Goal: Complete application form: Complete application form

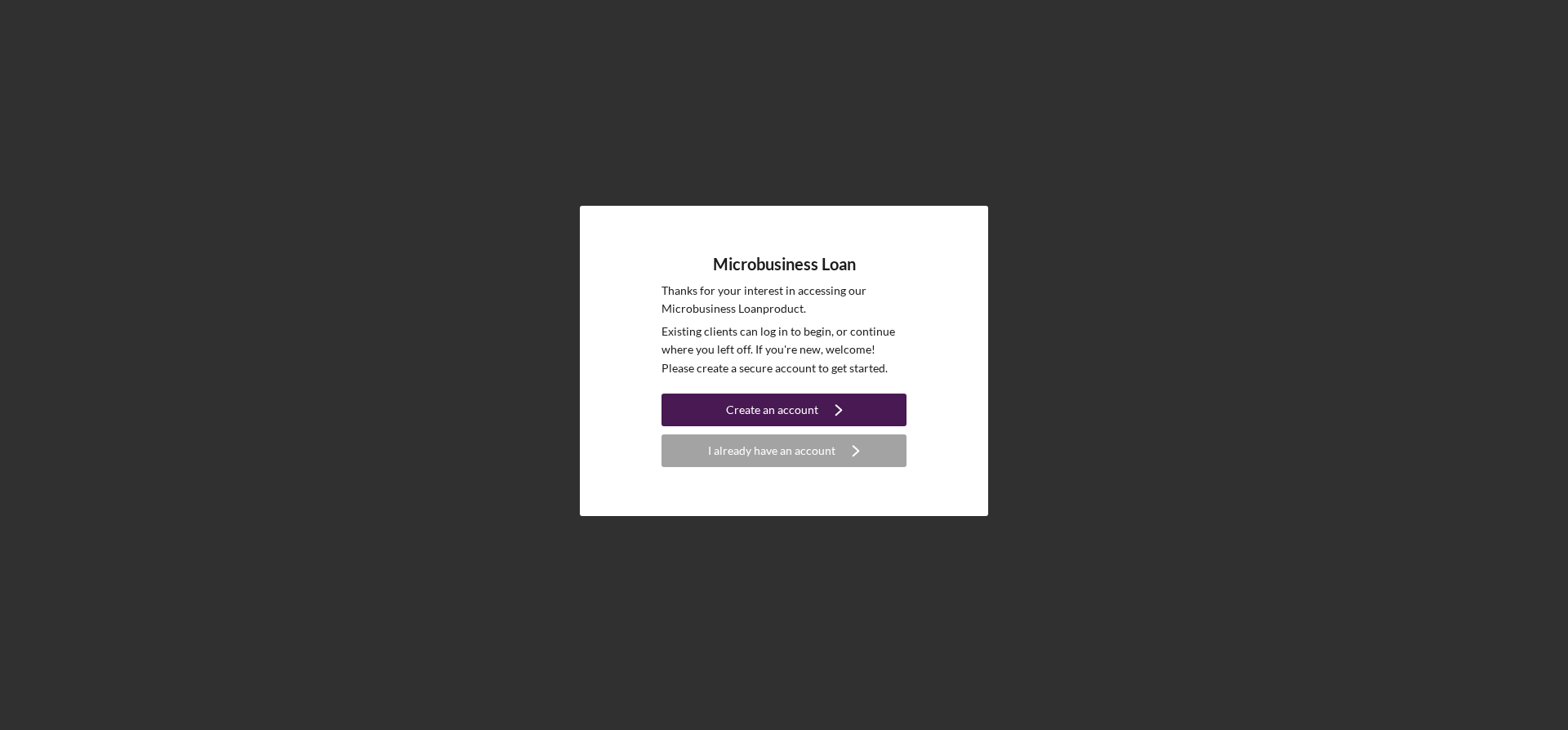
click at [786, 403] on div "Create an account" at bounding box center [772, 410] width 92 height 33
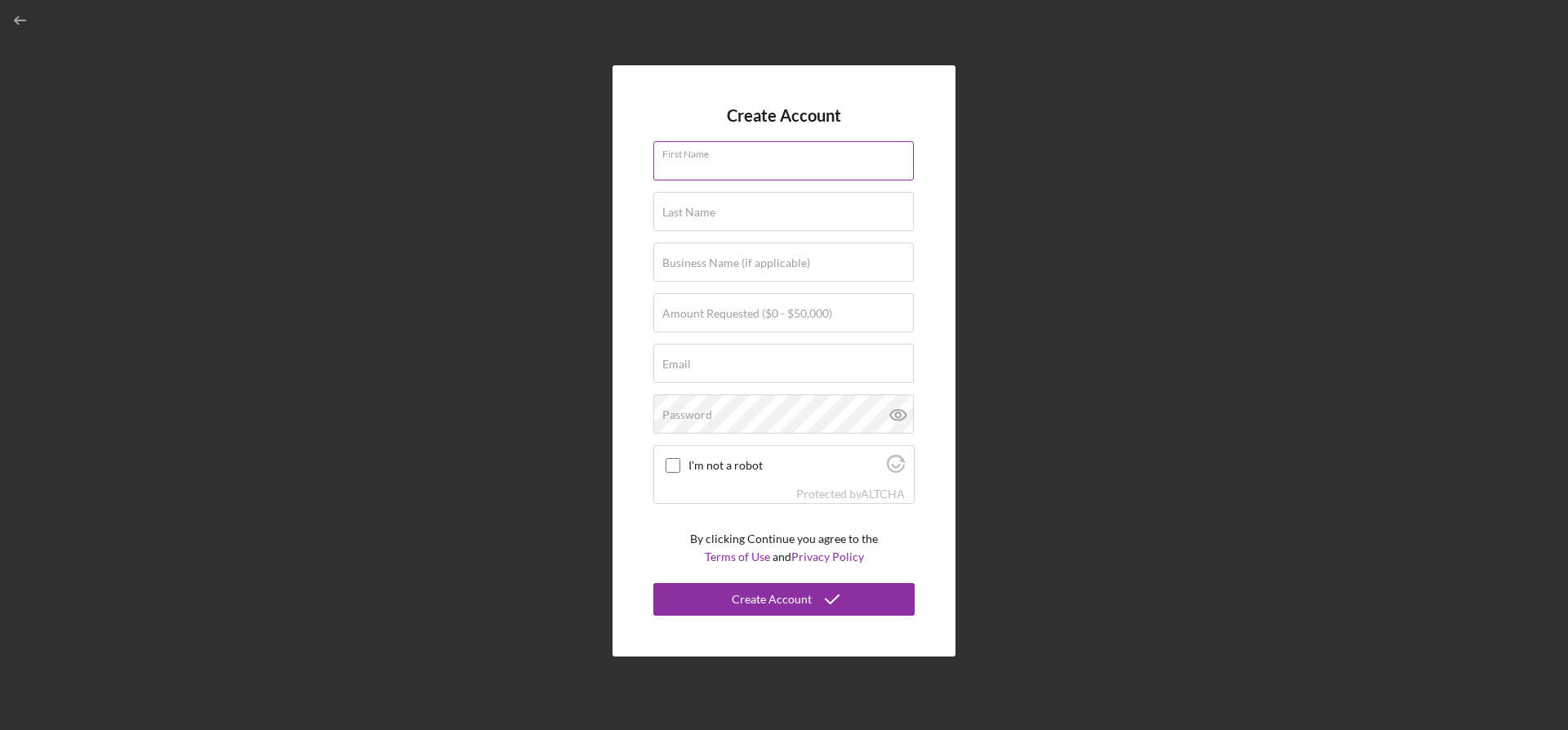
click at [763, 170] on input "First Name" at bounding box center [784, 161] width 261 height 40
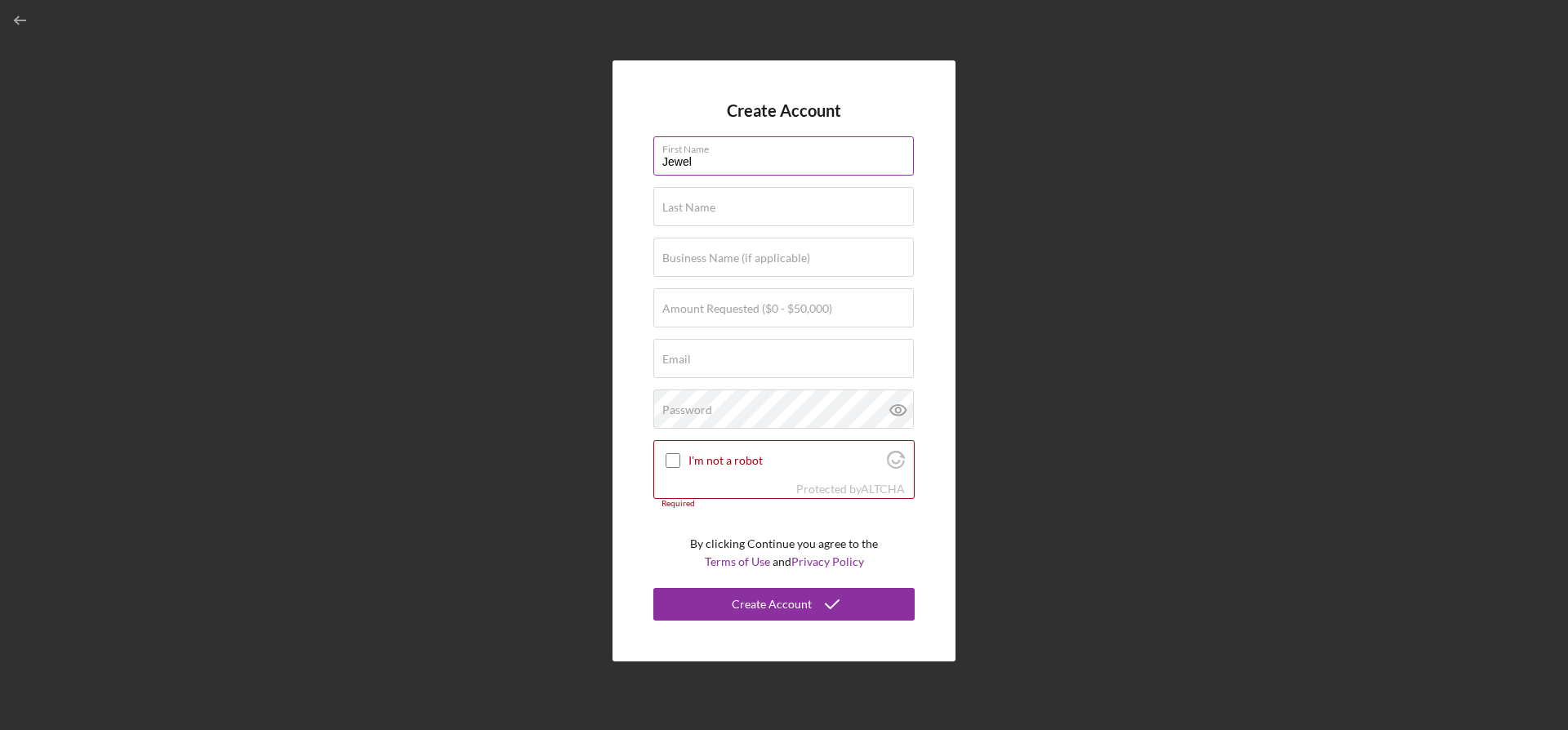
type input "Jewel"
type input "[PERSON_NAME]"
type input "Nexgen Staffing LLC"
type input "$25,000"
click at [736, 363] on input "Email" at bounding box center [784, 358] width 261 height 40
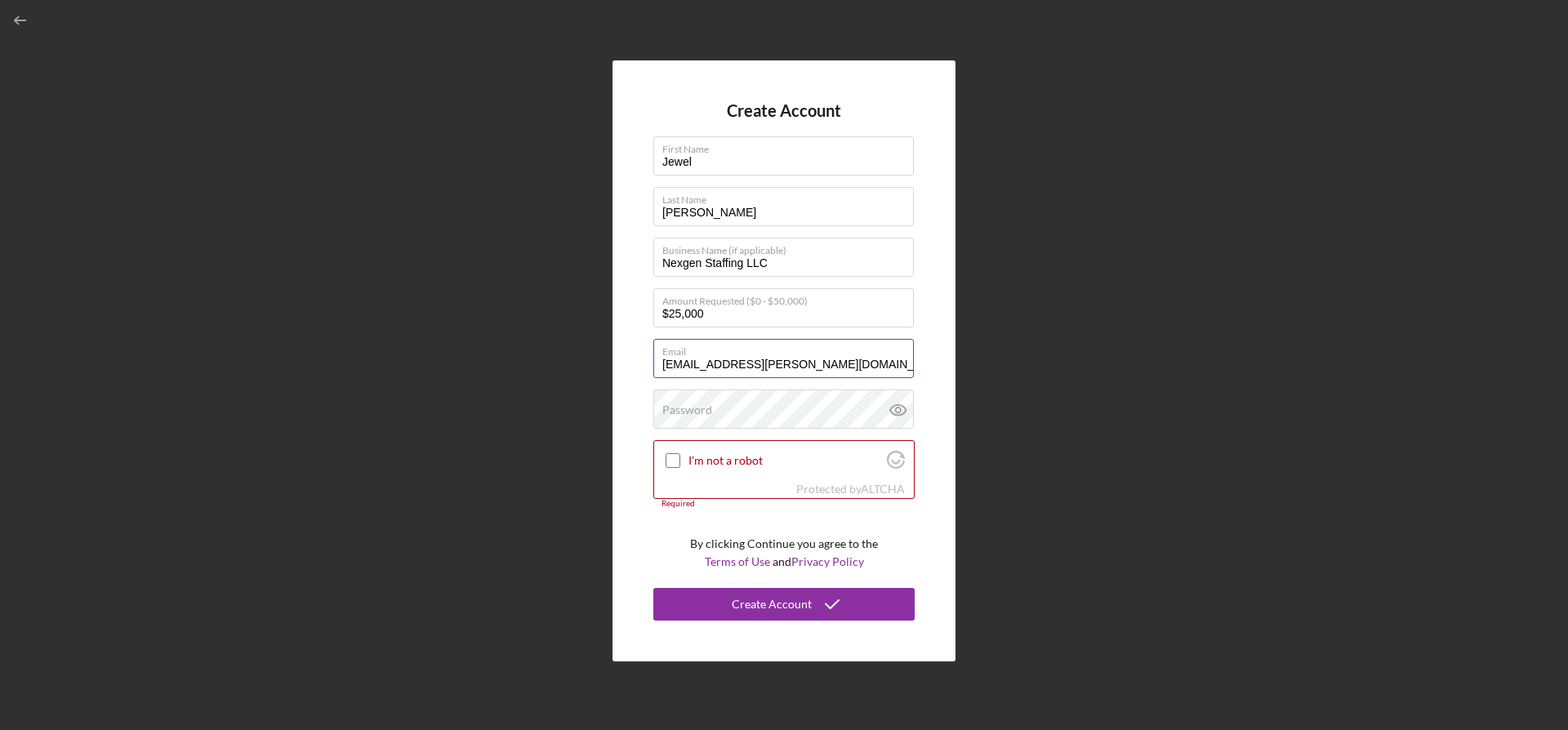
type input "[EMAIL_ADDRESS][PERSON_NAME][DOMAIN_NAME]"
click at [668, 454] on input "I'm not a robot" at bounding box center [673, 461] width 15 height 15
checkbox input "true"
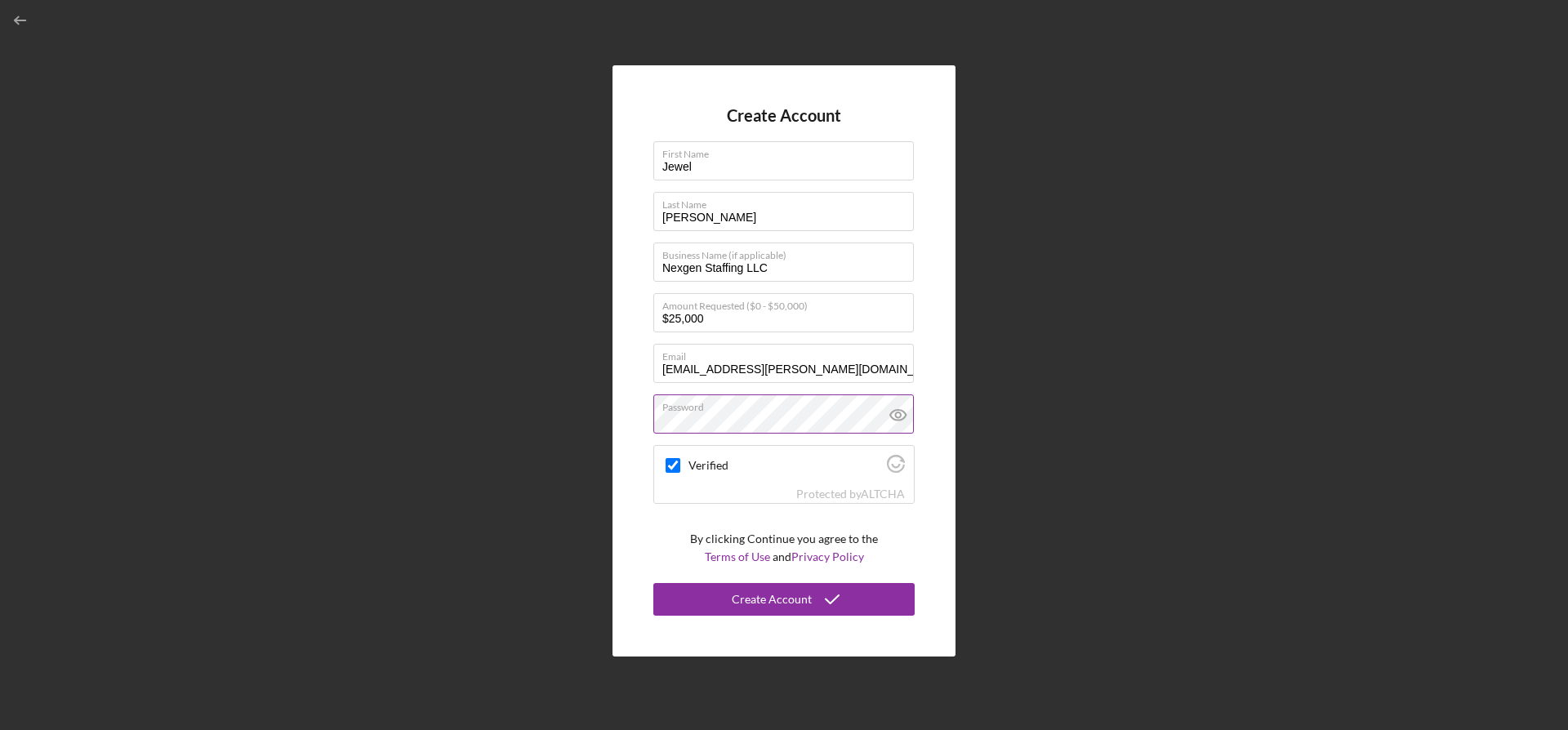
click at [904, 409] on icon at bounding box center [899, 415] width 41 height 41
click at [812, 603] on icon "submit" at bounding box center [833, 599] width 41 height 41
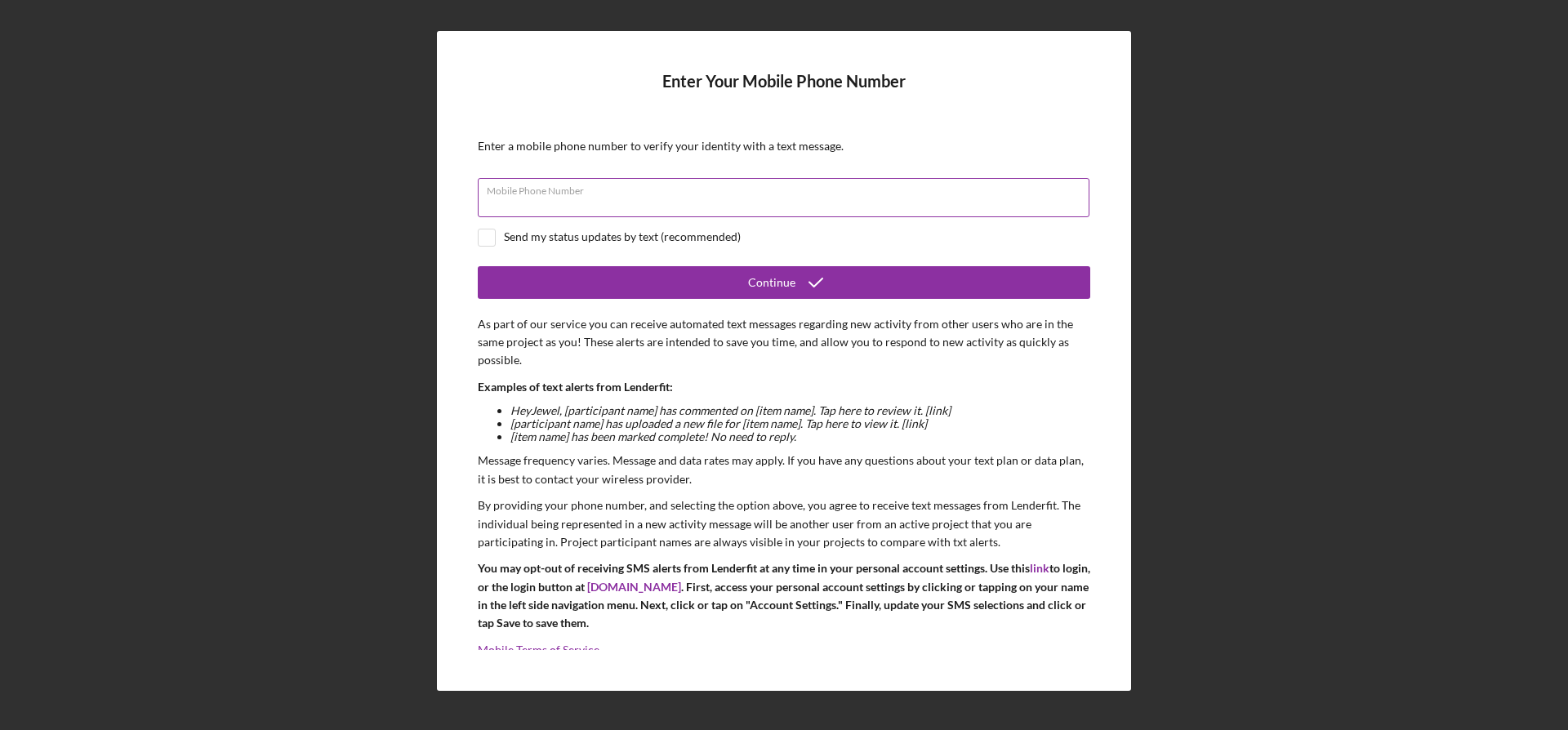
click at [674, 206] on input "Mobile Phone Number" at bounding box center [784, 198] width 612 height 40
type input "[PHONE_NUMBER]"
click at [485, 237] on input "checkbox" at bounding box center [487, 237] width 16 height 16
click at [486, 238] on input "checkbox" at bounding box center [487, 237] width 16 height 16
checkbox input "false"
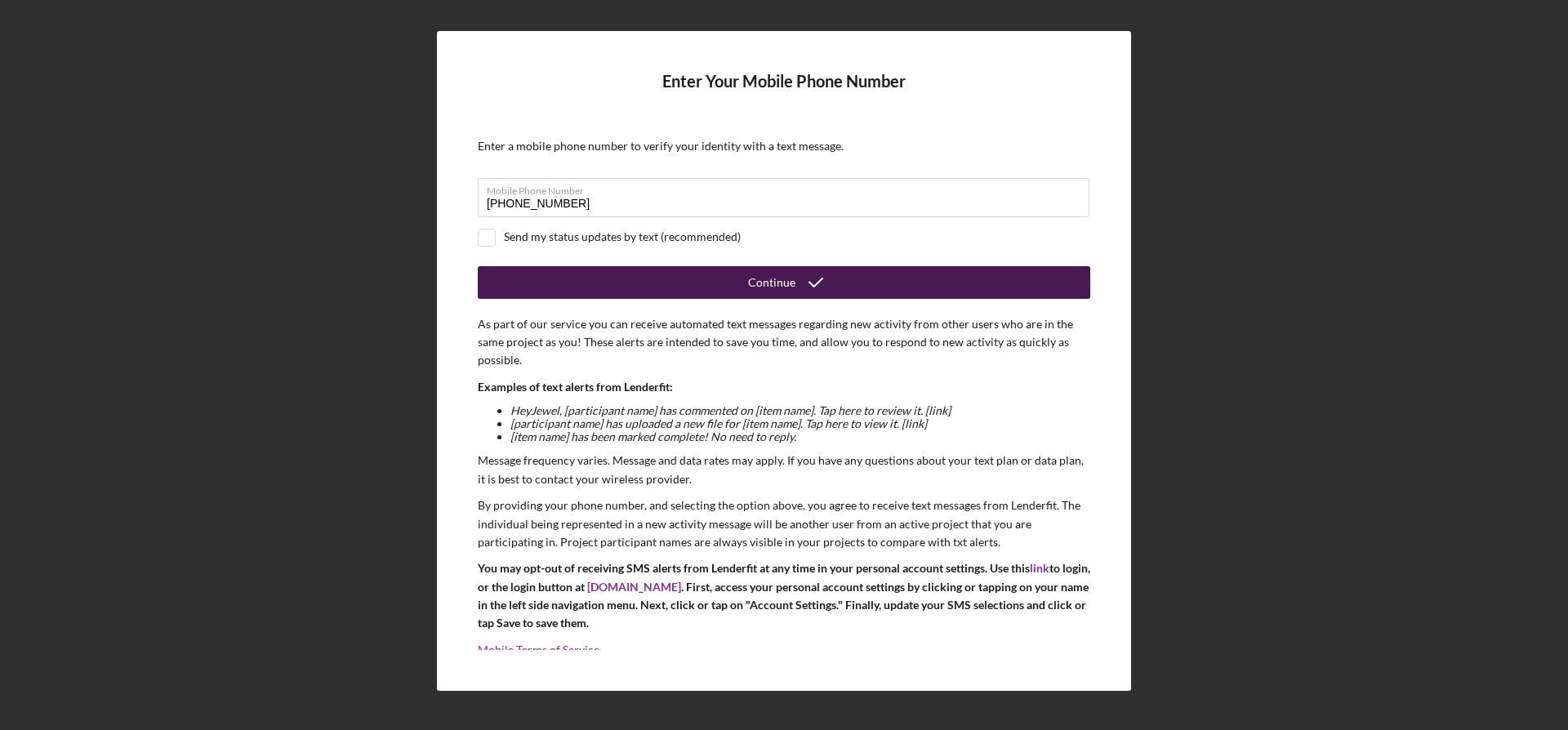
click at [796, 278] on icon "submit" at bounding box center [816, 283] width 41 height 41
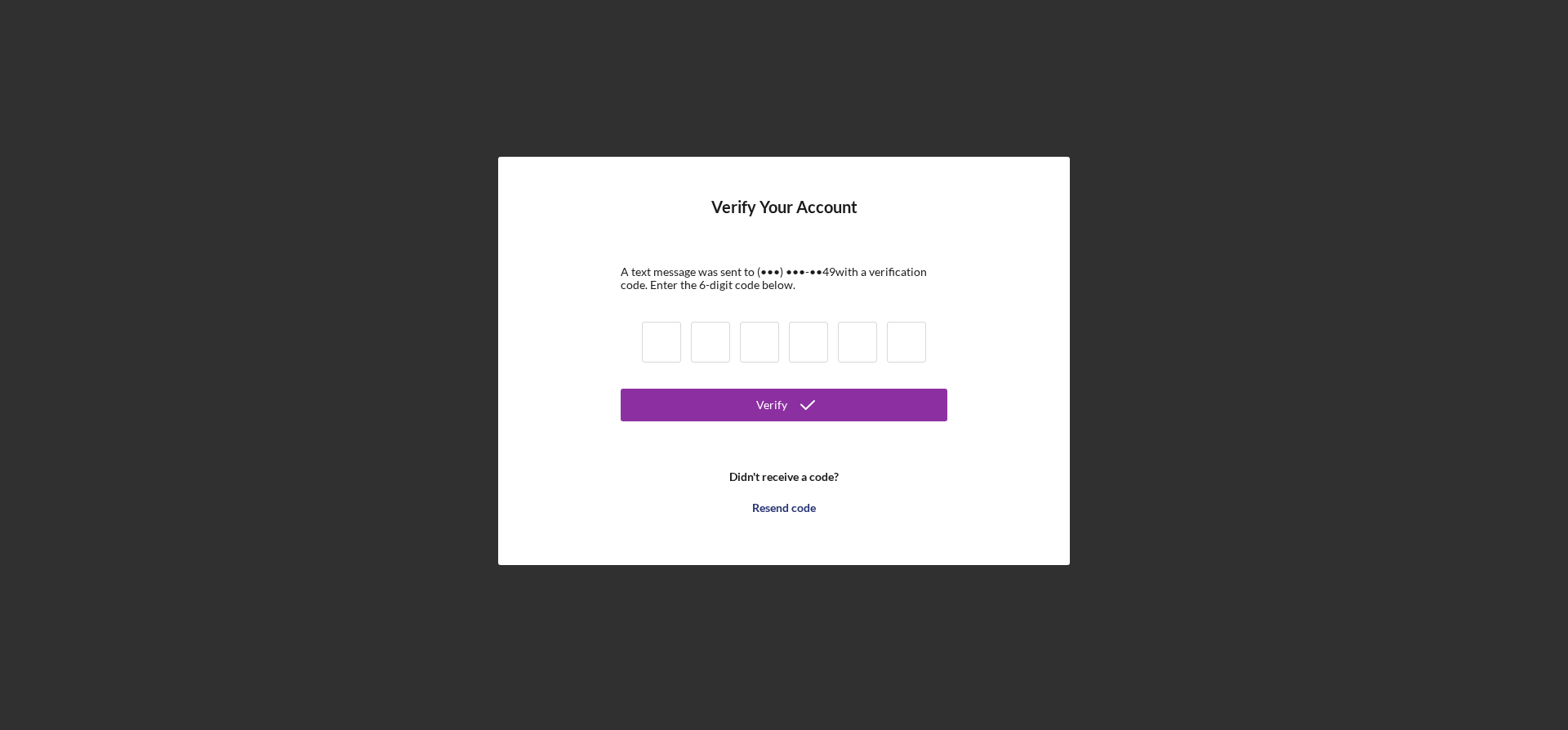
click at [658, 340] on input at bounding box center [662, 342] width 40 height 41
type input "8"
type input "6"
type input "9"
type input "1"
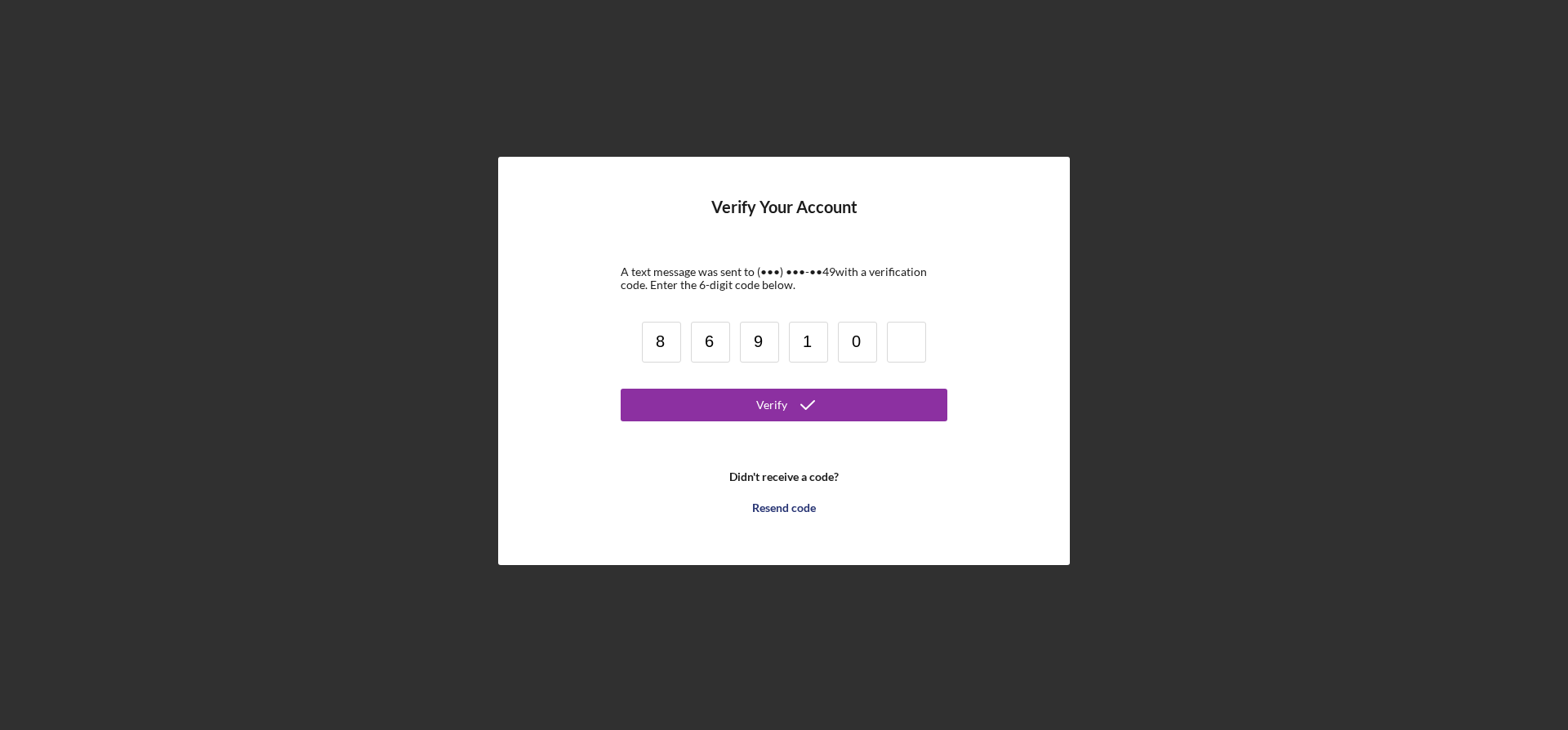
type input "0"
type input "9"
type input "0"
type input "1"
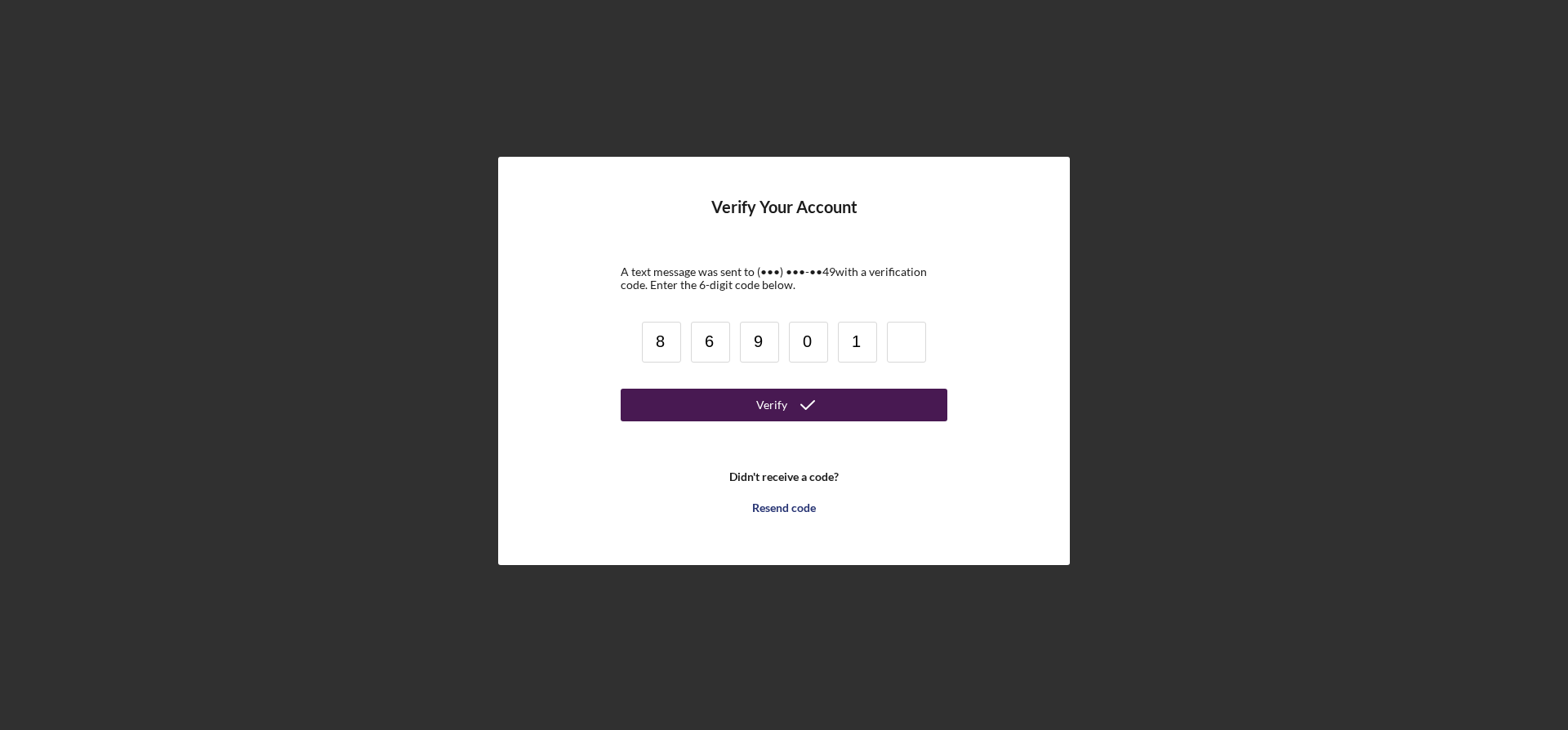
click at [760, 396] on div "Verify" at bounding box center [772, 405] width 31 height 33
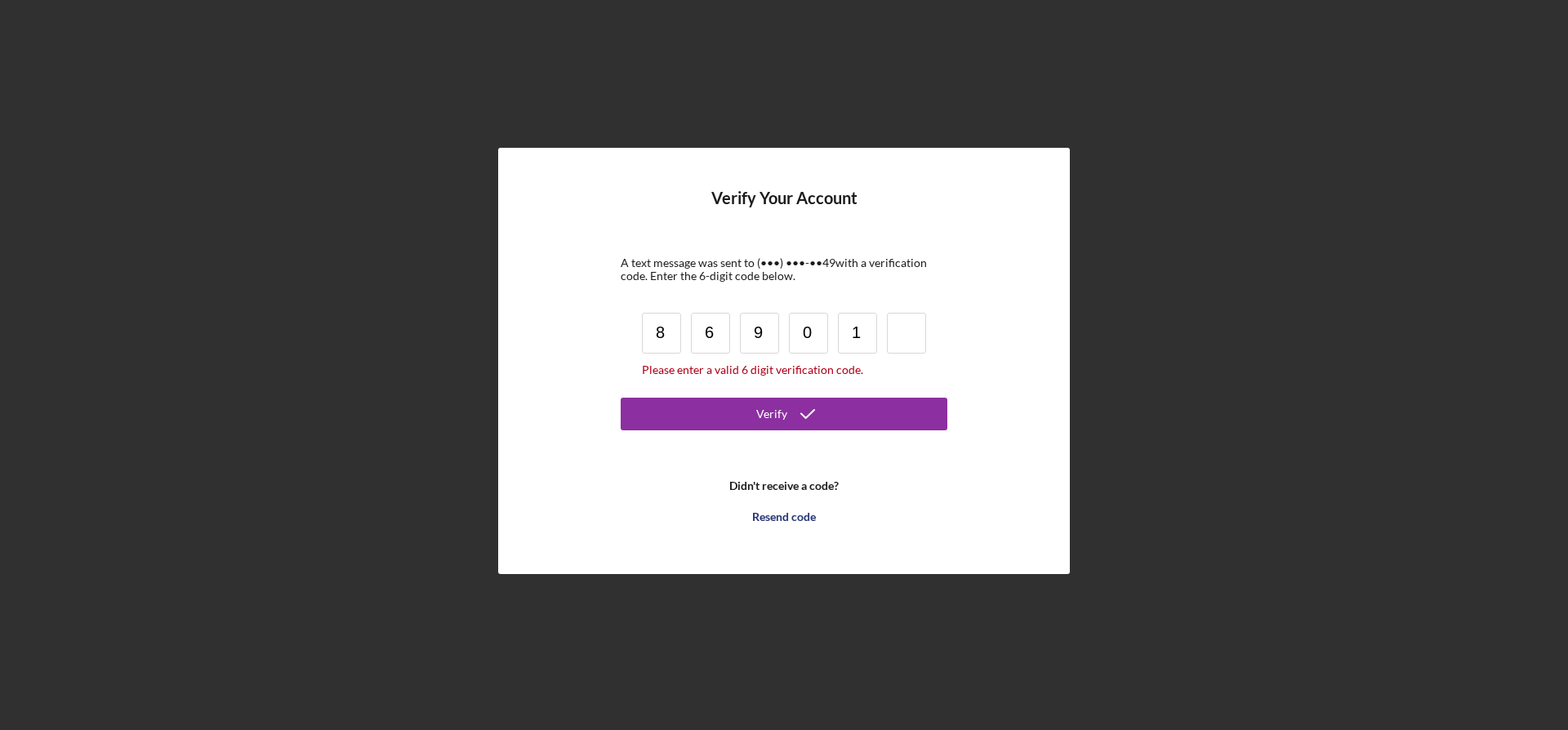
click at [911, 333] on input at bounding box center [907, 333] width 40 height 41
type input "9"
type input "0"
type input "1"
type input "9"
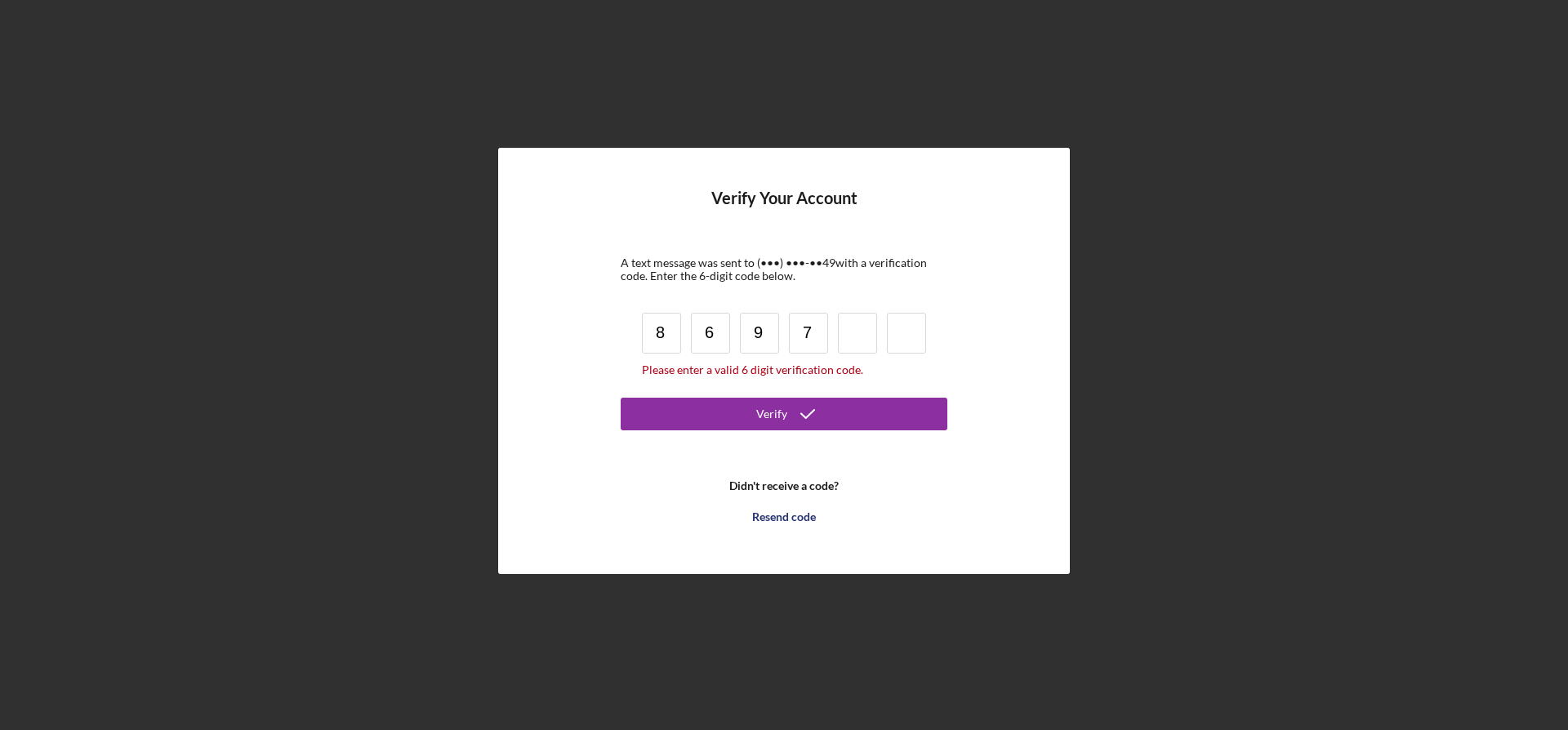
type input "7"
type input "0"
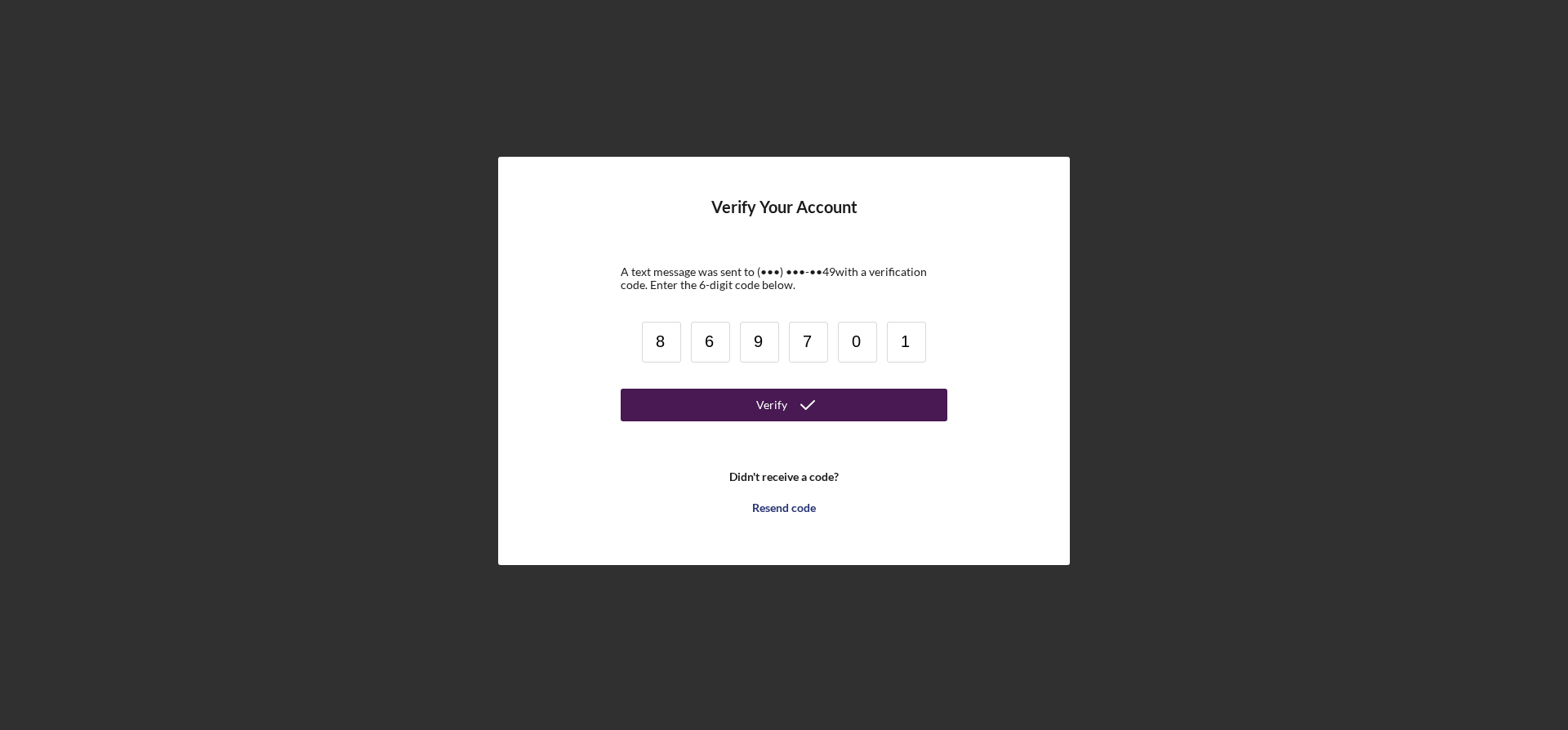
type input "1"
click at [824, 402] on icon "submit" at bounding box center [808, 405] width 41 height 41
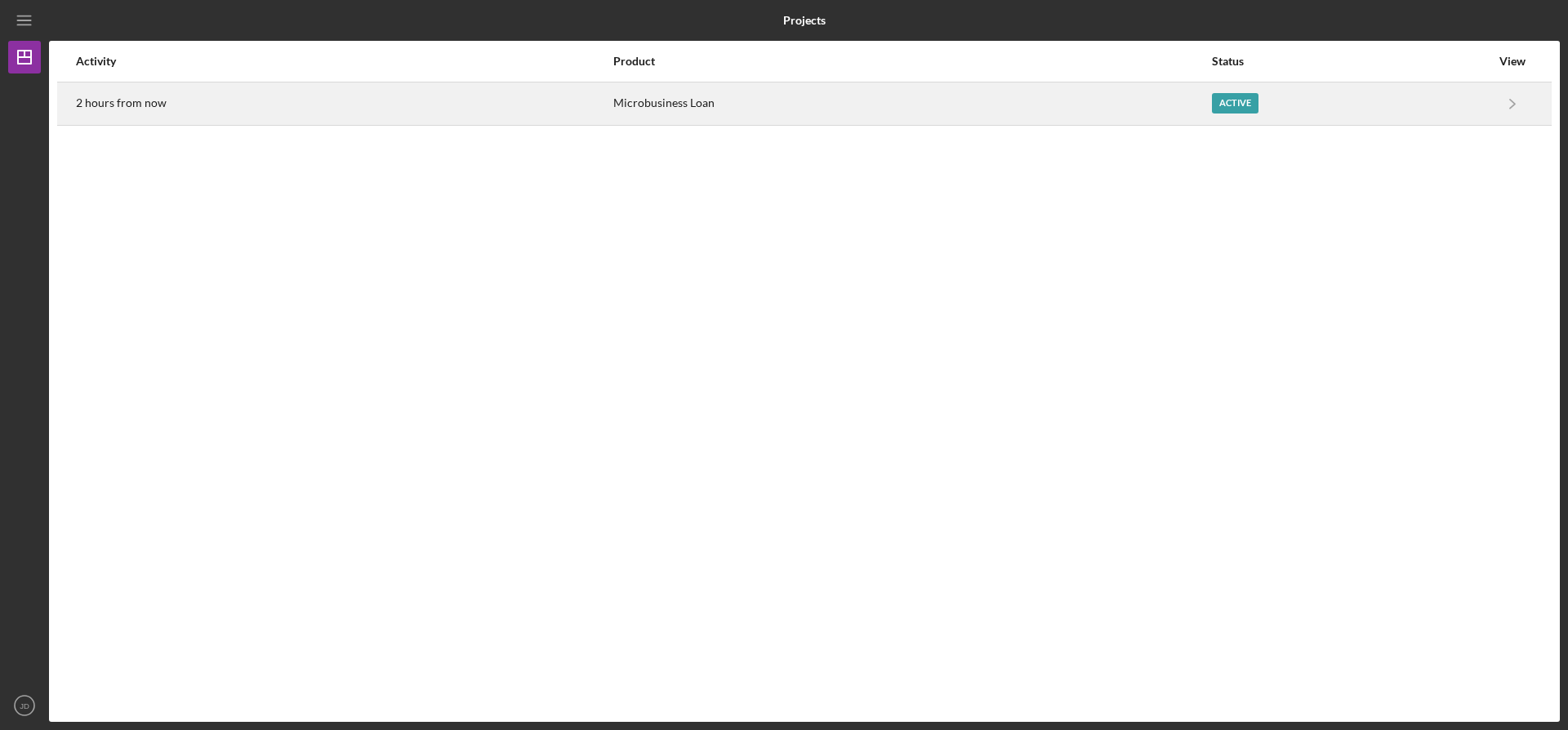
click at [1298, 93] on div "Active" at bounding box center [1351, 104] width 279 height 41
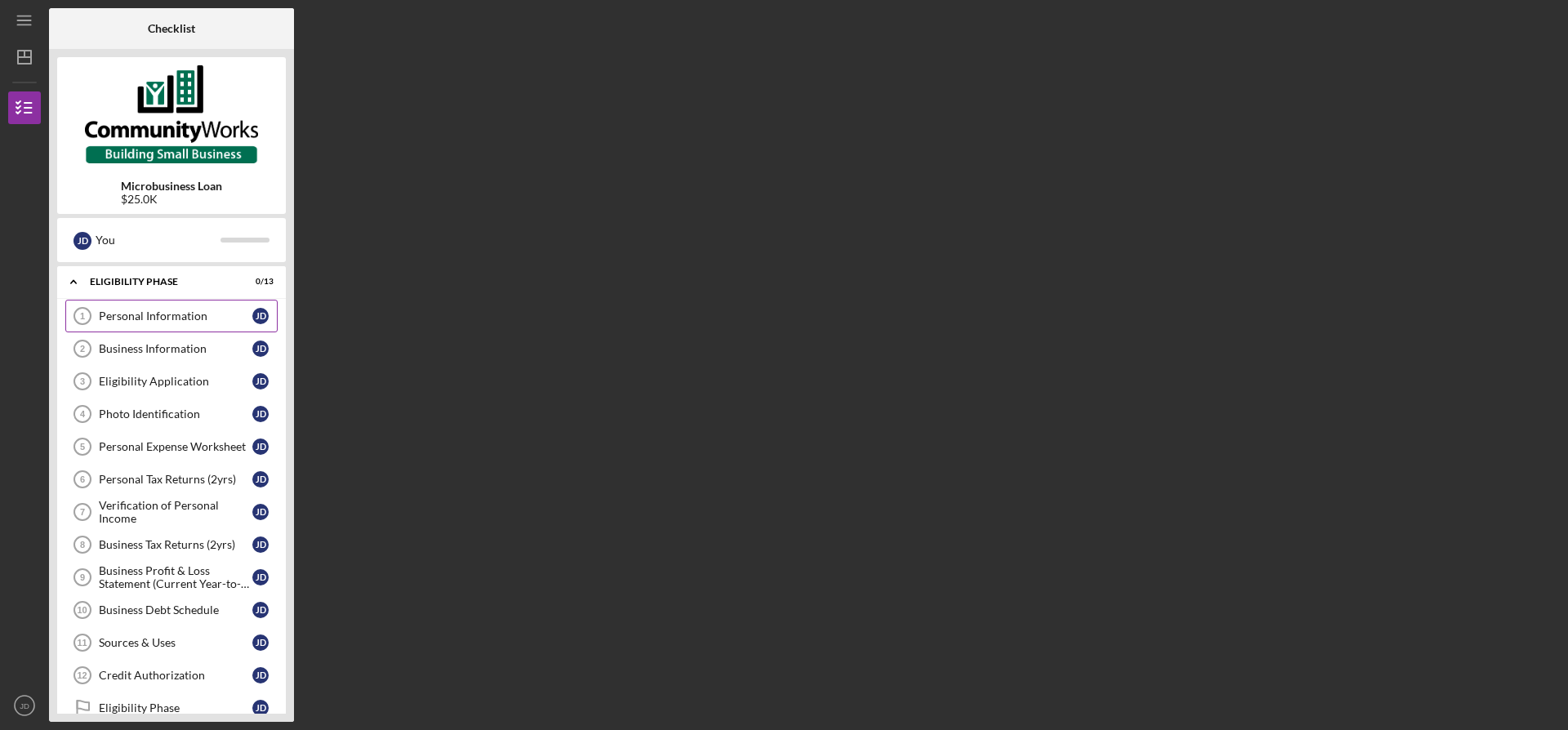
click at [162, 316] on div "Personal Information" at bounding box center [176, 316] width 153 height 13
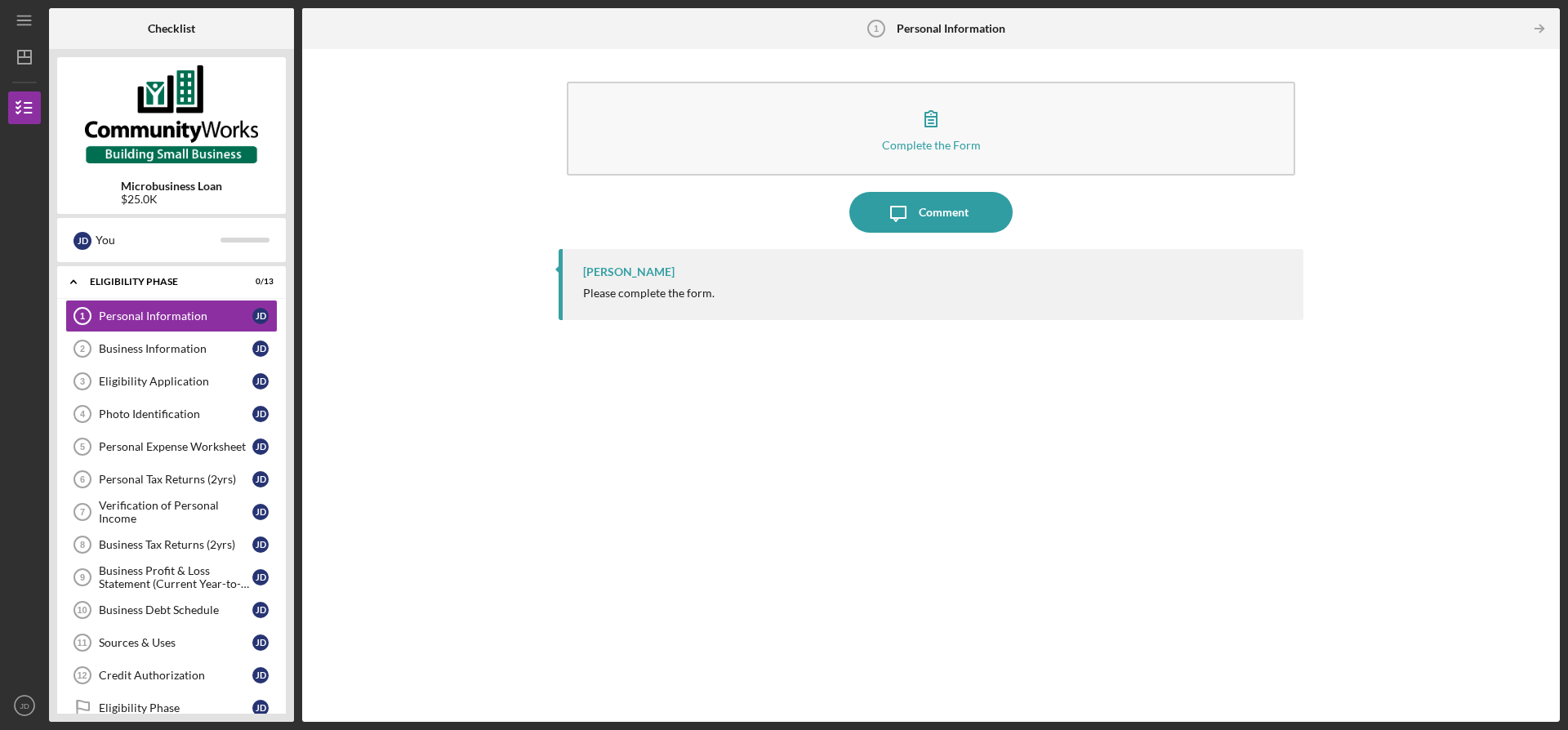
click at [716, 292] on div "Please complete the form." at bounding box center [935, 293] width 704 height 13
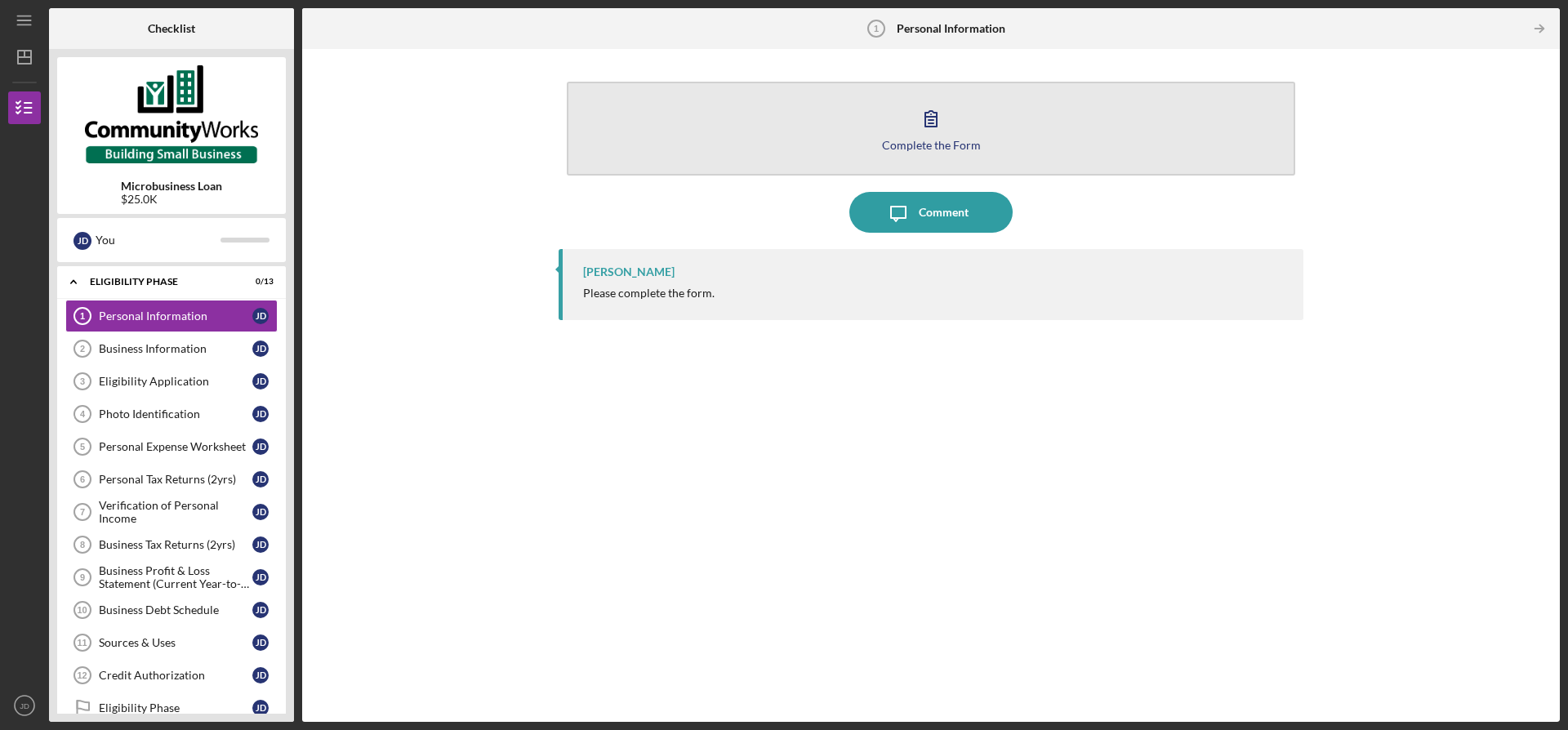
click at [929, 136] on button "Complete the Form Form" at bounding box center [932, 129] width 729 height 94
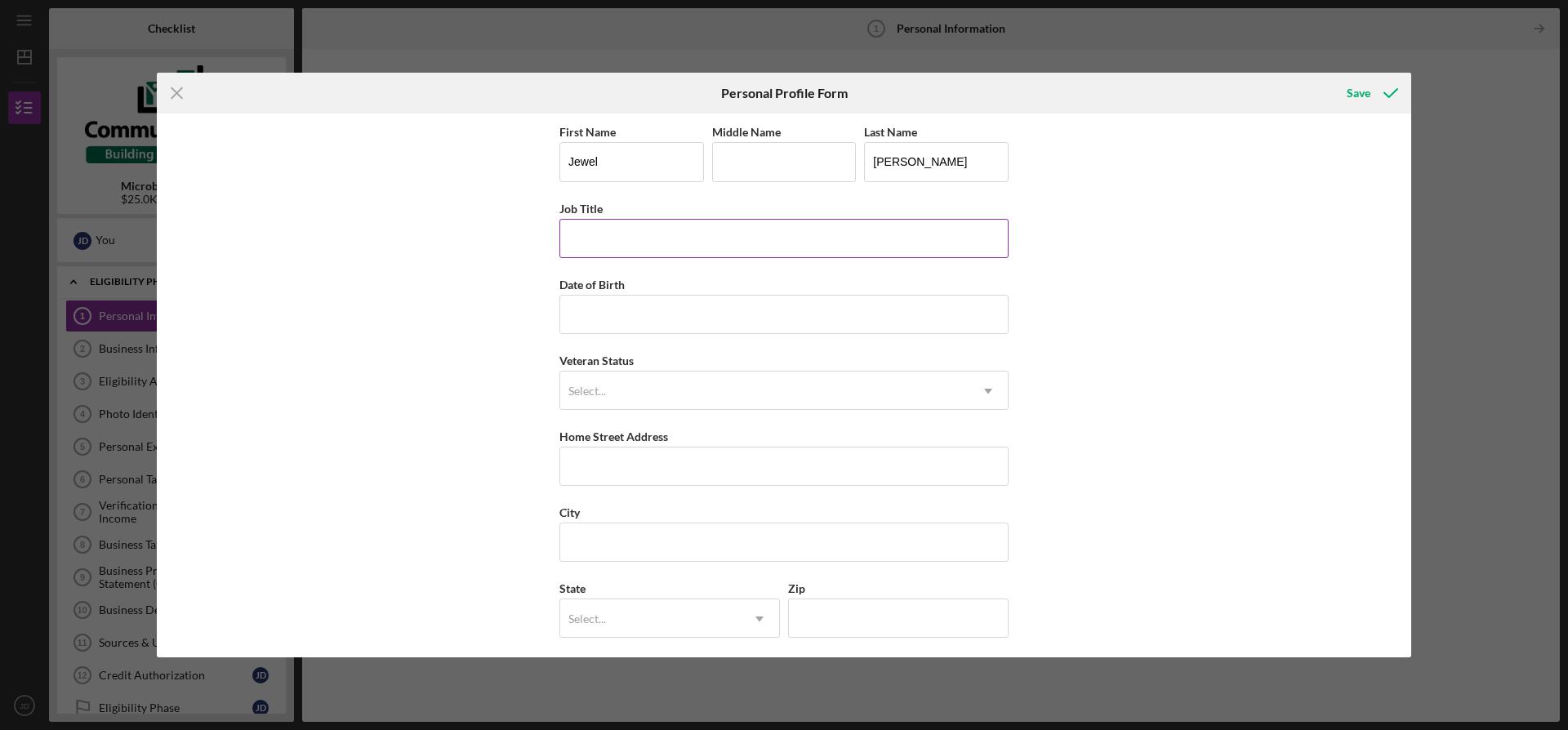
click at [650, 248] on input "Job Title" at bounding box center [784, 239] width 449 height 40
type input "AML"
type input "[DATE]"
click at [614, 388] on div "Select..." at bounding box center [764, 391] width 408 height 38
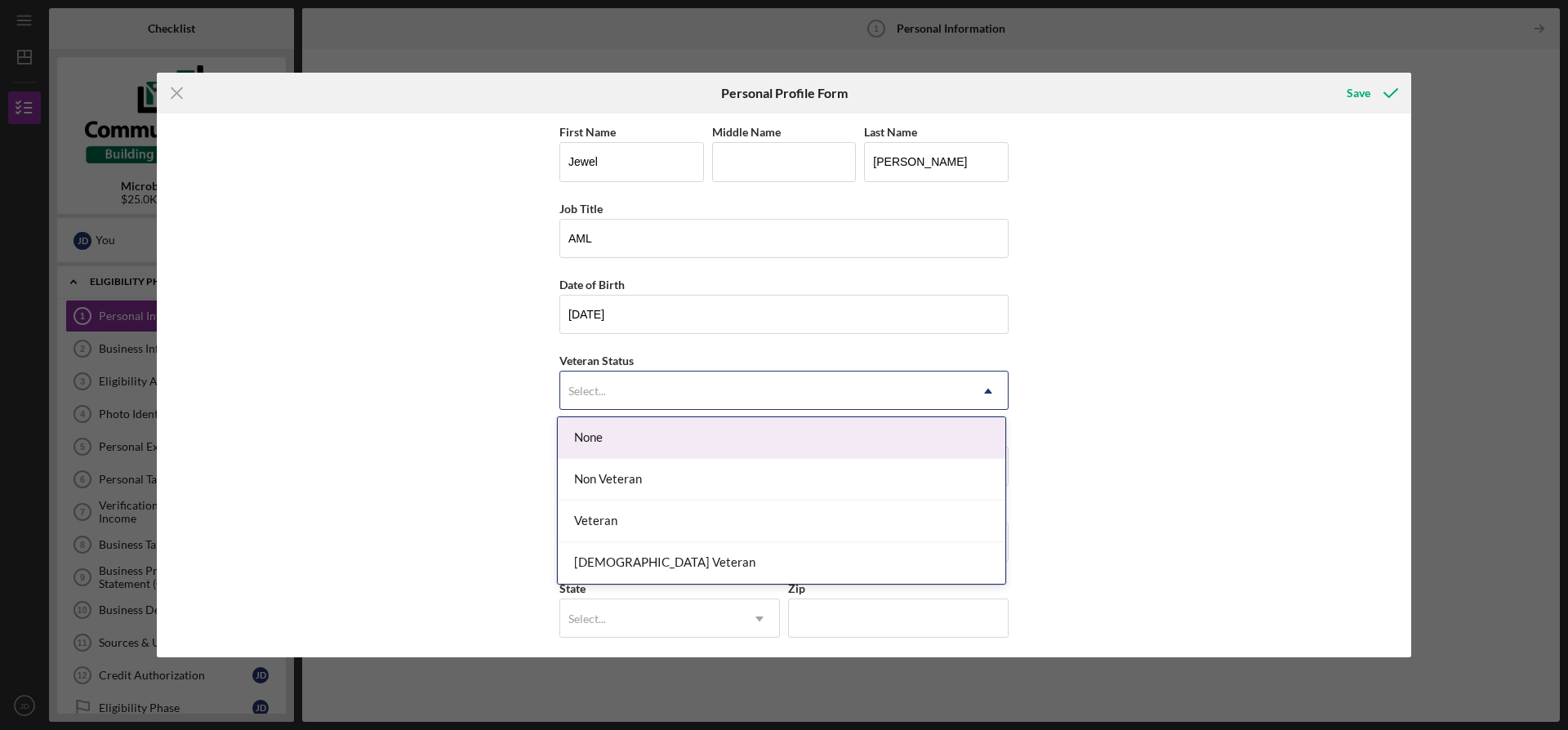
click at [599, 429] on div "None" at bounding box center [782, 438] width 448 height 42
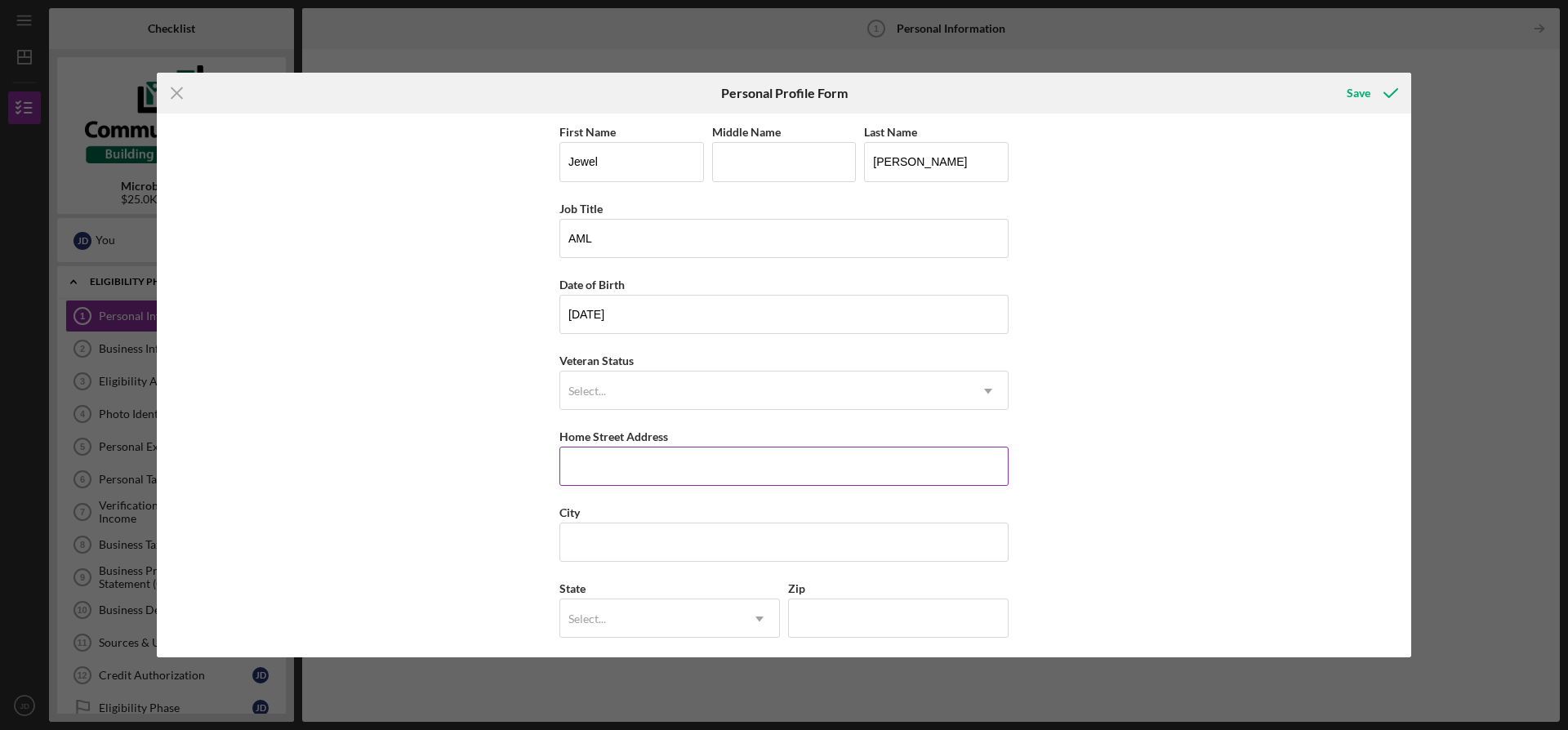
click at [602, 463] on input "Home Street Address" at bounding box center [784, 466] width 449 height 40
type input "1"
type input "[STREET_ADDRESS][PERSON_NAME]"
type input "[GEOGRAPHIC_DATA]"
type input "s"
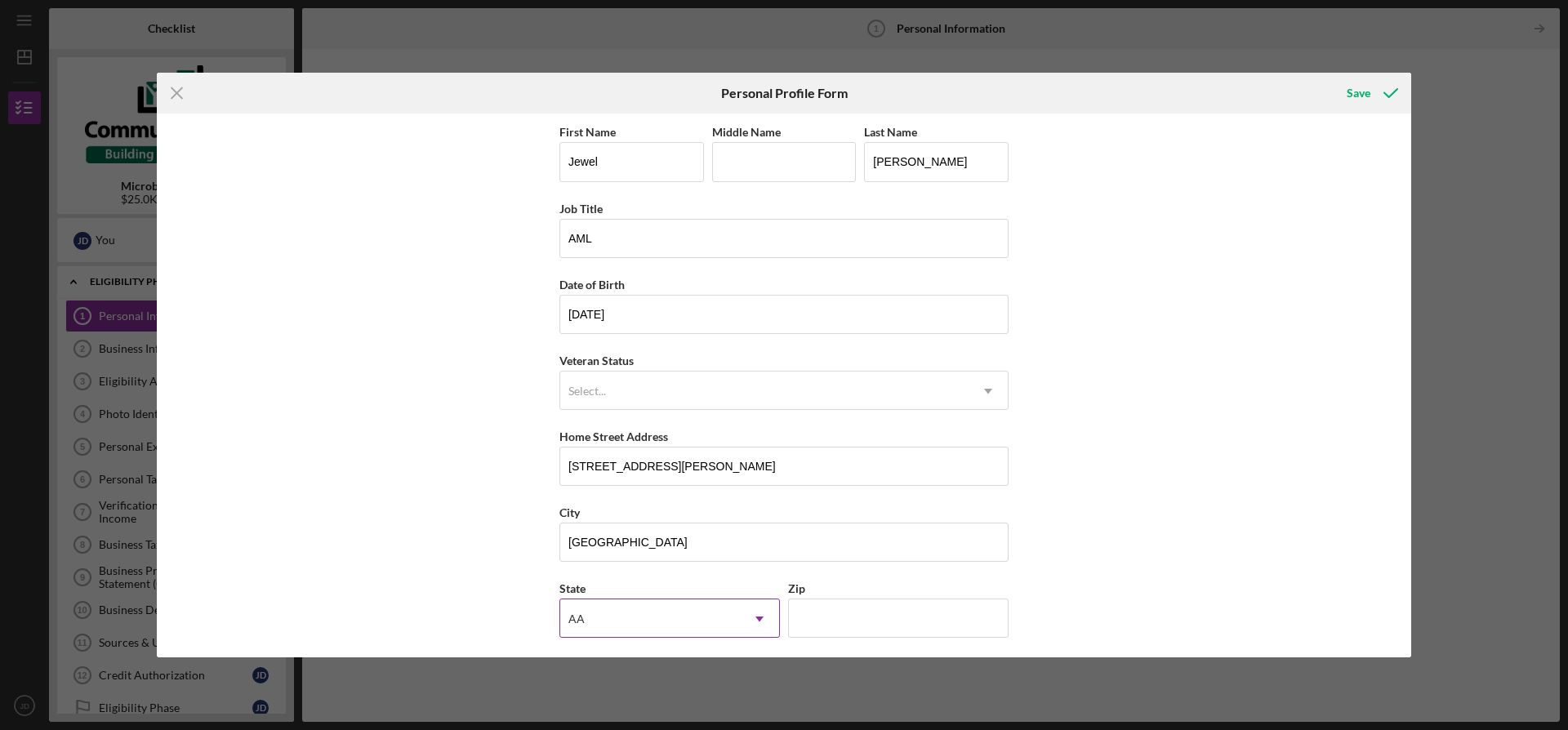
type input "SC"
type input "29681"
type input "[GEOGRAPHIC_DATA]"
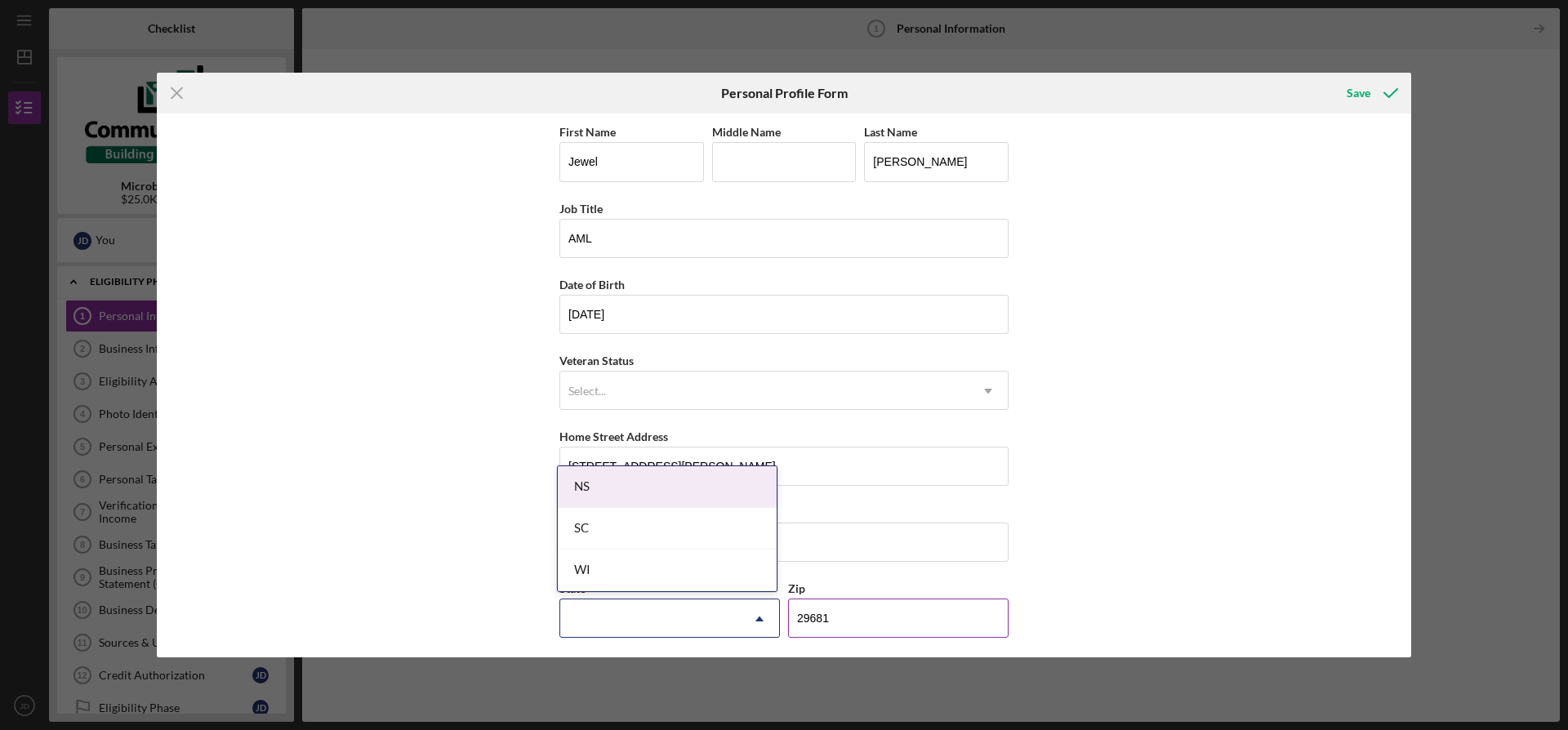
click at [874, 610] on input "29681" at bounding box center [899, 618] width 221 height 40
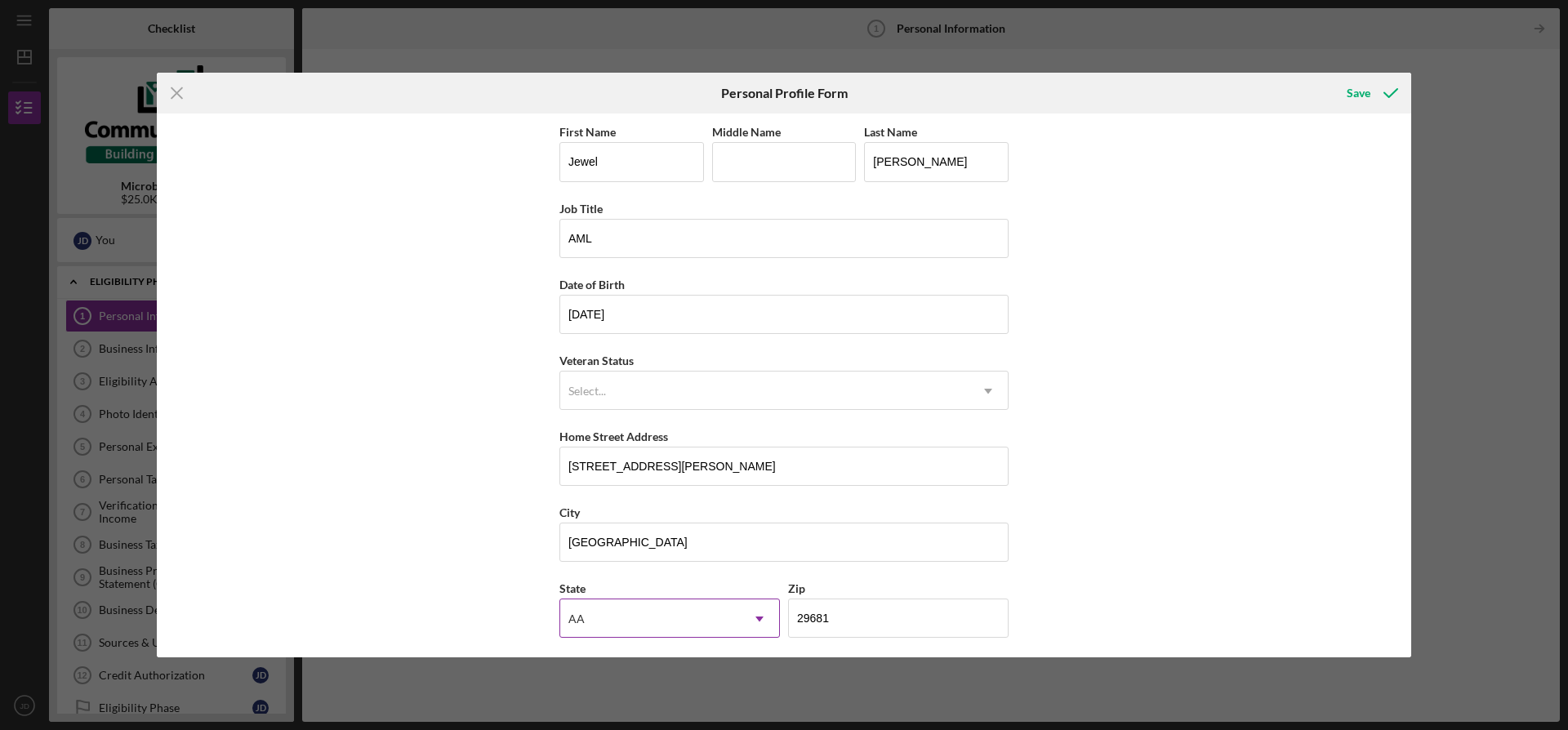
click at [682, 616] on div "AA" at bounding box center [650, 619] width 180 height 38
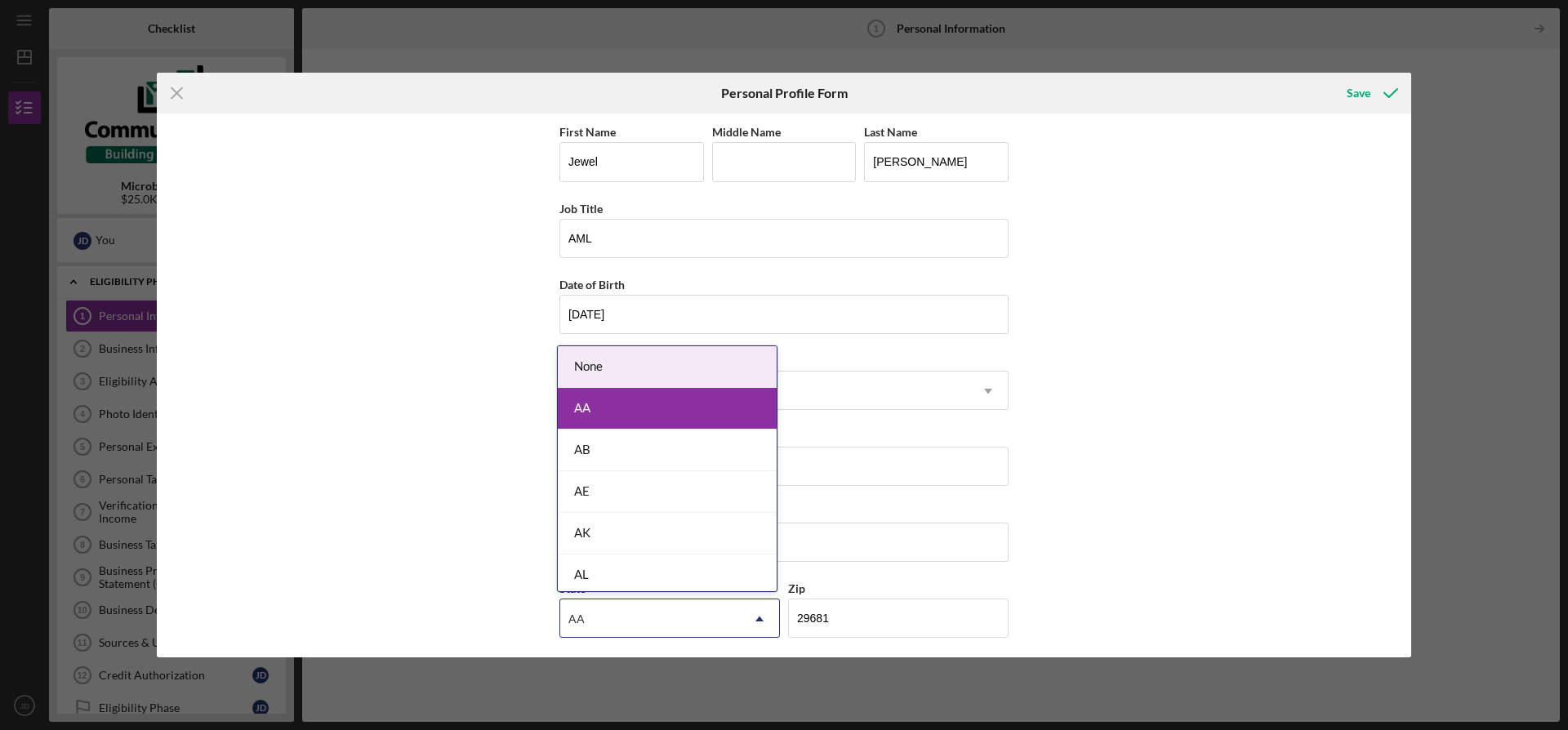
type input "s"
type input "SC"
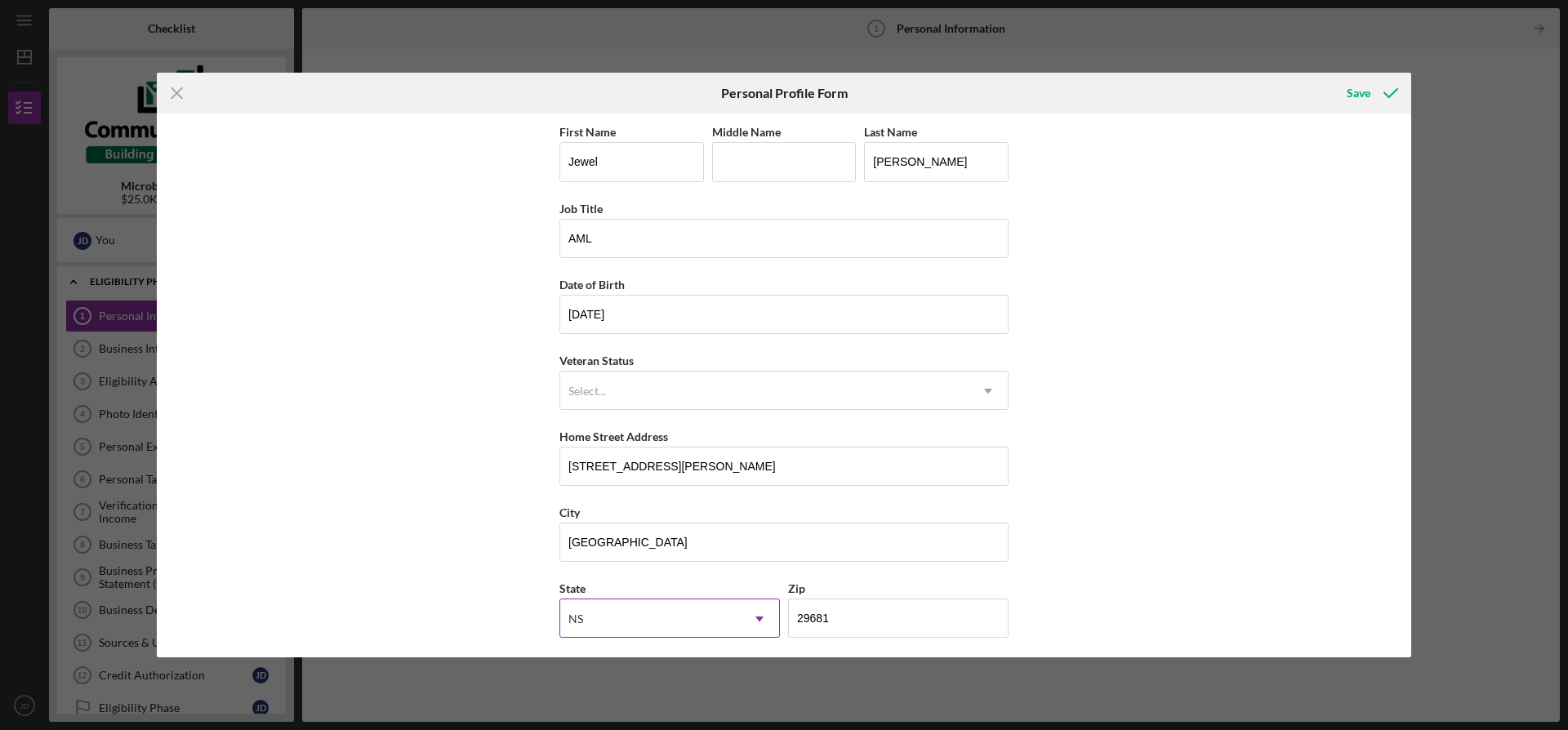
click at [567, 617] on div "NS" at bounding box center [576, 619] width 18 height 13
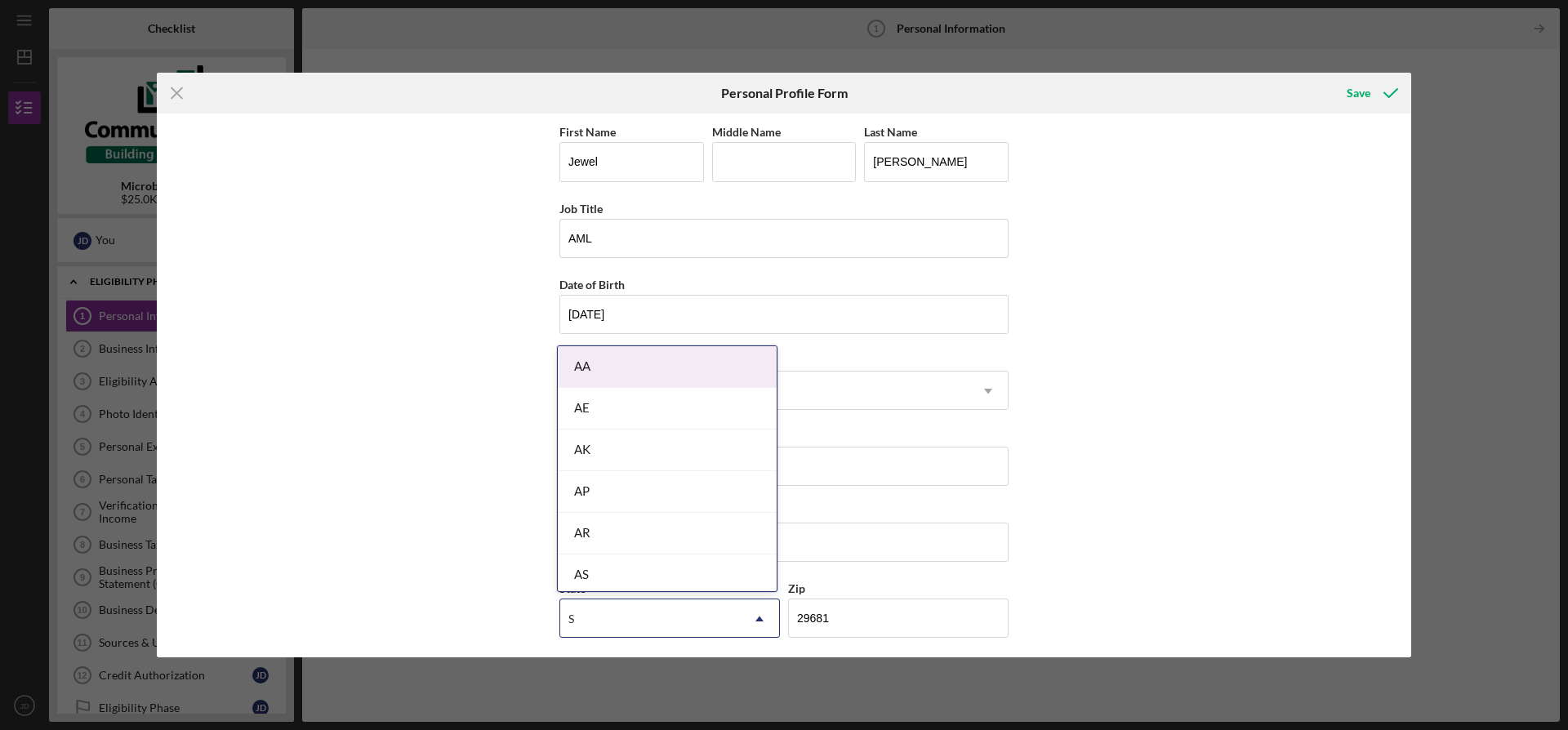
type input "SC"
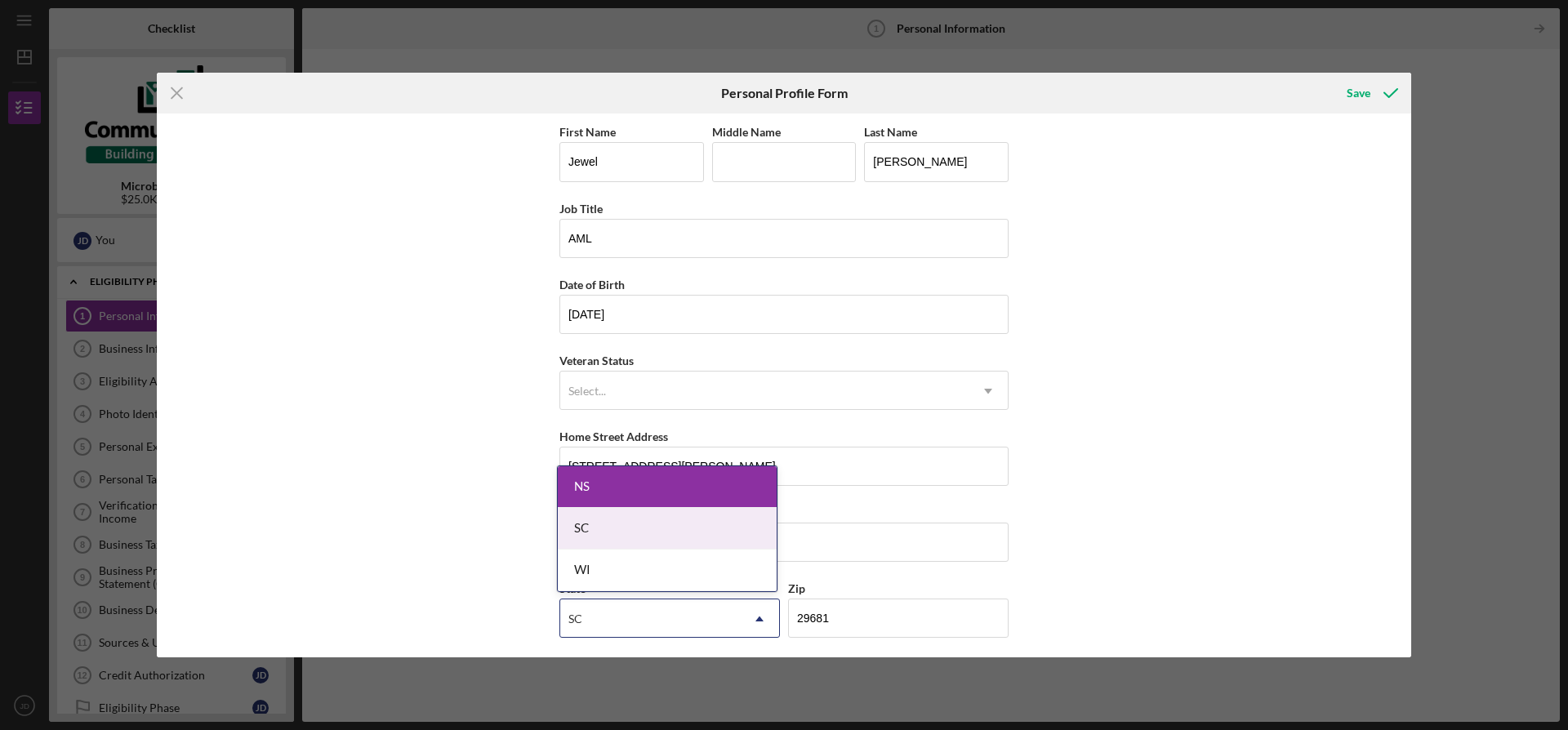
click at [575, 526] on div "SC" at bounding box center [668, 528] width 219 height 42
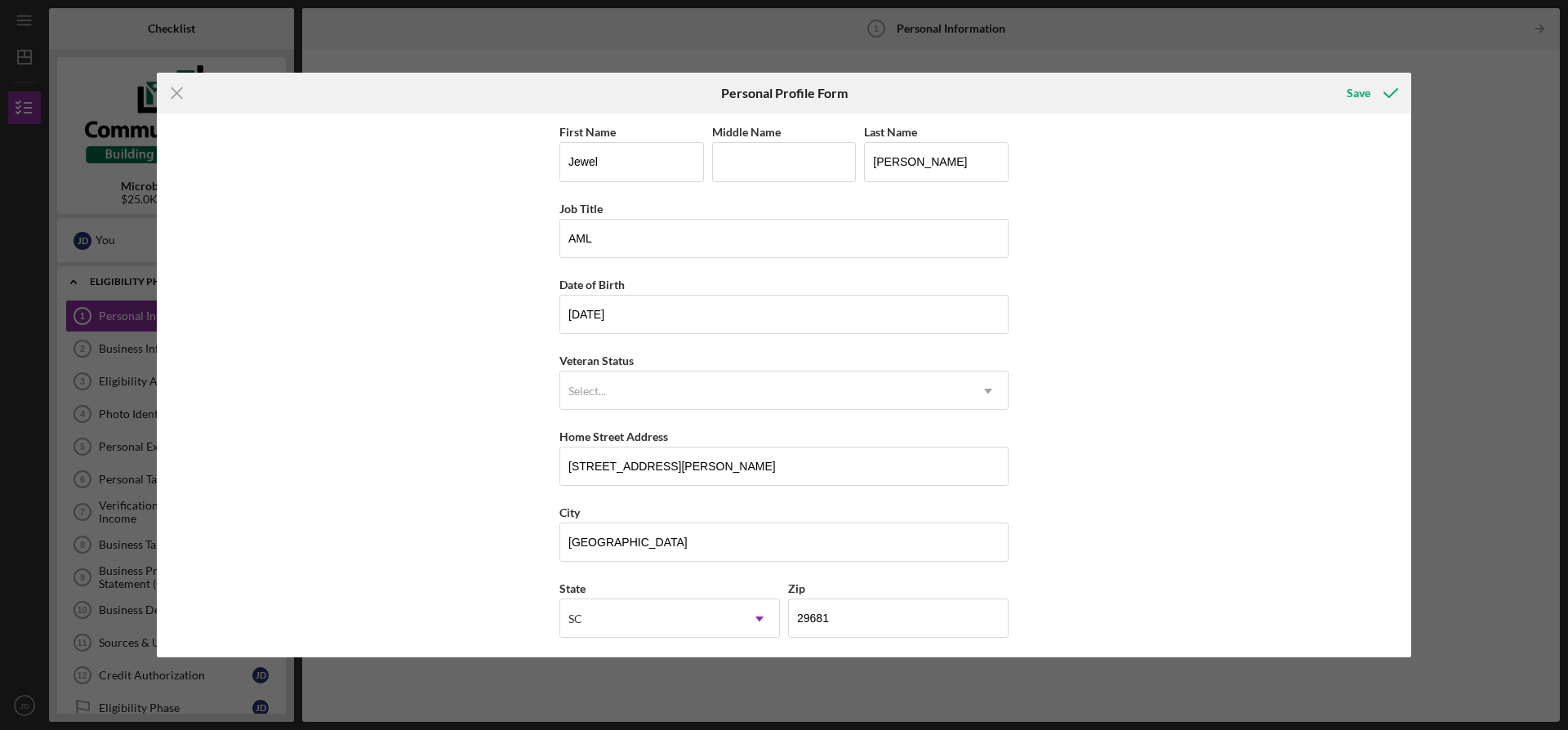
click at [1235, 532] on div "First Name [PERSON_NAME] Middle Name Last Name [PERSON_NAME] Job Title AML Date…" at bounding box center [784, 385] width 1255 height 543
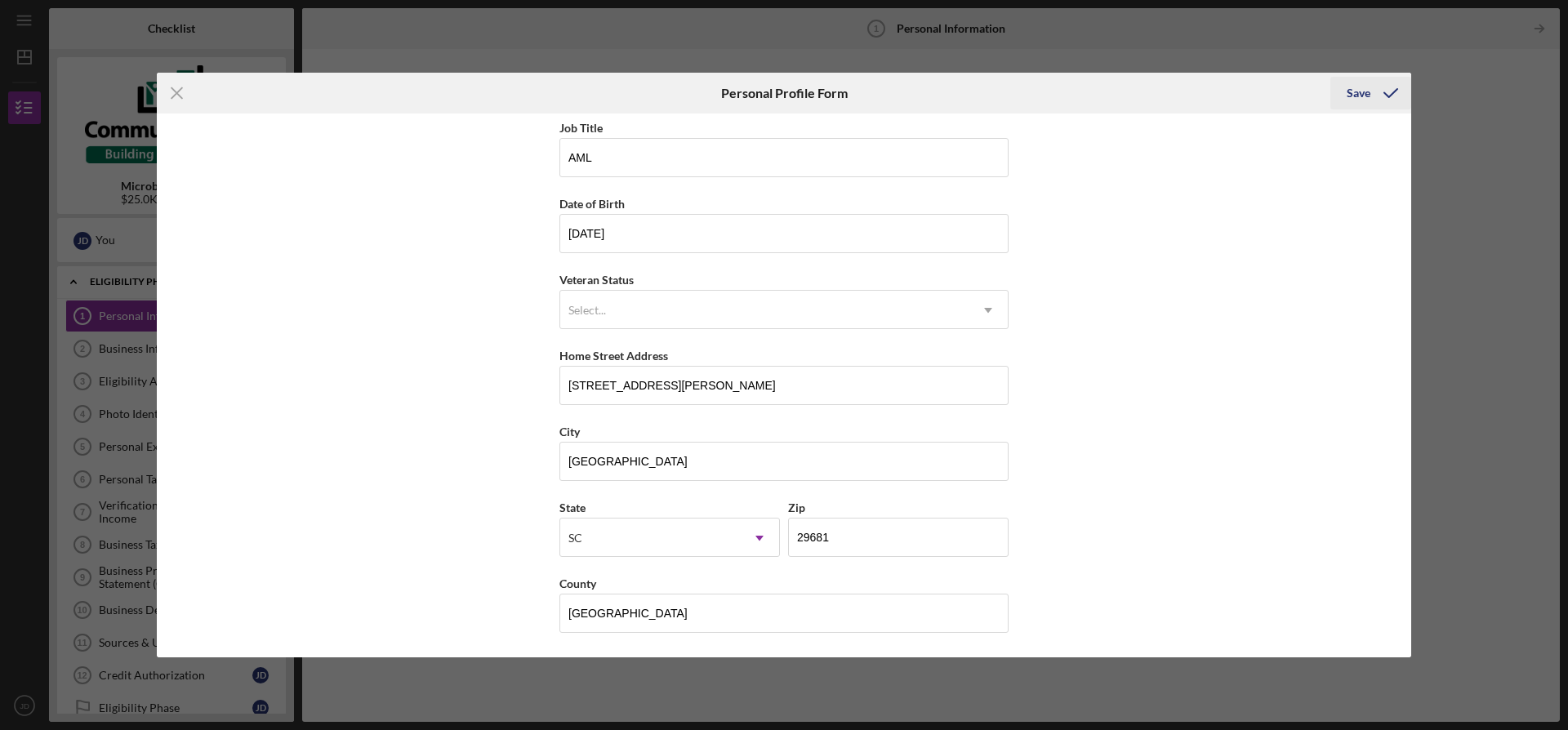
click at [1378, 93] on icon "submit" at bounding box center [1392, 93] width 41 height 41
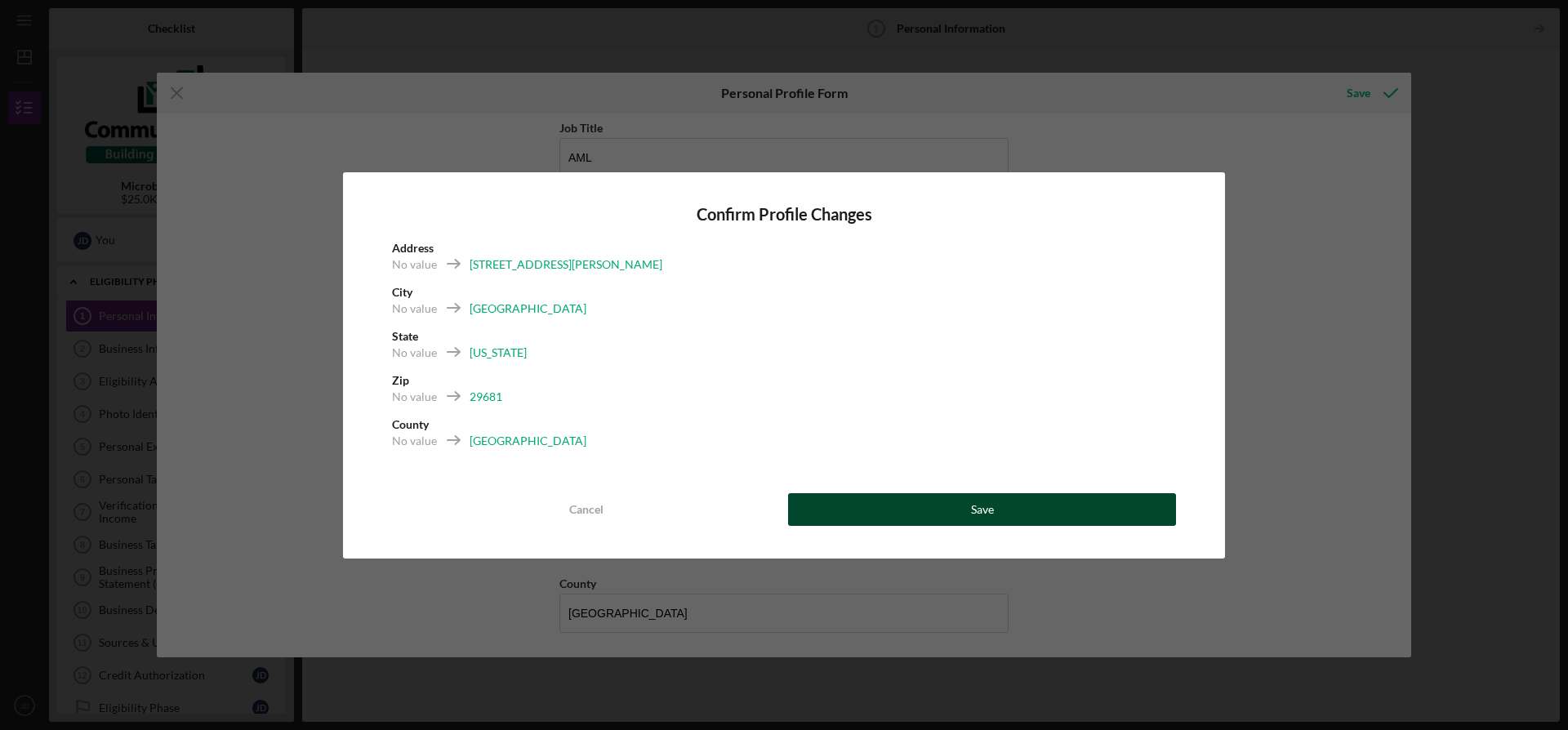
click at [955, 520] on button "Save" at bounding box center [982, 509] width 388 height 33
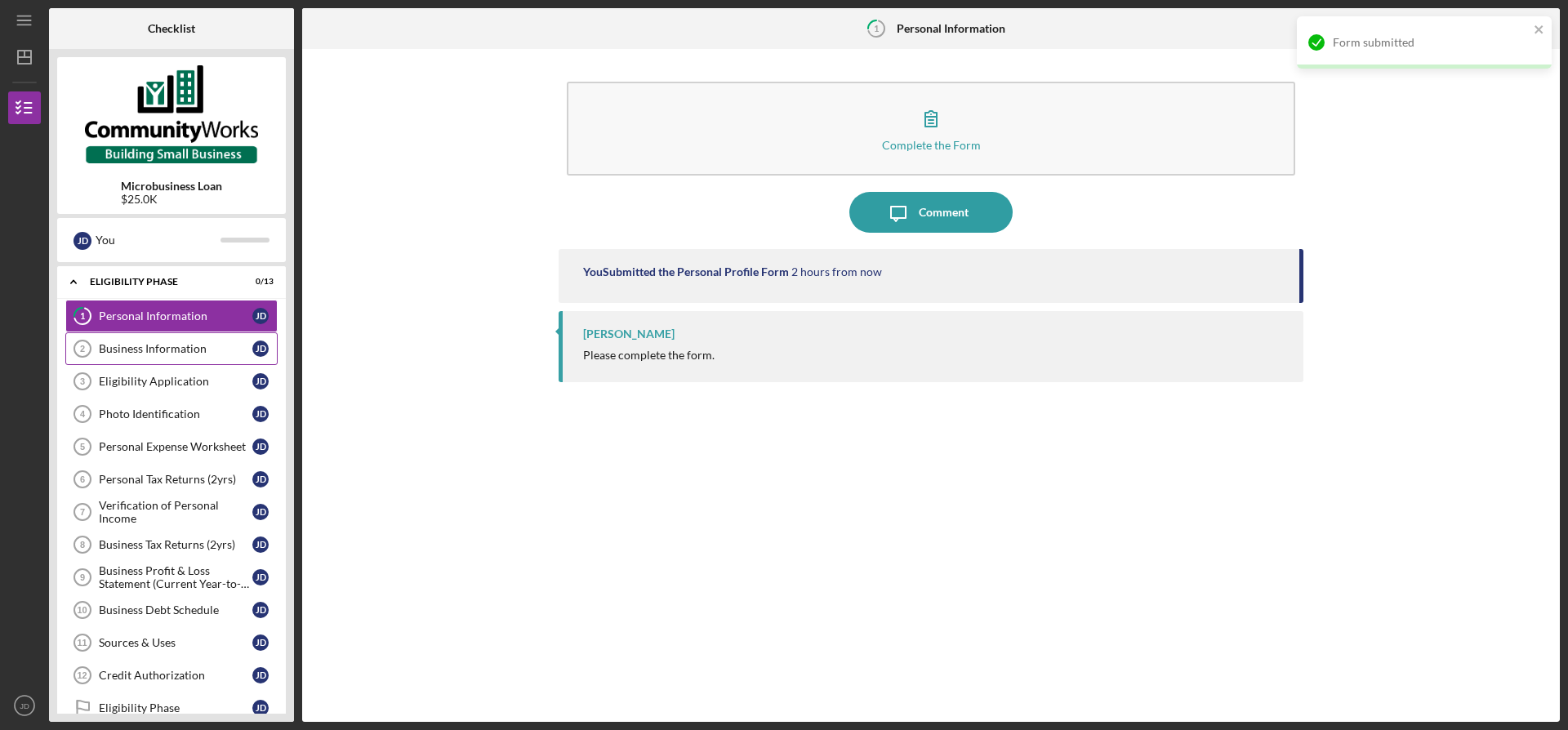
click at [135, 351] on div "Business Information" at bounding box center [176, 349] width 153 height 13
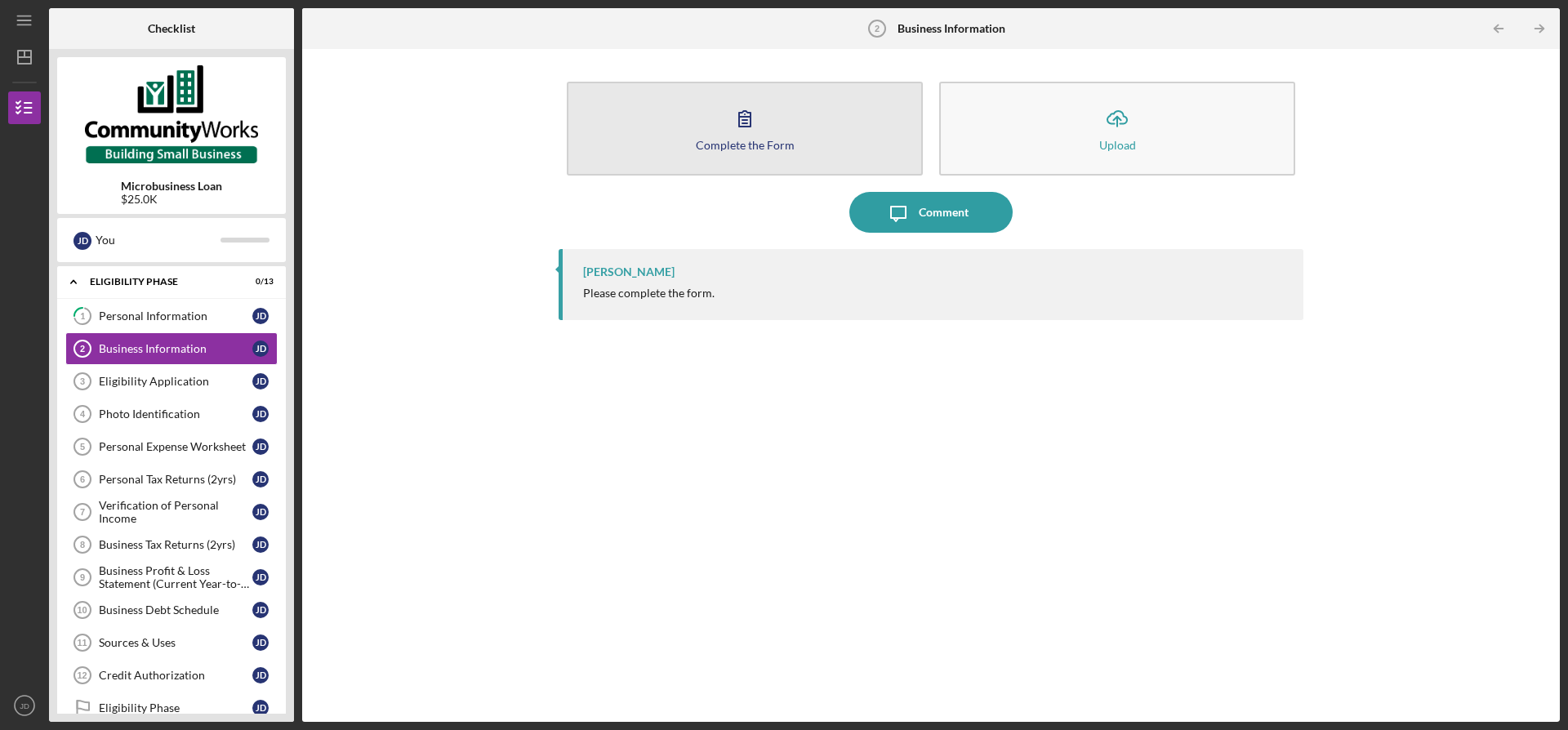
click at [748, 133] on icon "button" at bounding box center [745, 119] width 41 height 41
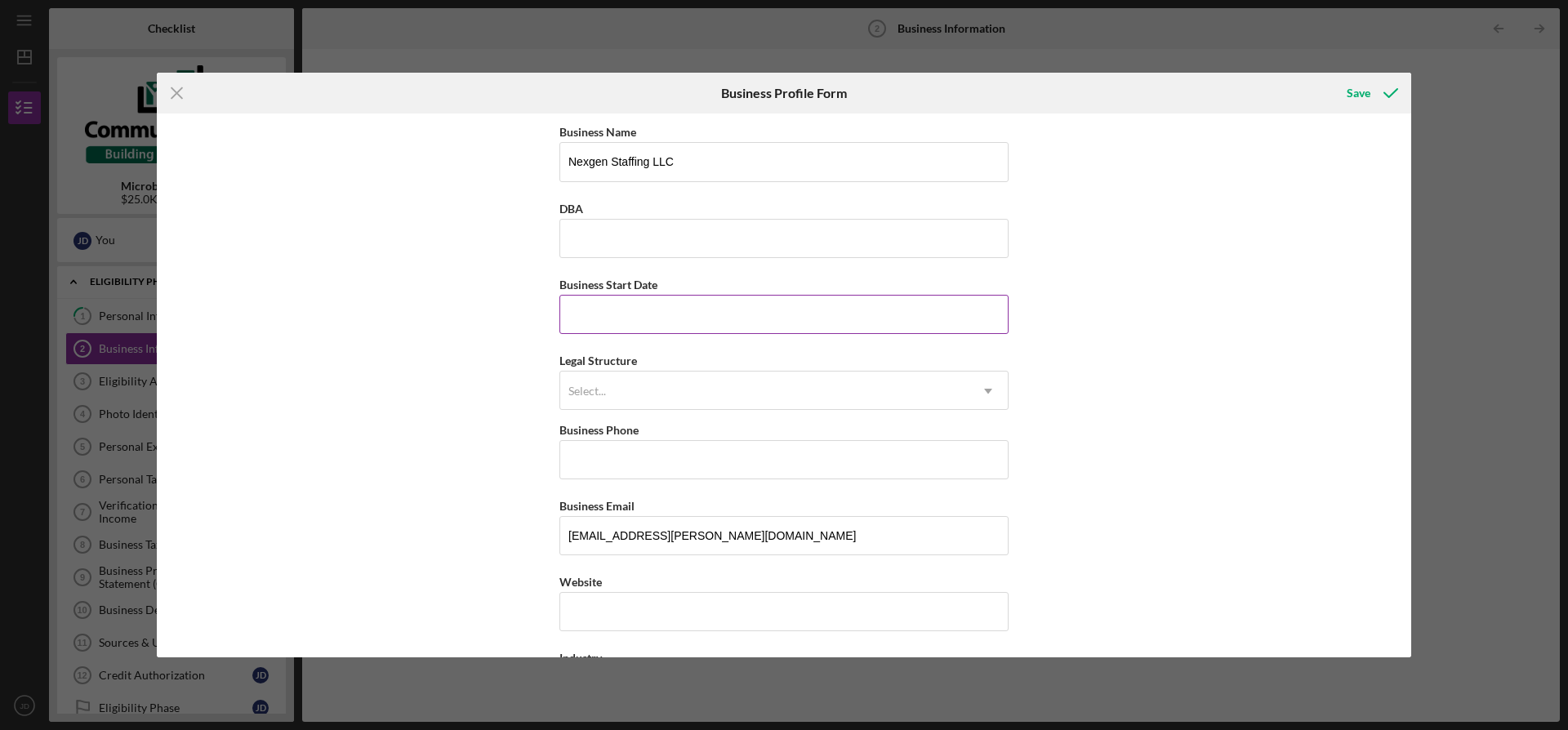
click at [622, 317] on input "Business Start Date" at bounding box center [784, 315] width 449 height 40
type input "[DATE]"
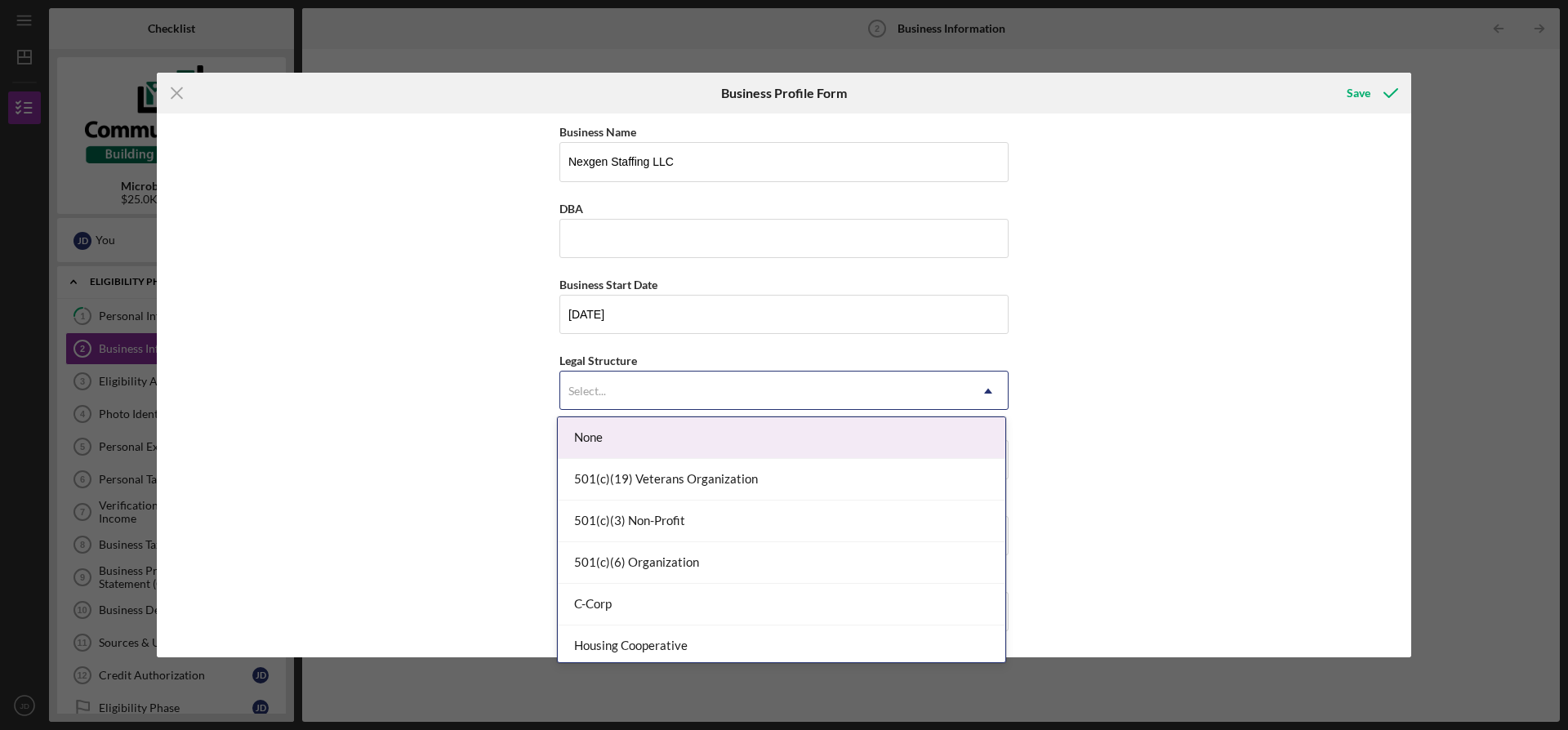
click at [622, 372] on div "Select..." at bounding box center [764, 391] width 408 height 38
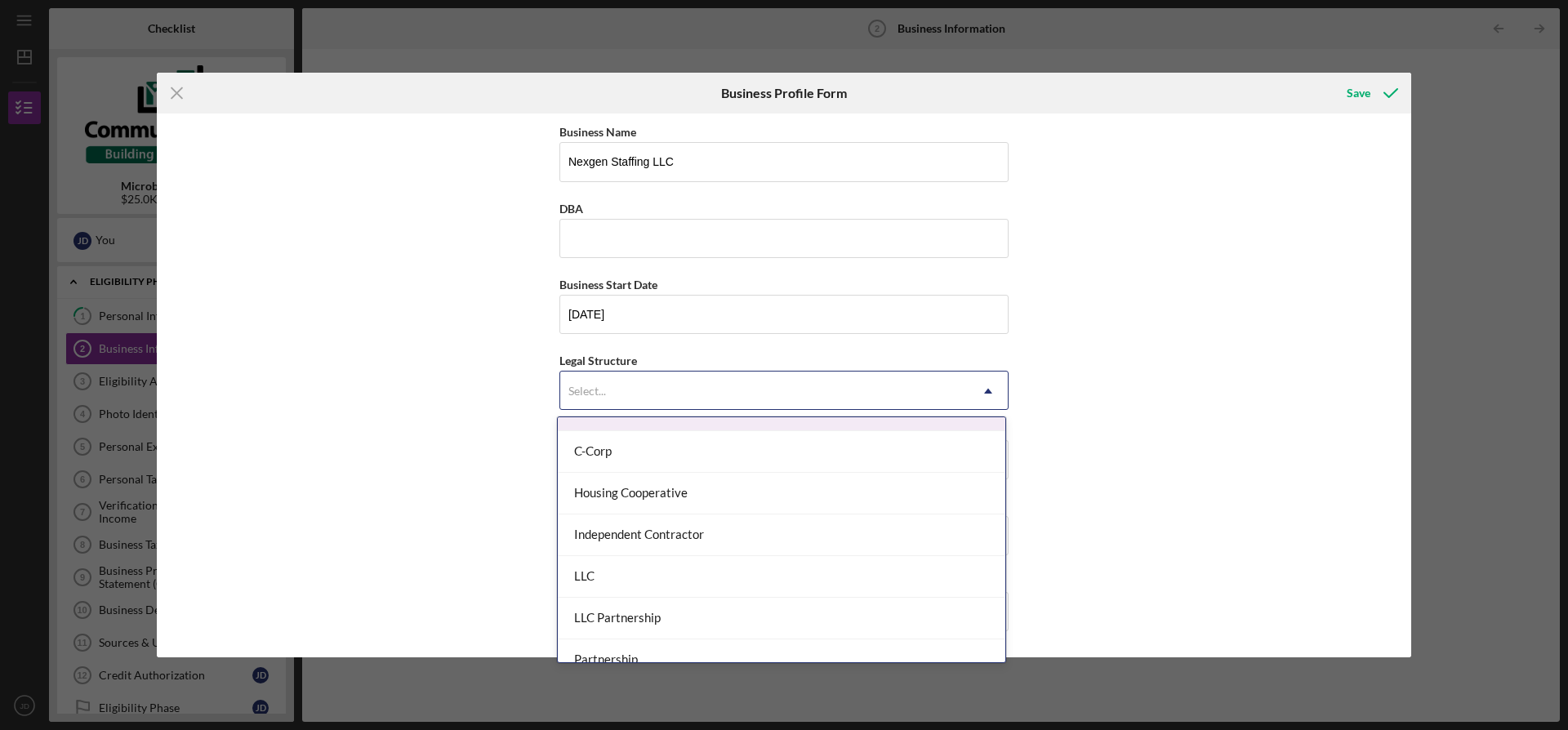
scroll to position [157, 0]
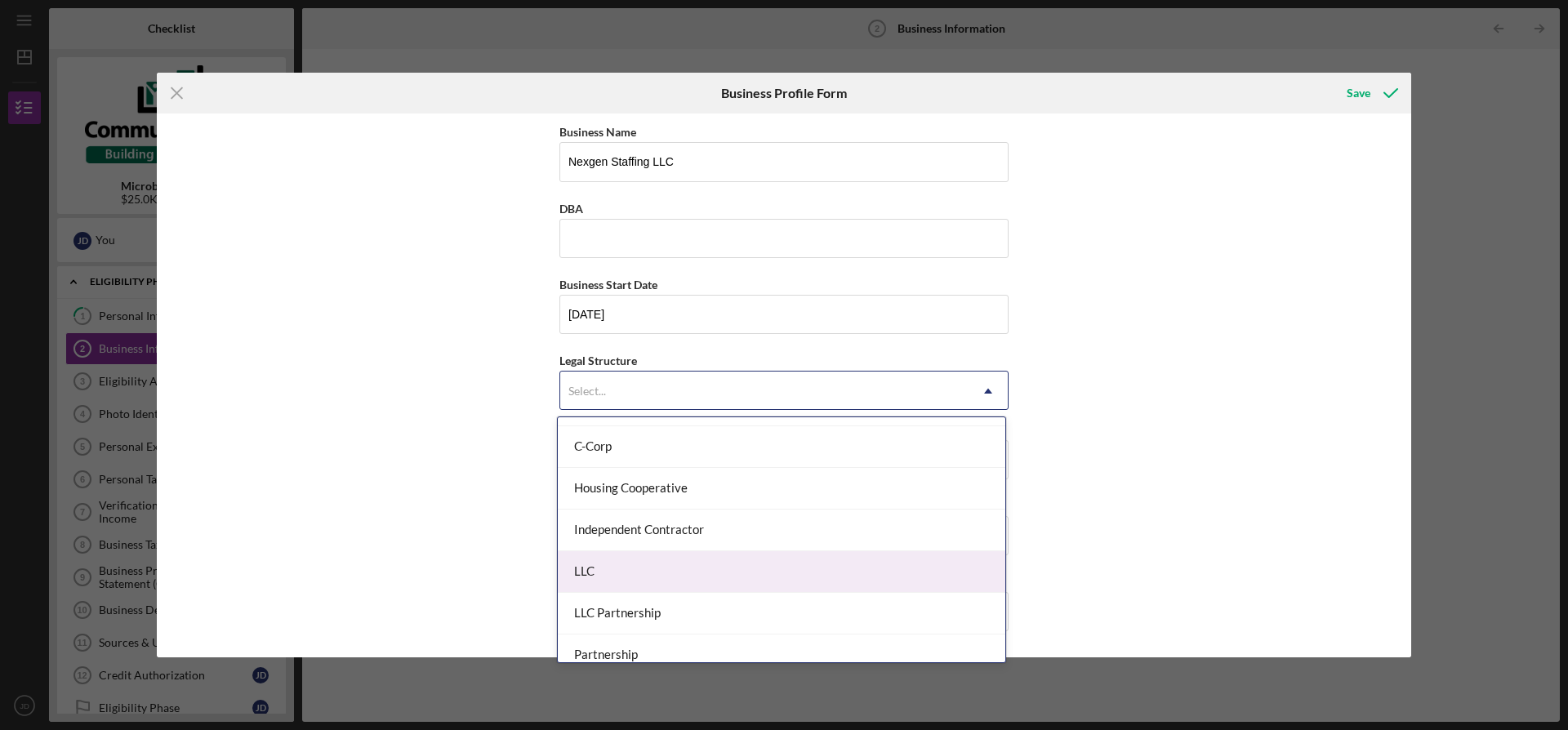
click at [912, 560] on div "LLC" at bounding box center [782, 572] width 448 height 42
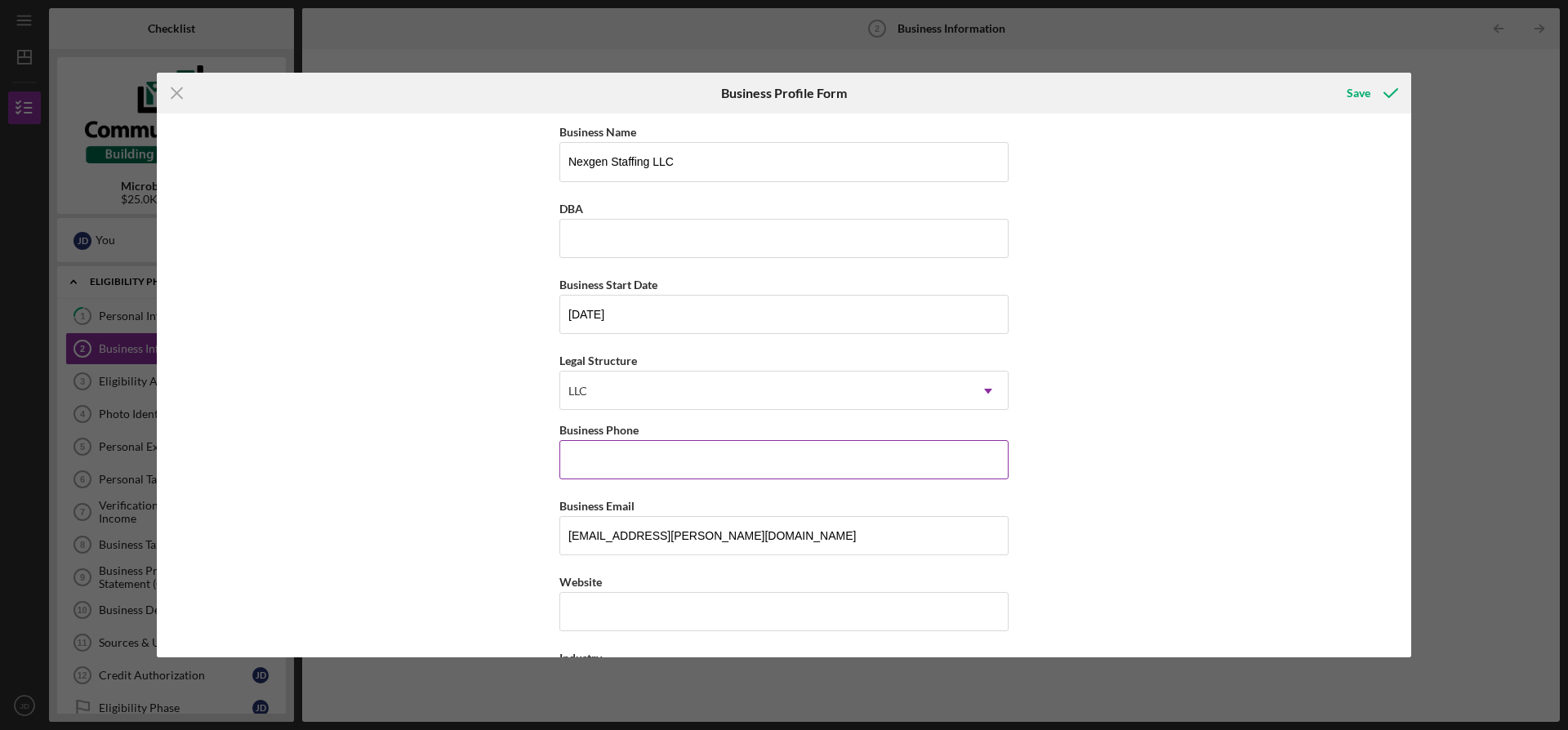
click at [781, 463] on input "Business Phone" at bounding box center [784, 460] width 449 height 40
type input "(8##) ###-####"
type input "[PHONE_NUMBER]"
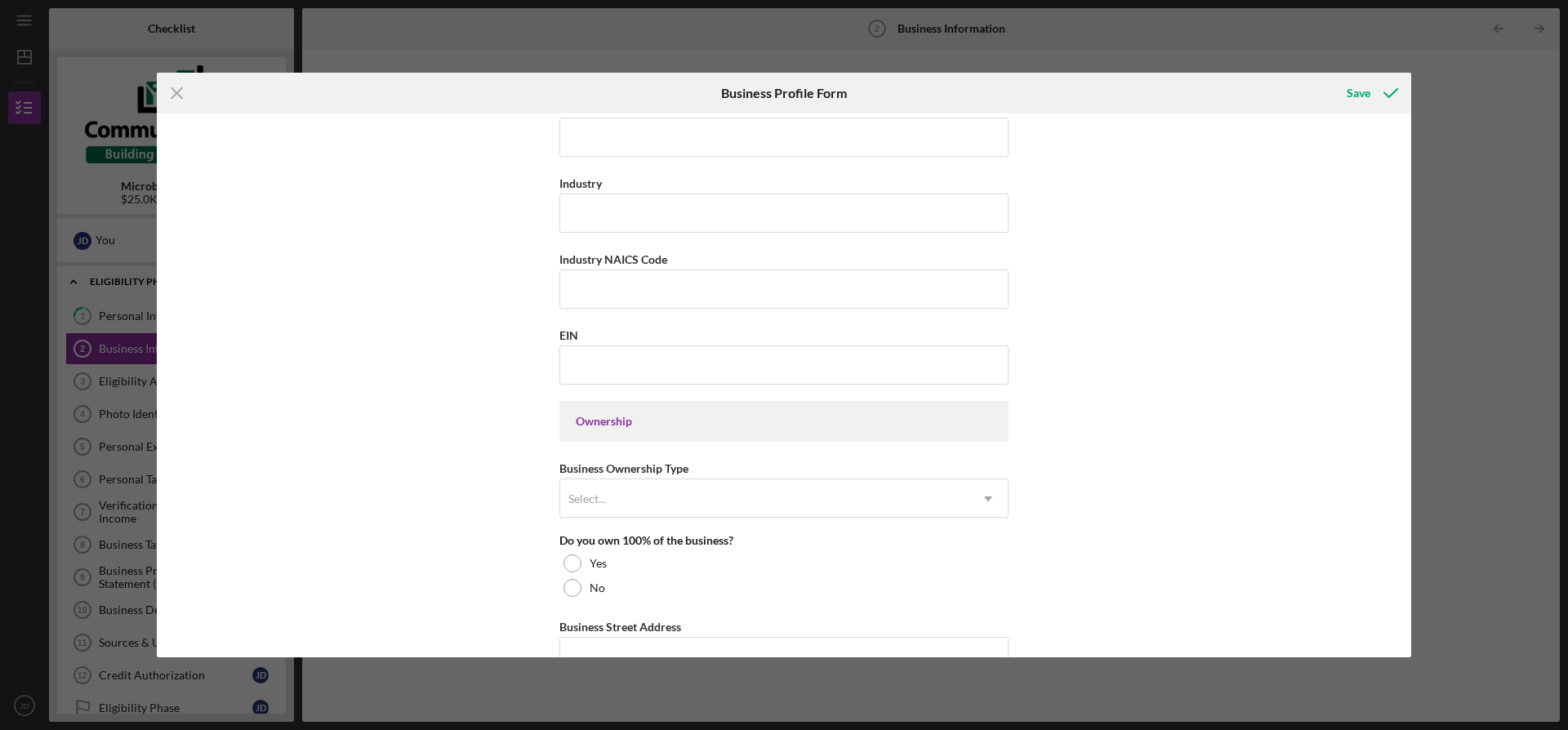
scroll to position [477, 0]
click at [733, 297] on input "Industry NAICS Code" at bounding box center [784, 287] width 449 height 40
paste input "561311"
type input "561311"
click at [591, 353] on input "EIN" at bounding box center [784, 363] width 449 height 40
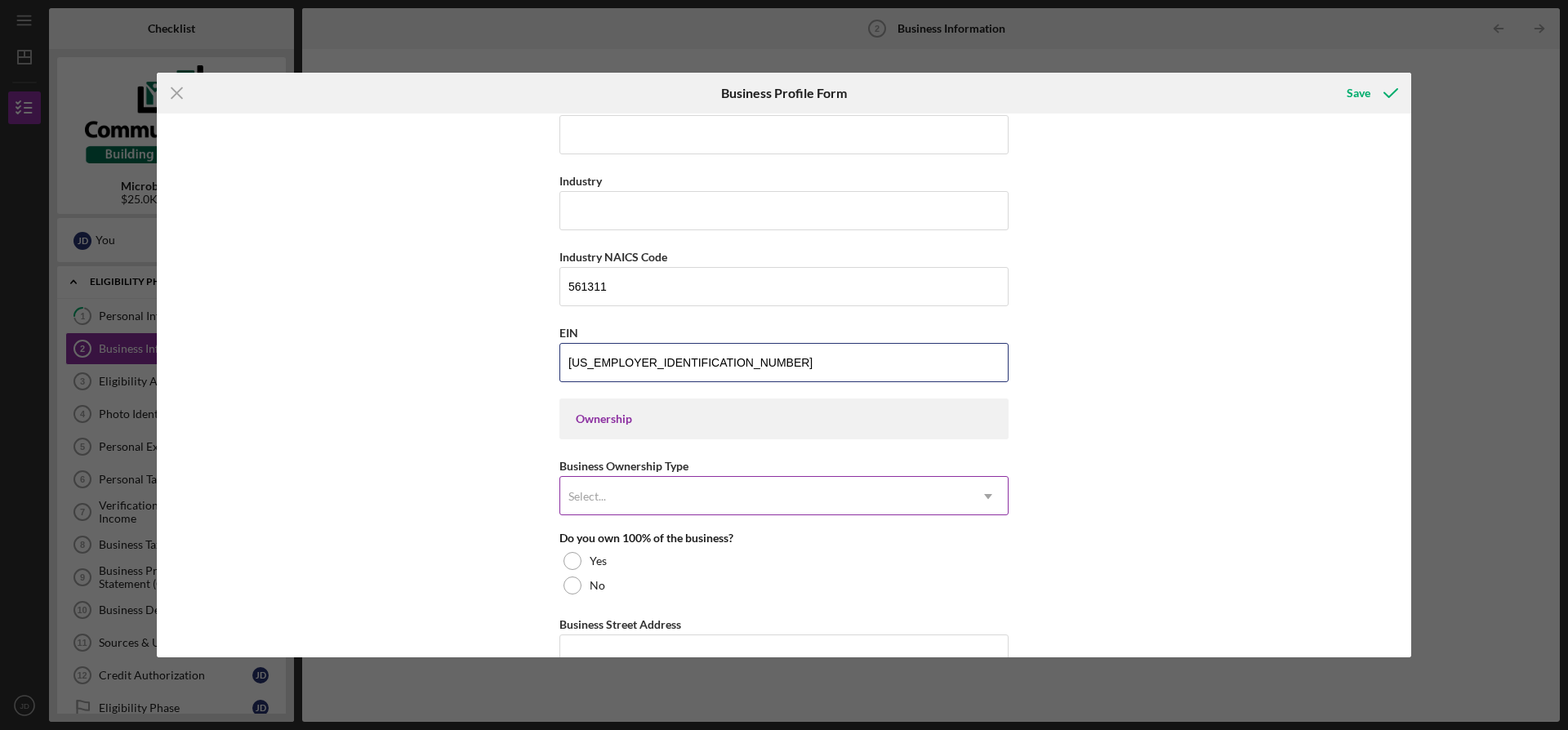
type input "[US_EMPLOYER_IDENTIFICATION_NUMBER]"
click at [634, 497] on div "Select..." at bounding box center [764, 497] width 408 height 38
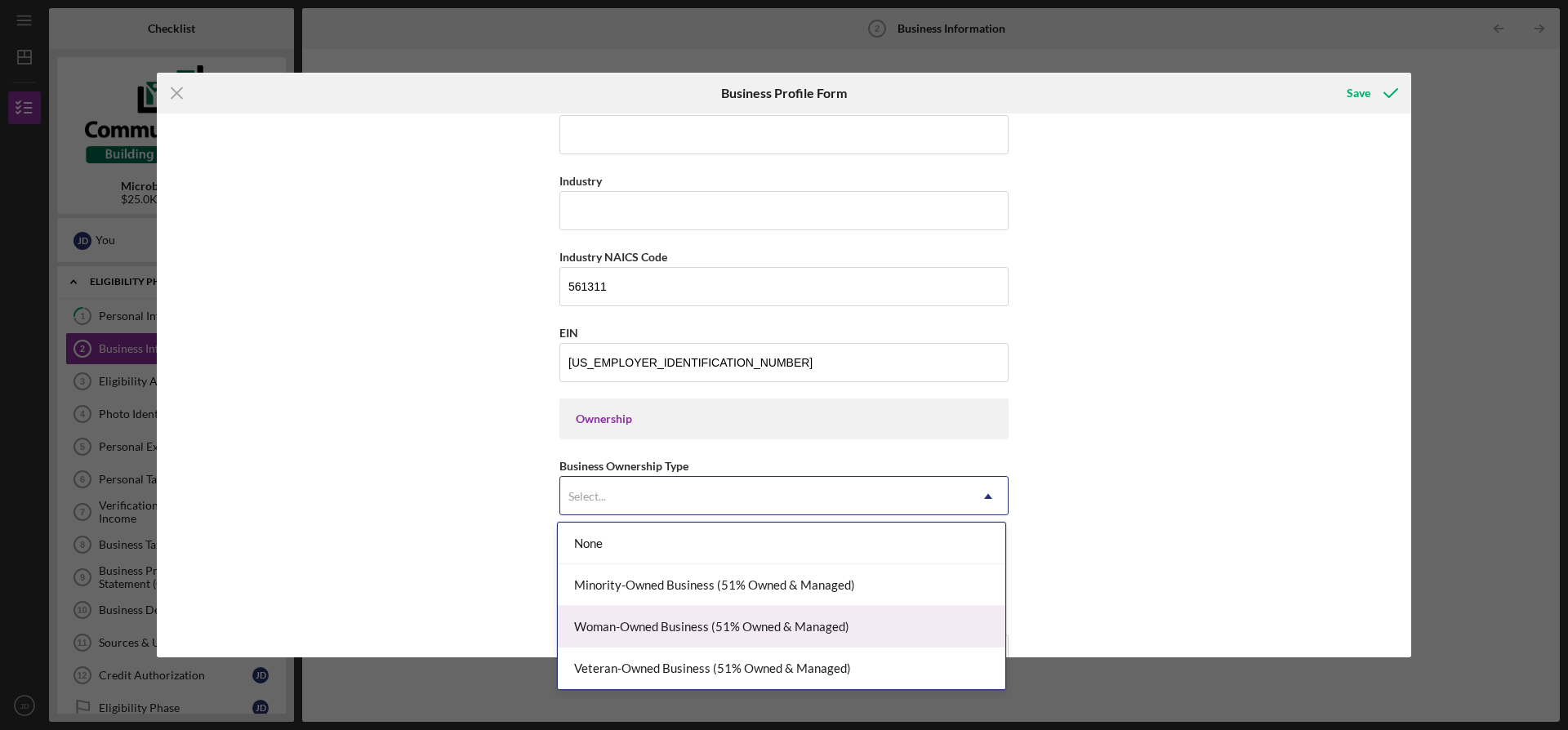
click at [645, 625] on div "Woman-Owned Business (51% Owned & Managed)" at bounding box center [782, 626] width 448 height 42
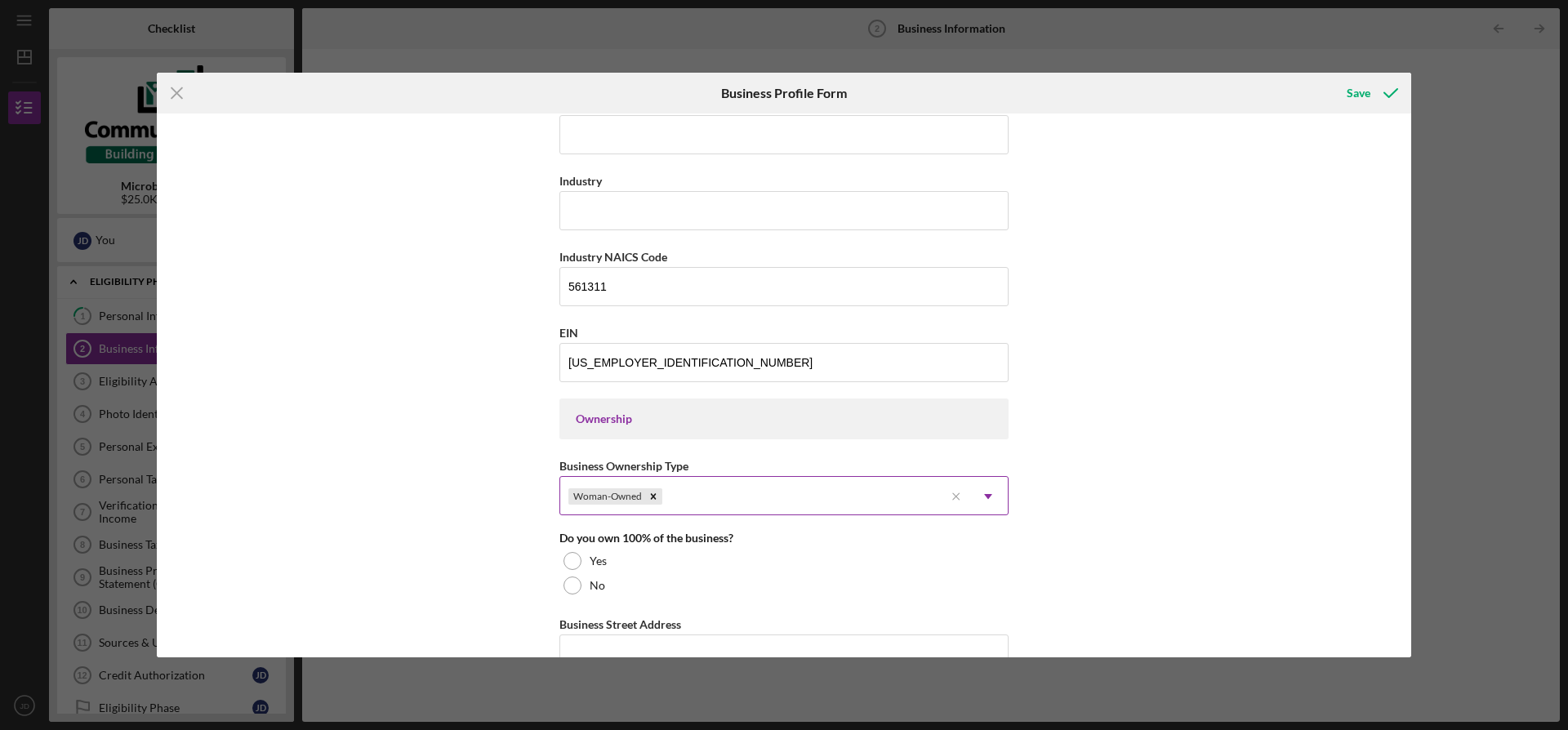
click at [977, 489] on icon "Icon/Dropdown Arrow" at bounding box center [988, 497] width 40 height 40
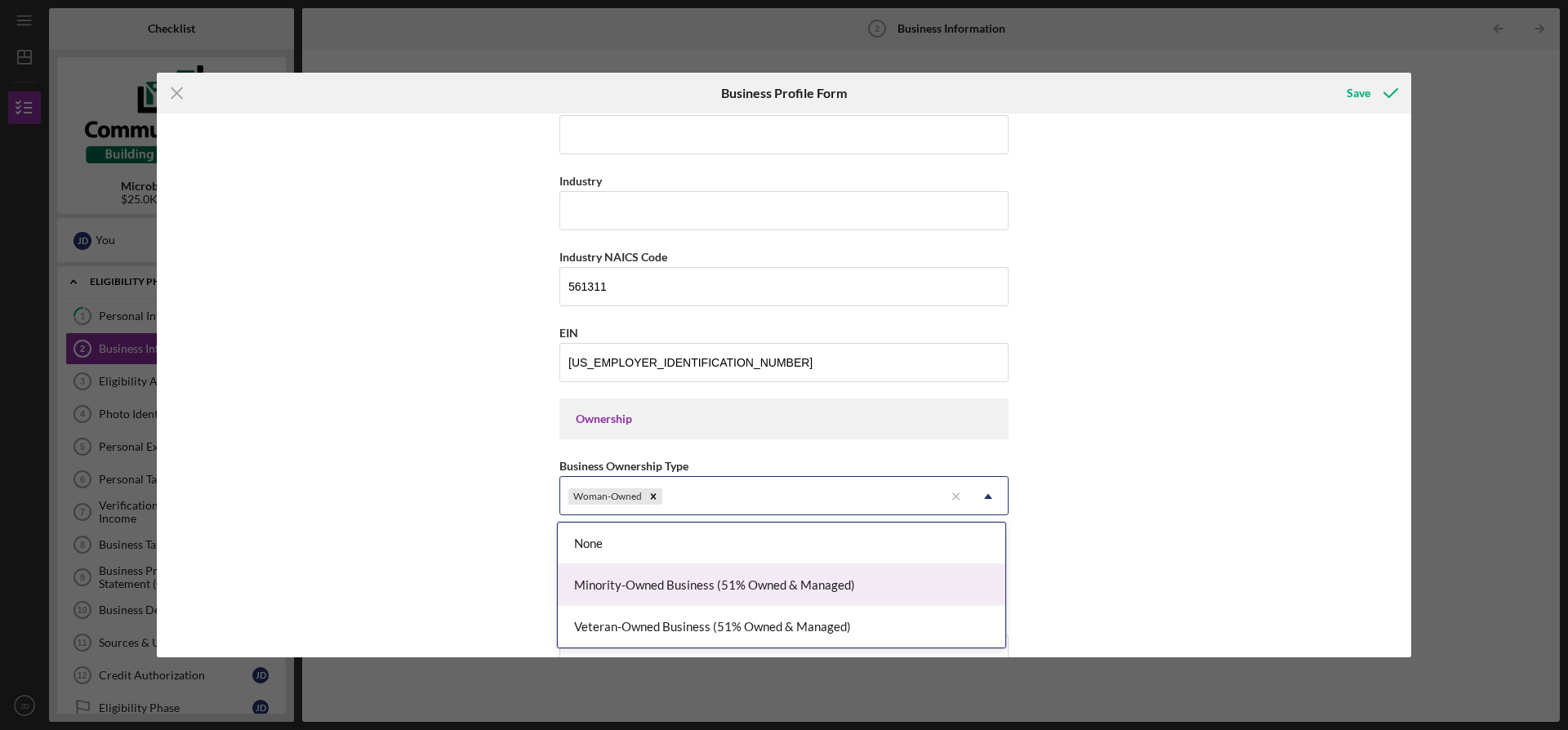
click at [848, 587] on div "Minority-Owned Business (51% Owned & Managed)" at bounding box center [782, 585] width 448 height 42
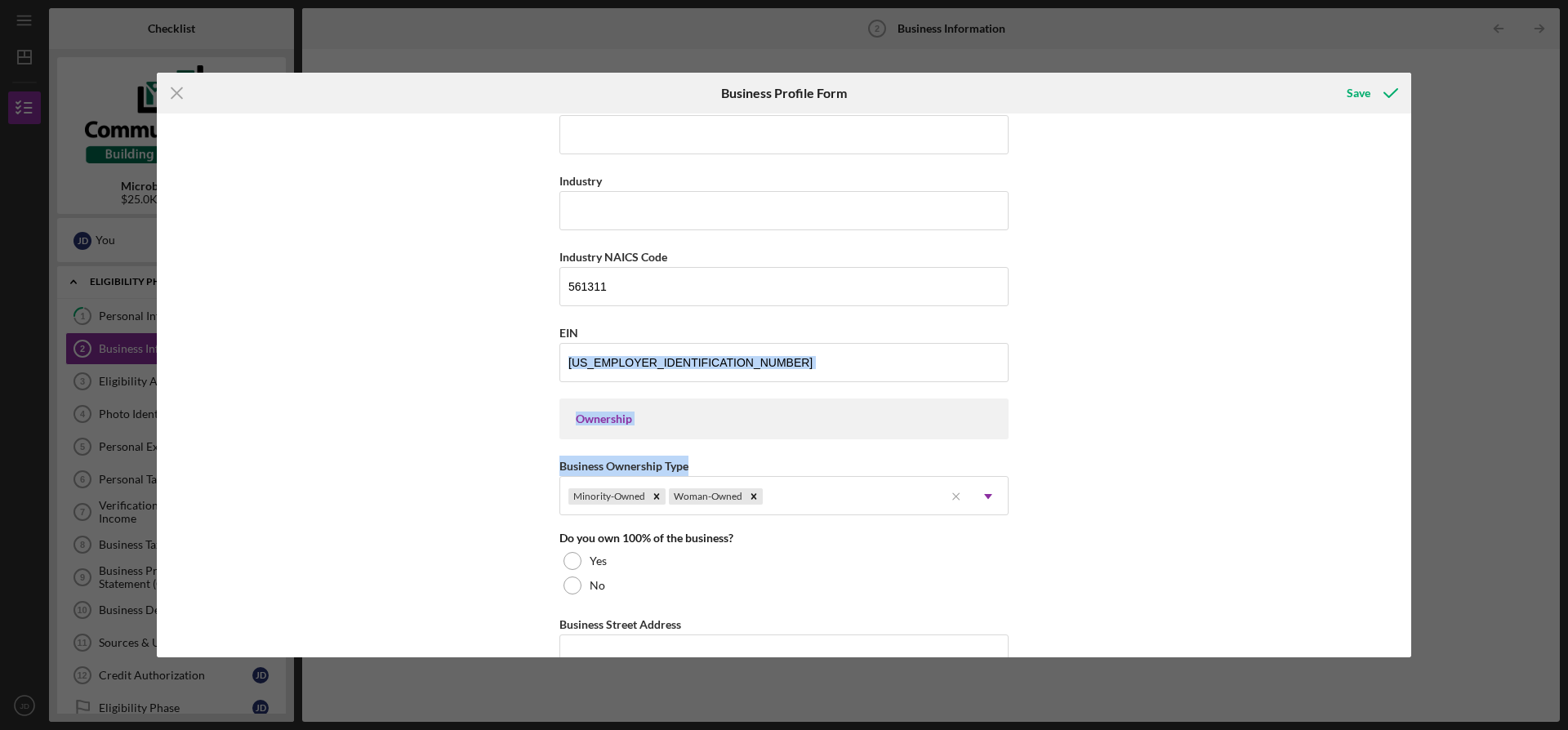
drag, startPoint x: 1406, startPoint y: 350, endPoint x: 1396, endPoint y: 457, distance: 107.5
click at [1396, 456] on div "Business Name Nexgen Staffing LLC DBA Business Start Date [DATE] Legal Structur…" at bounding box center [784, 385] width 1255 height 543
click at [655, 496] on icon "Remove Minority-Owned" at bounding box center [657, 496] width 6 height 6
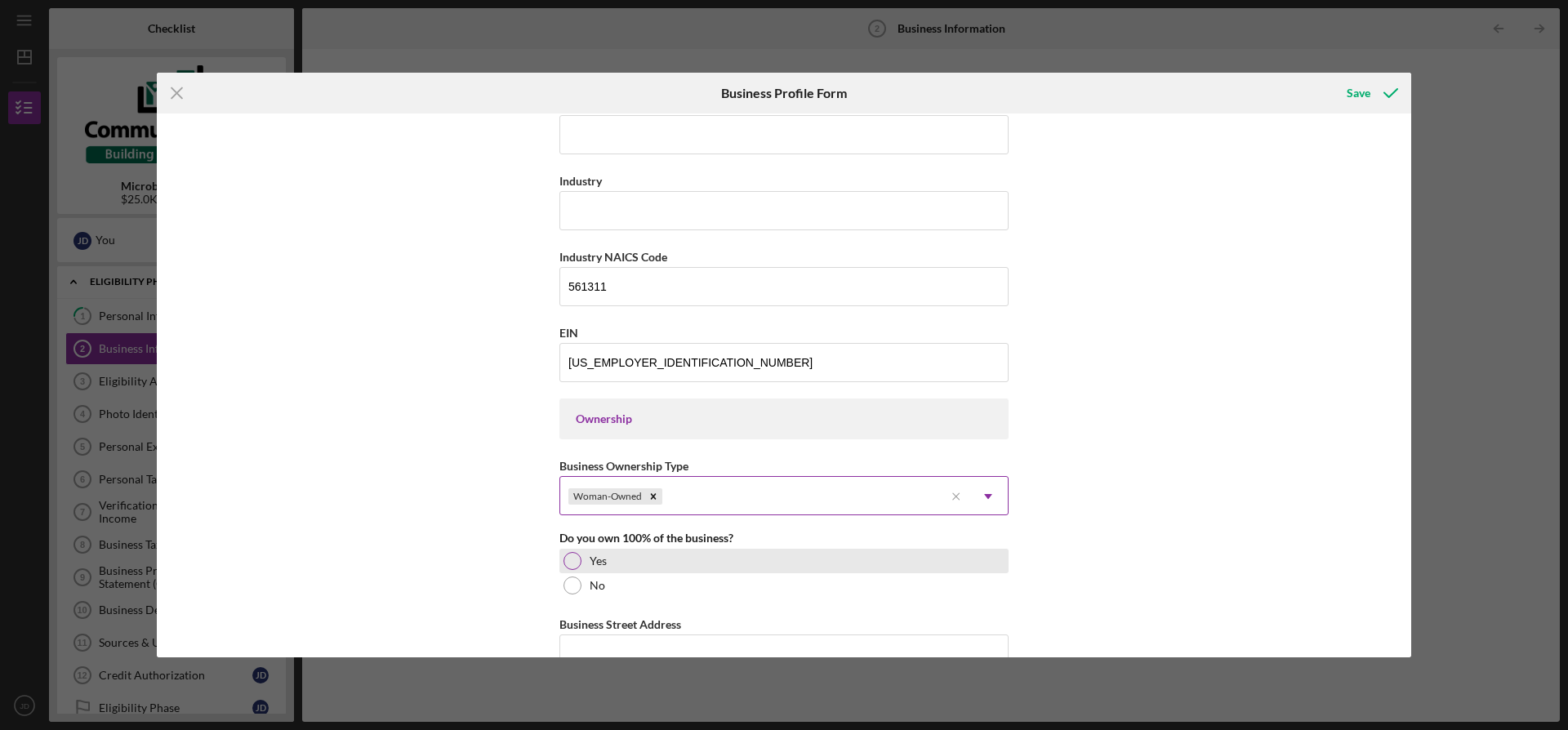
click at [569, 560] on div at bounding box center [573, 561] width 18 height 18
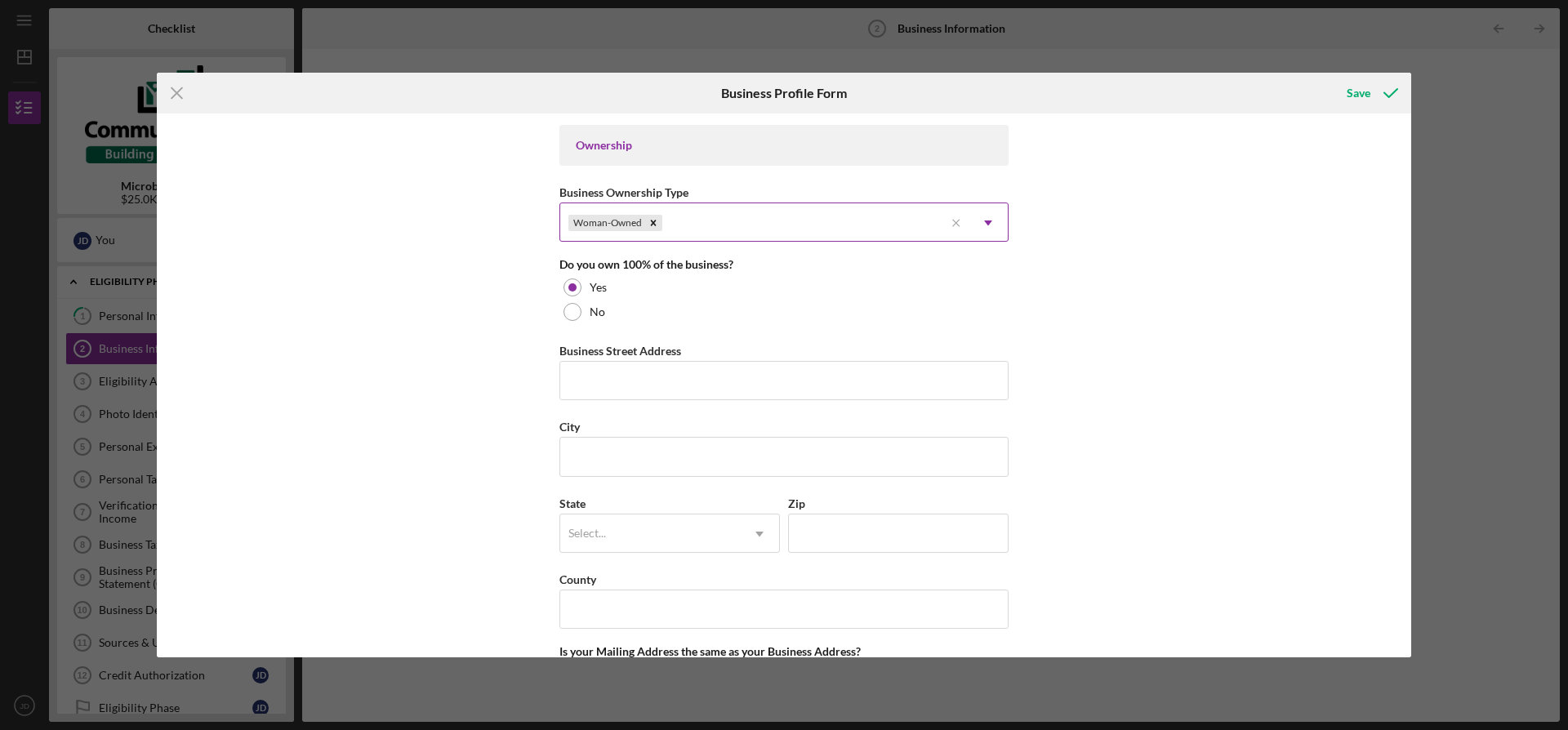
scroll to position [788, 0]
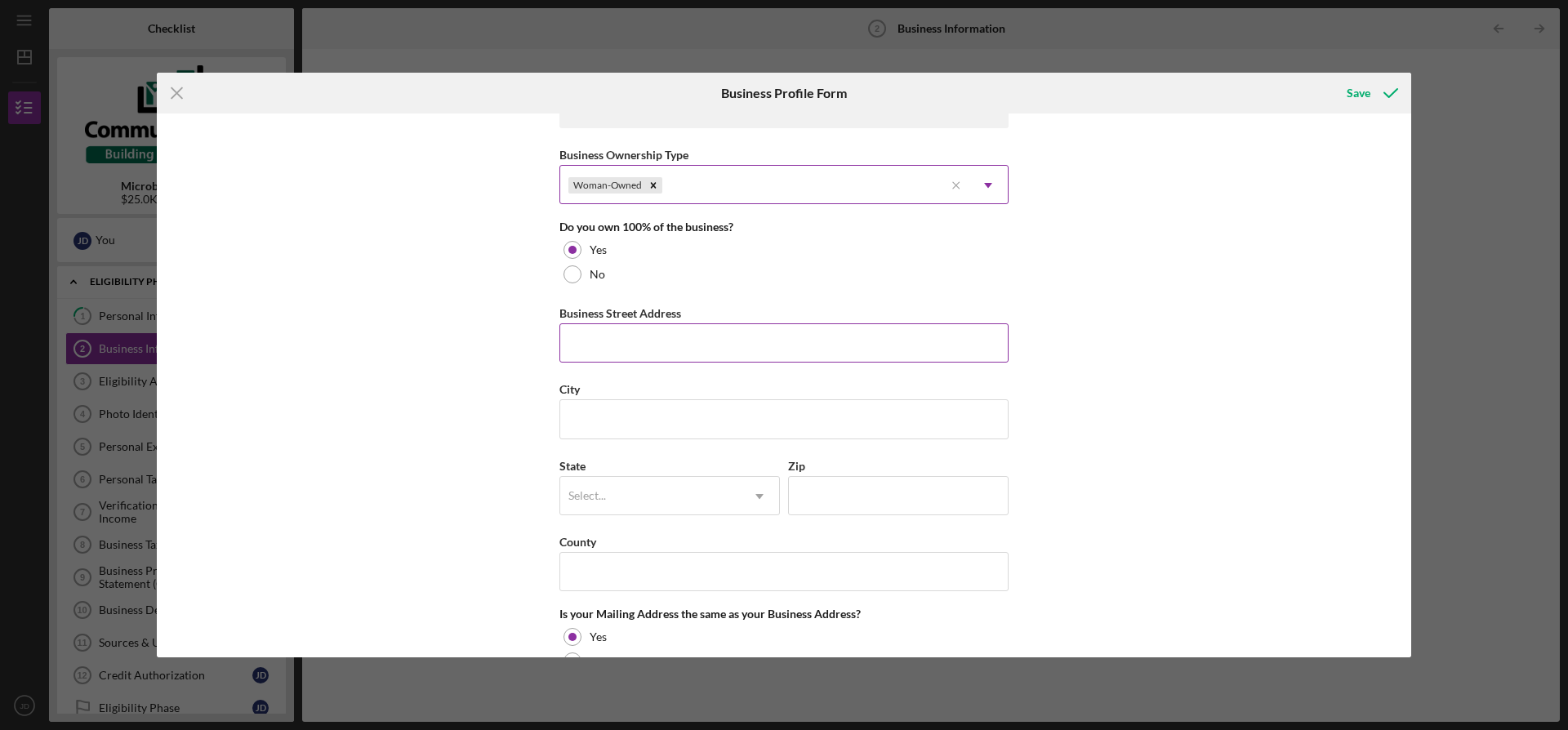
click at [880, 349] on input "Business Street Address" at bounding box center [784, 343] width 449 height 40
type input "1"
type input "[STREET_ADDRESS][PERSON_NAME]"
type input "[GEOGRAPHIC_DATA]"
type input "SC"
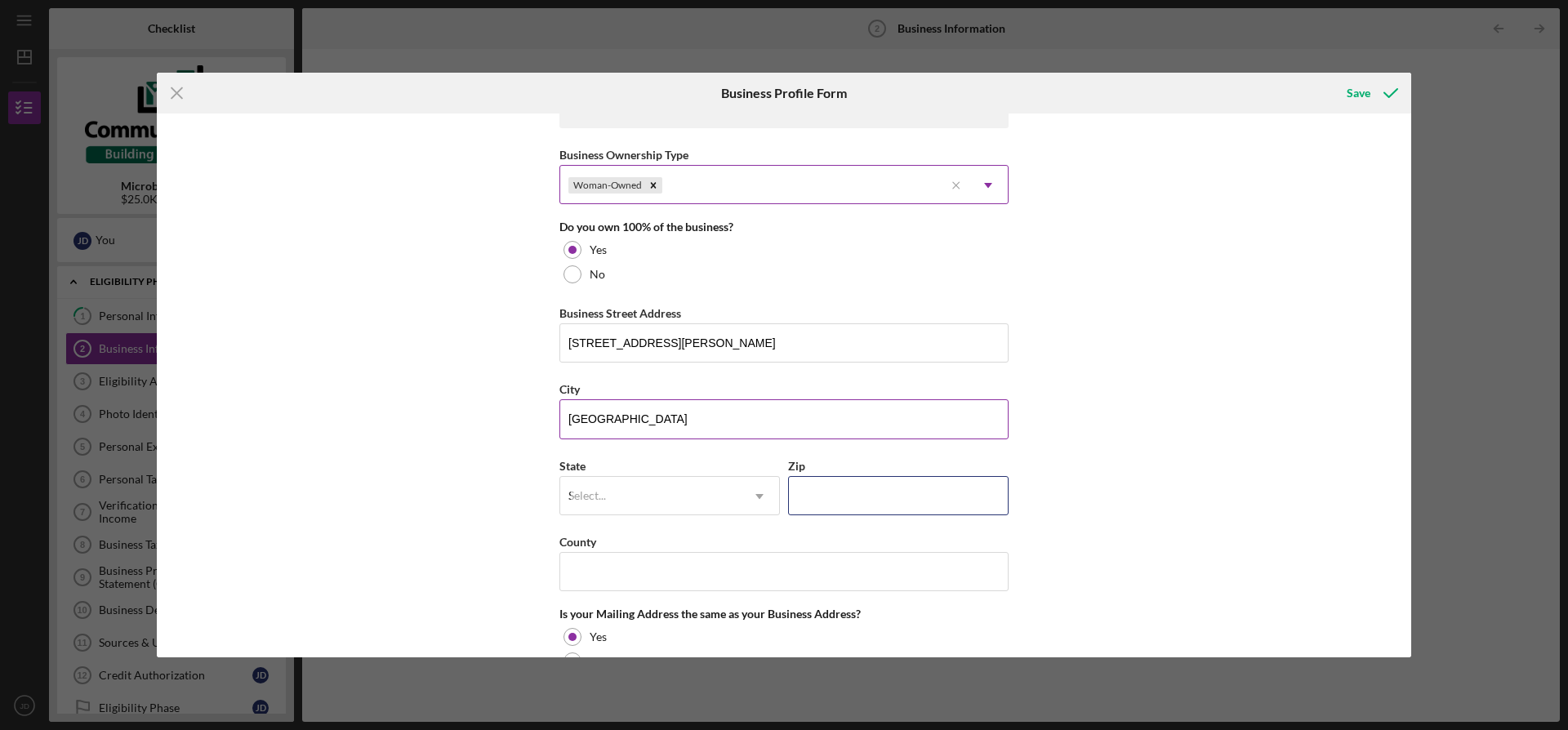
type input "29681"
type input "SC"
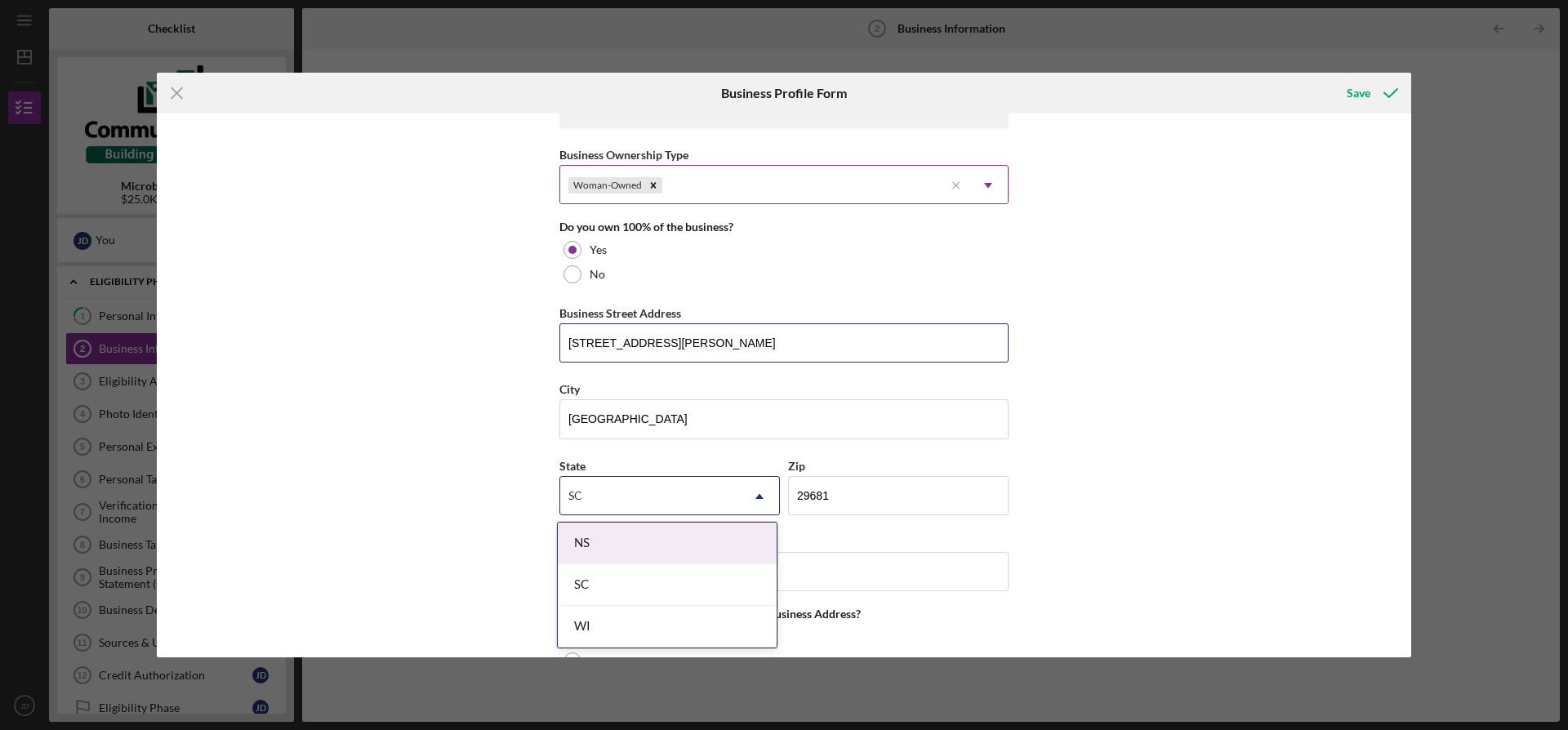
drag, startPoint x: 796, startPoint y: 348, endPoint x: 472, endPoint y: 349, distance: 324.0
click at [472, 349] on div "Business Name Nexgen Staffing LLC DBA Business Start Date [DATE] Legal Structur…" at bounding box center [784, 385] width 1255 height 543
type input "[STREET_ADDRESS]"
type input "[GEOGRAPHIC_DATA]"
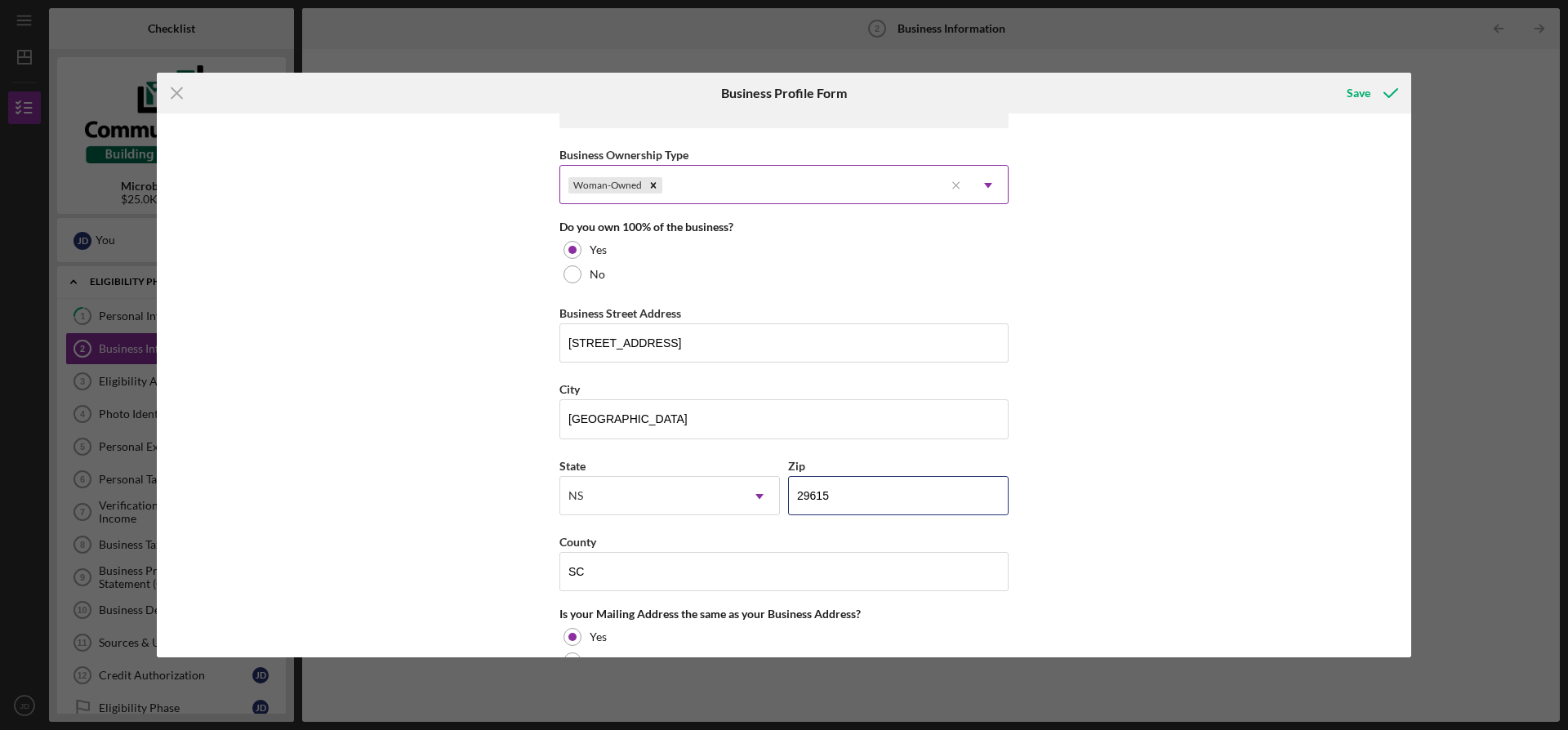
type input "29615"
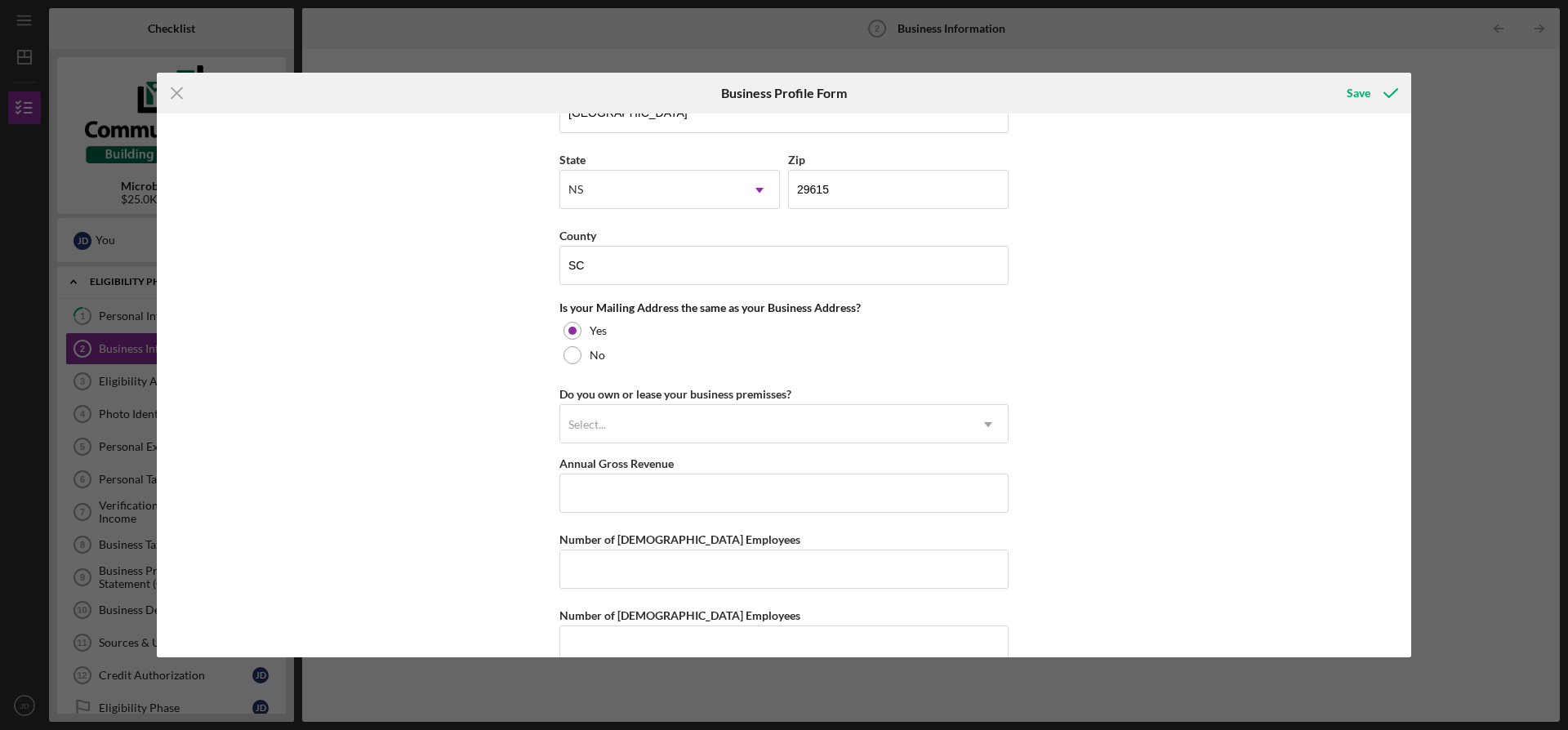
scroll to position [1109, 0]
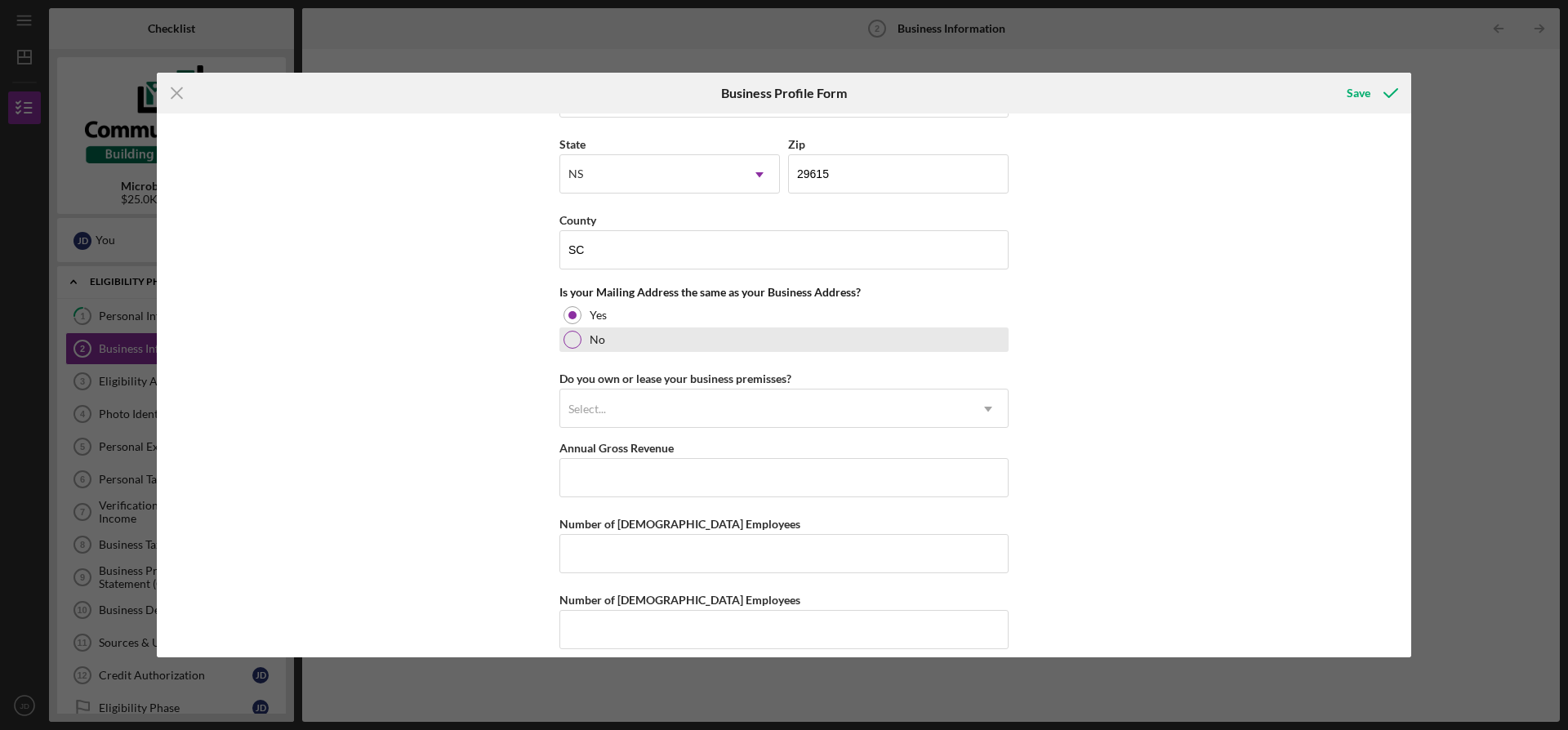
click at [573, 336] on div at bounding box center [573, 339] width 18 height 18
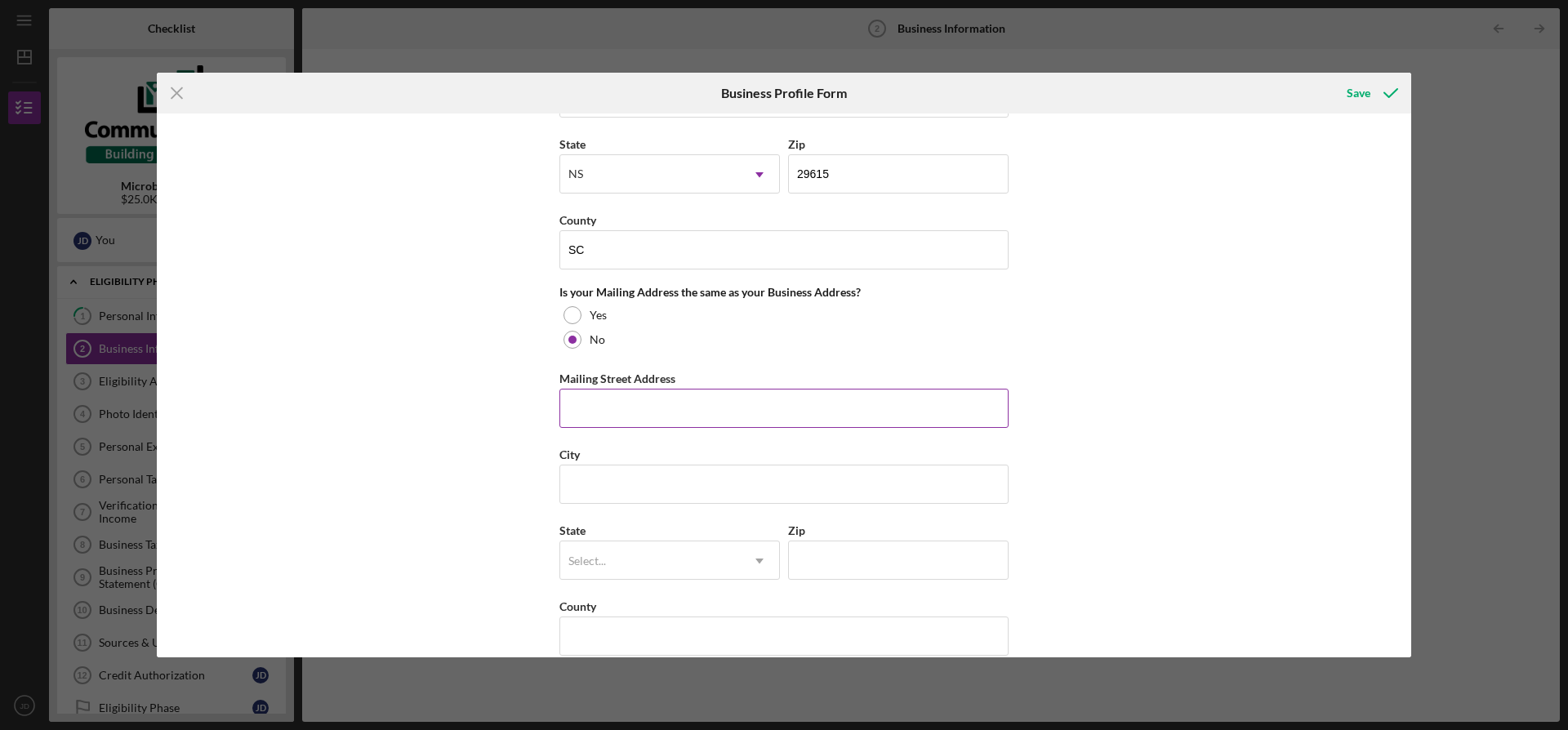
click at [593, 419] on input "Mailing Street Address" at bounding box center [784, 409] width 449 height 40
type input "[STREET_ADDRESS][PERSON_NAME]"
type input "S"
type input "[GEOGRAPHIC_DATA]"
click at [705, 411] on input "[STREET_ADDRESS][PERSON_NAME]" at bounding box center [784, 409] width 449 height 40
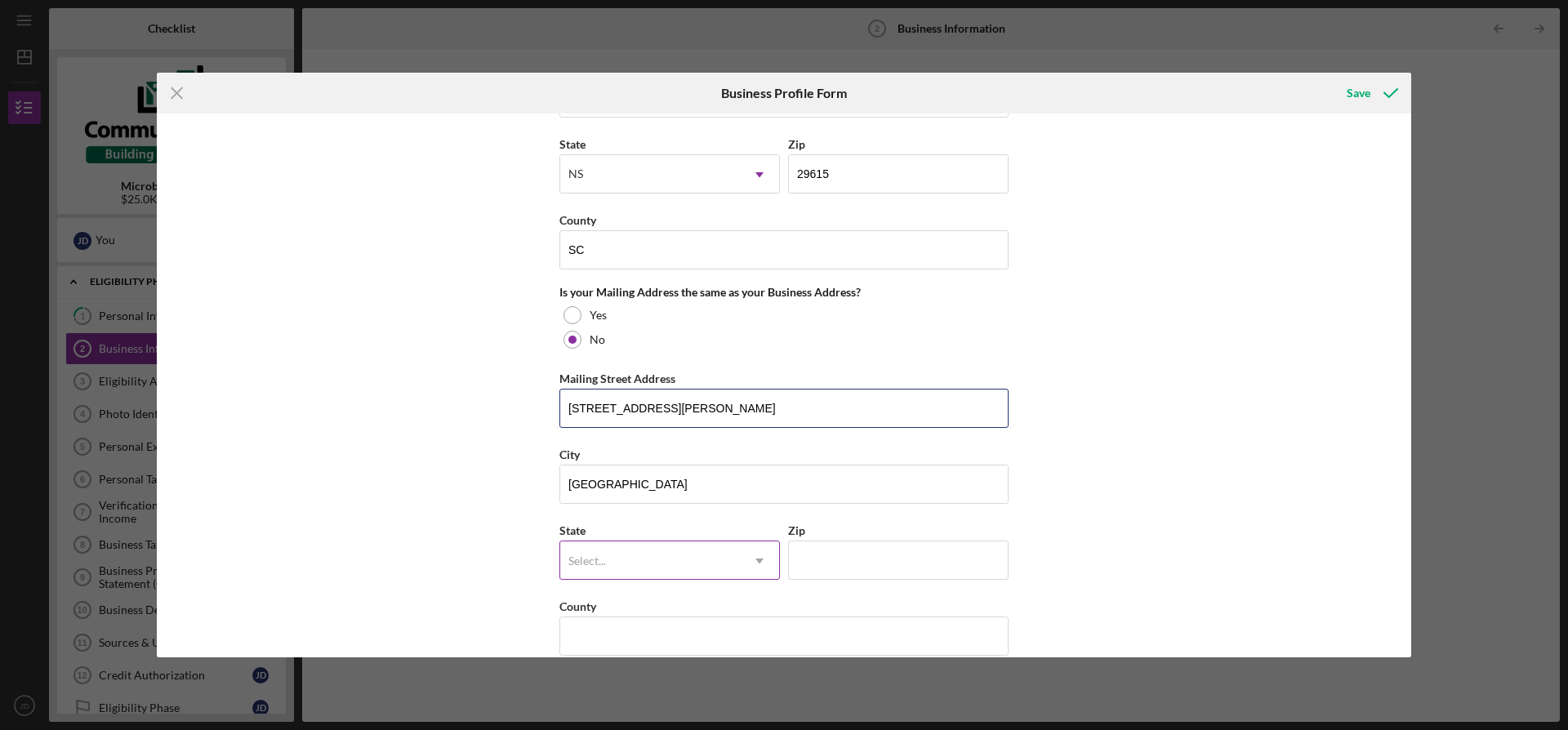
type input "[STREET_ADDRESS][PERSON_NAME]"
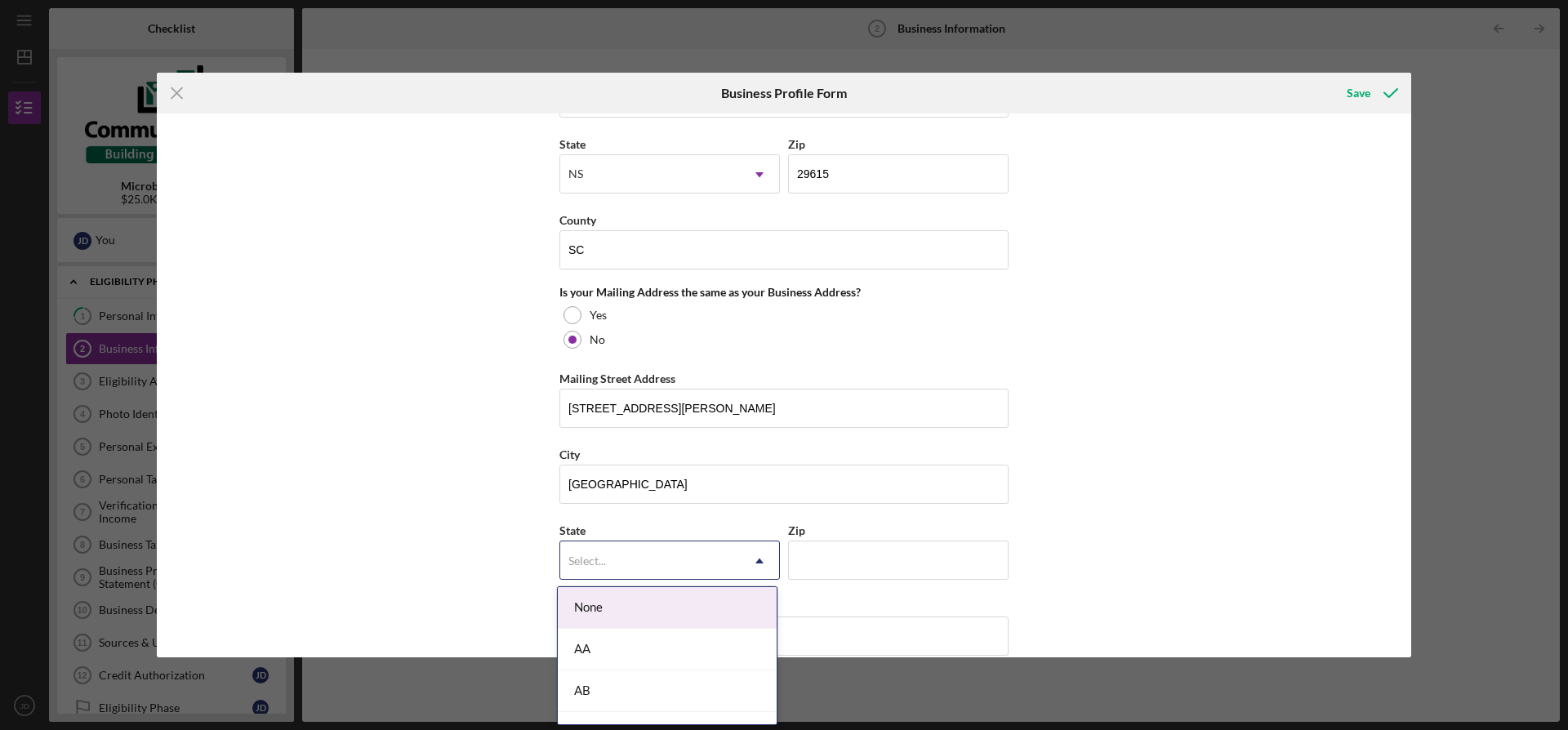
click at [575, 555] on div "Select..." at bounding box center [588, 561] width 38 height 13
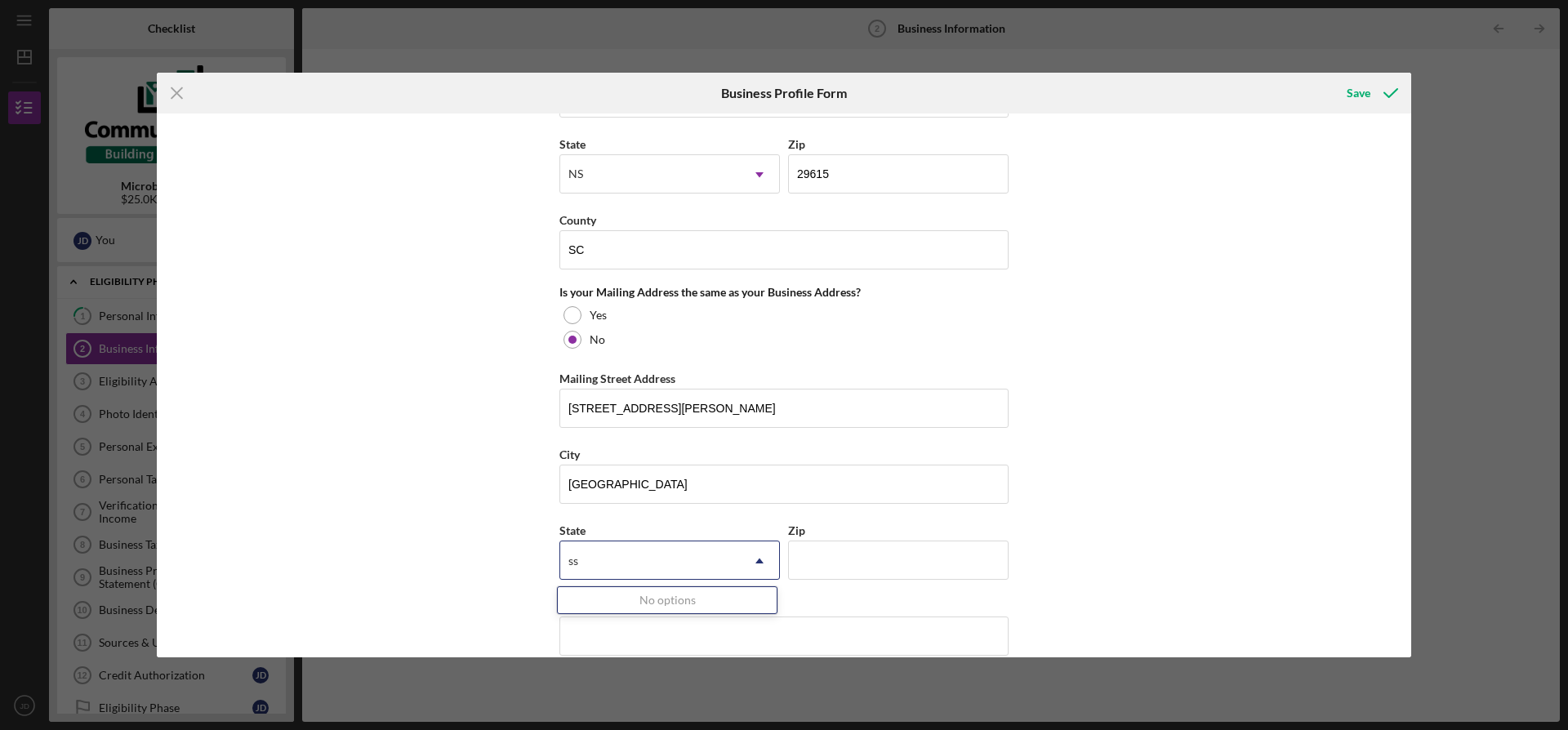
type input "s"
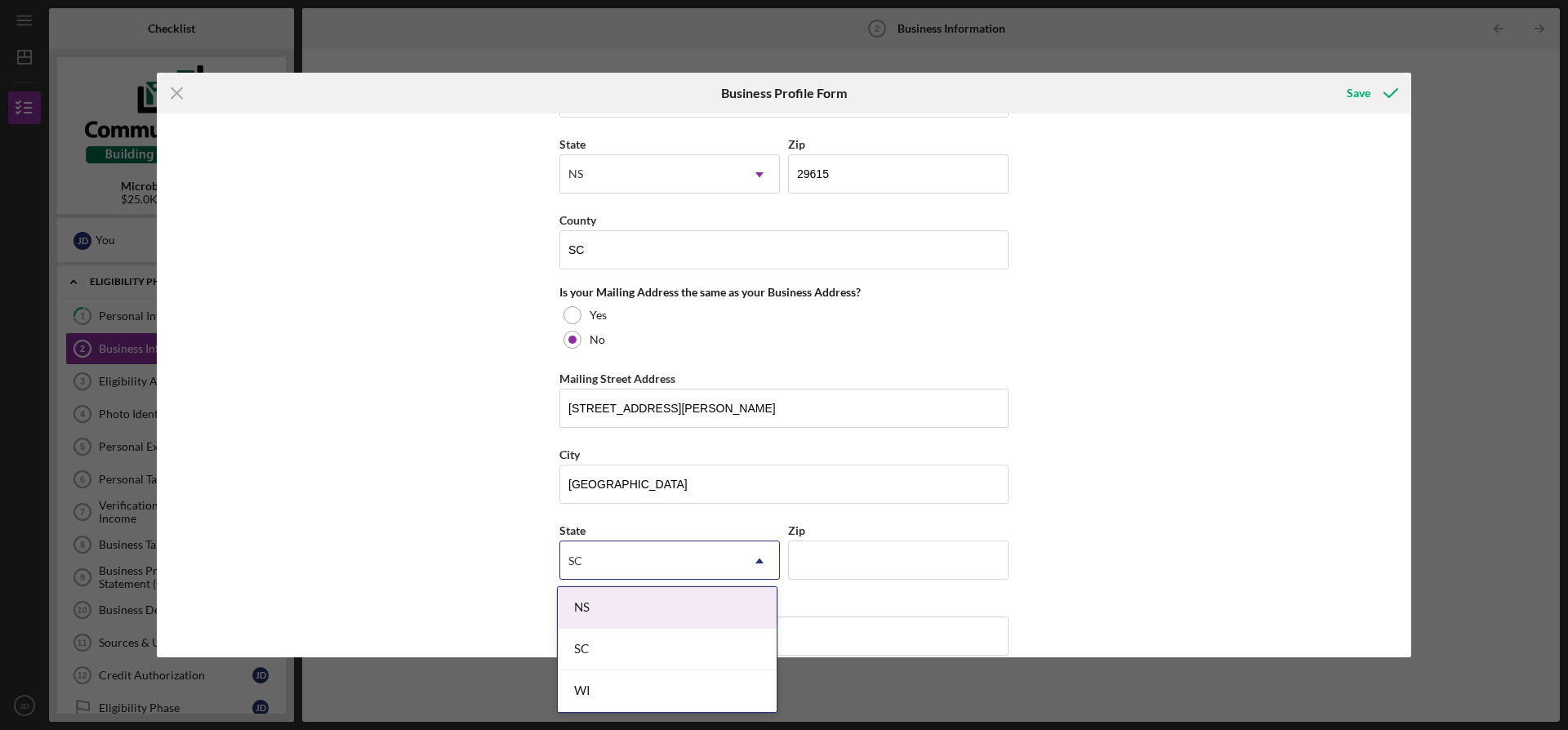
type input "SC"
click at [575, 555] on div "Select..." at bounding box center [588, 561] width 38 height 13
type input "s"
type input "SC"
click at [581, 640] on div "SC" at bounding box center [668, 649] width 219 height 42
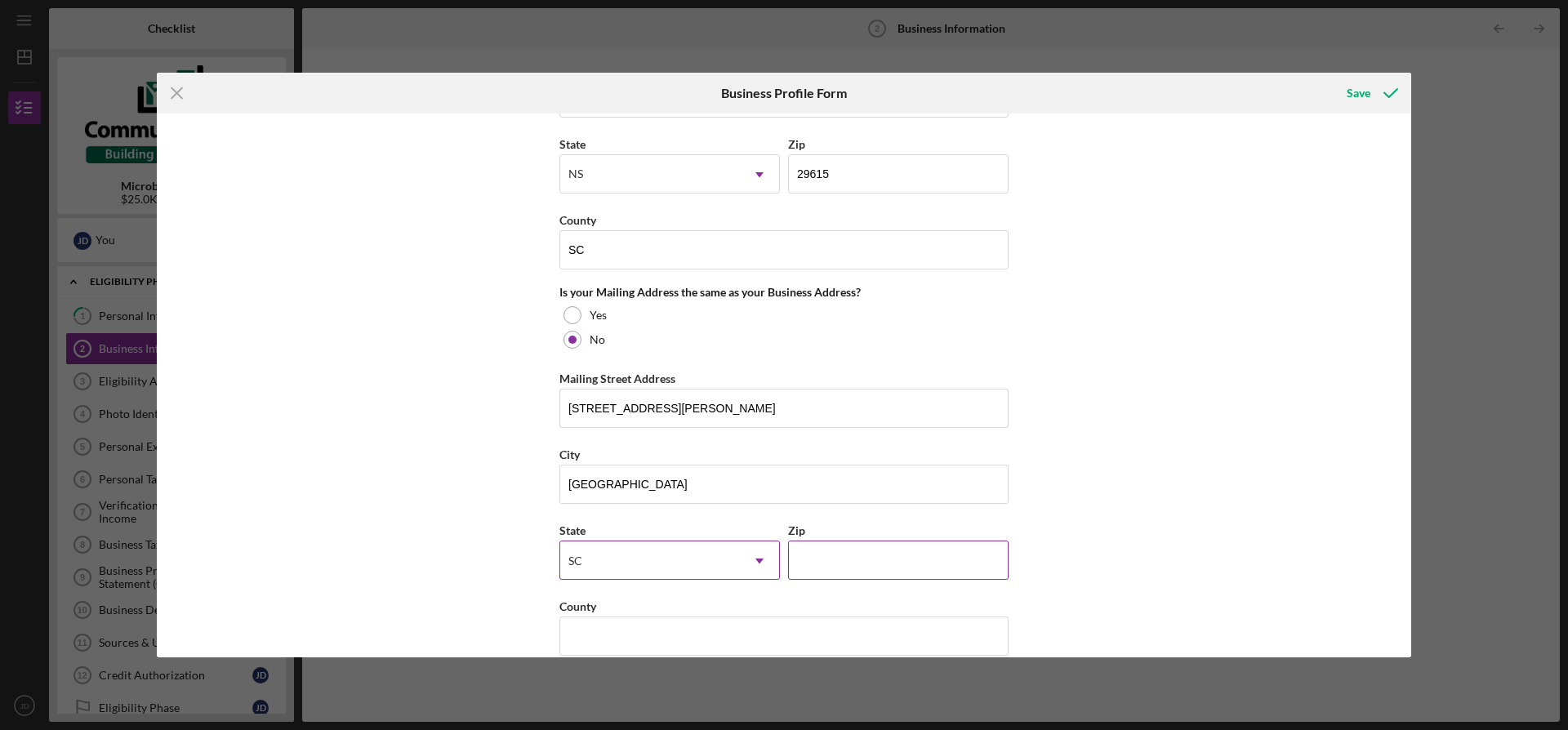
click at [811, 548] on input "Zip" at bounding box center [899, 560] width 221 height 40
type input "29607"
click at [741, 635] on input "County" at bounding box center [784, 636] width 449 height 40
type input "[GEOGRAPHIC_DATA]"
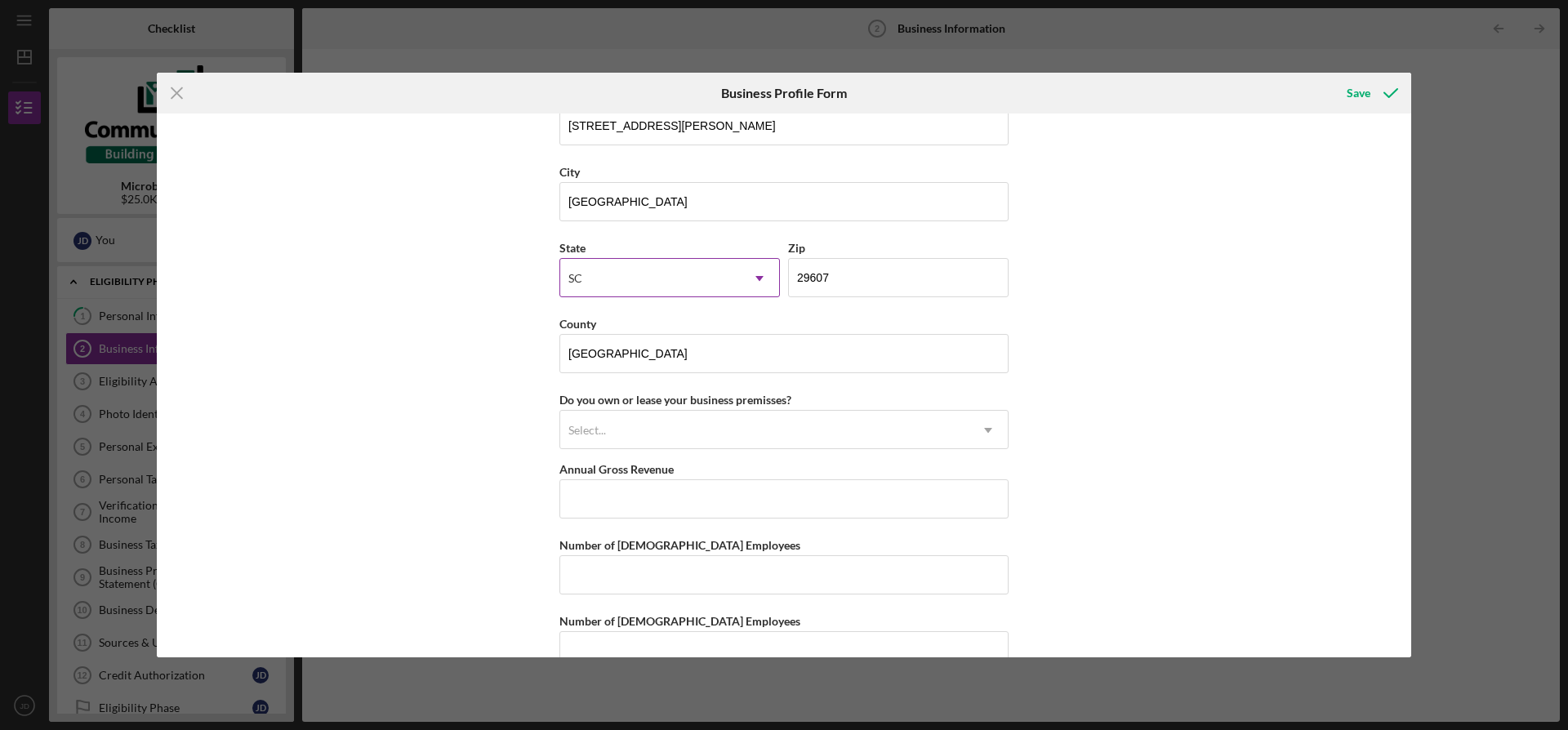
scroll to position [1430, 0]
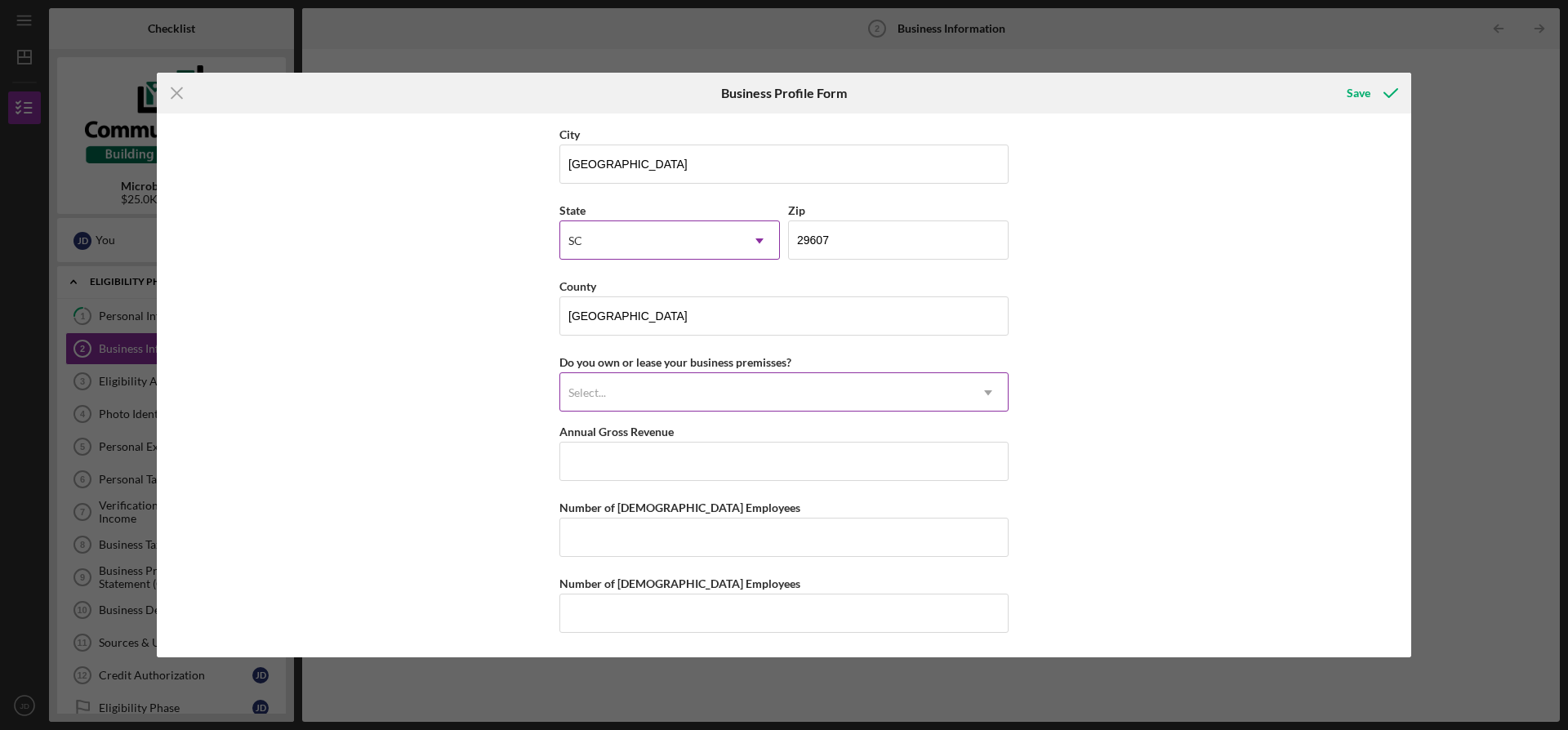
click at [819, 392] on div "Select..." at bounding box center [764, 393] width 408 height 38
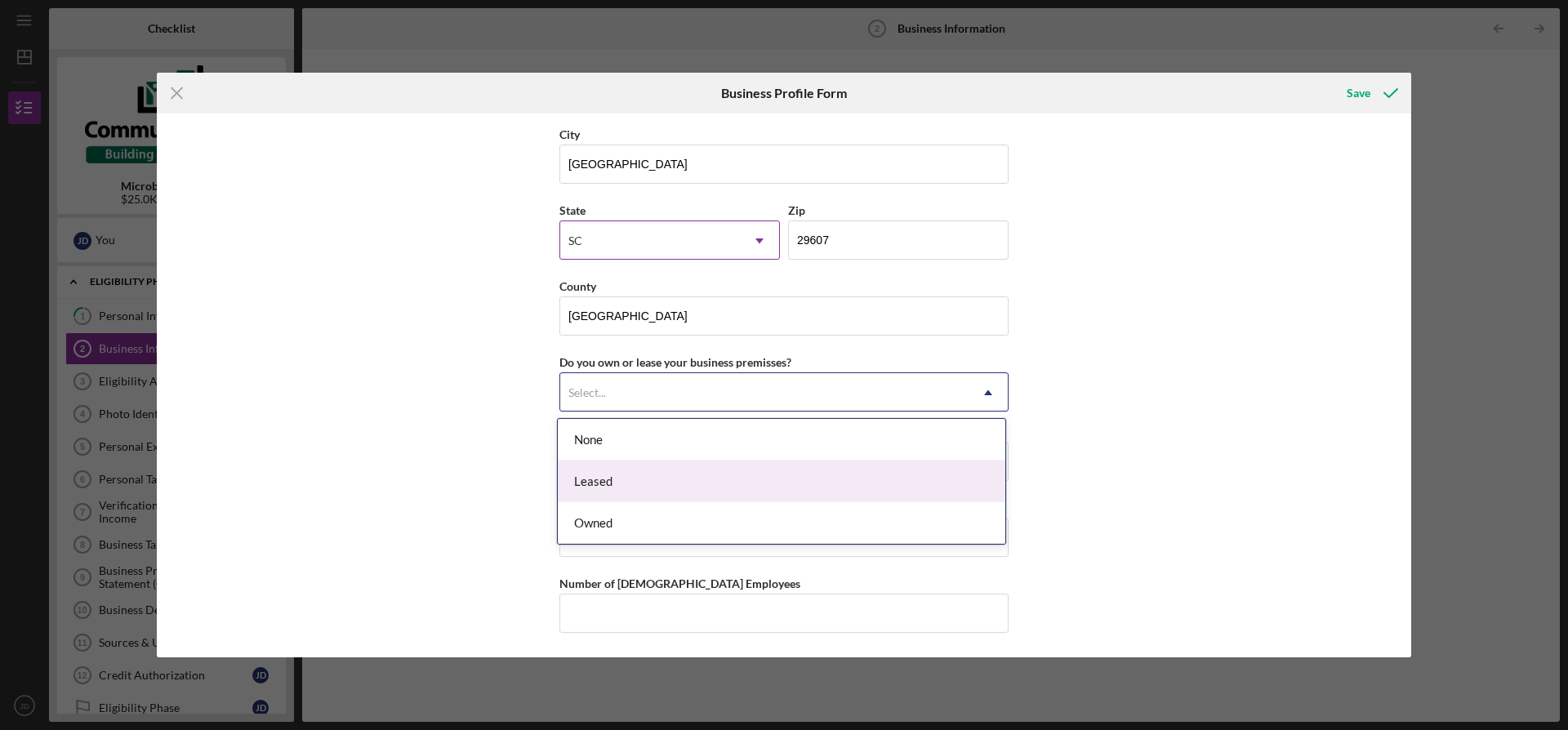
click at [792, 476] on div "Leased" at bounding box center [782, 481] width 448 height 42
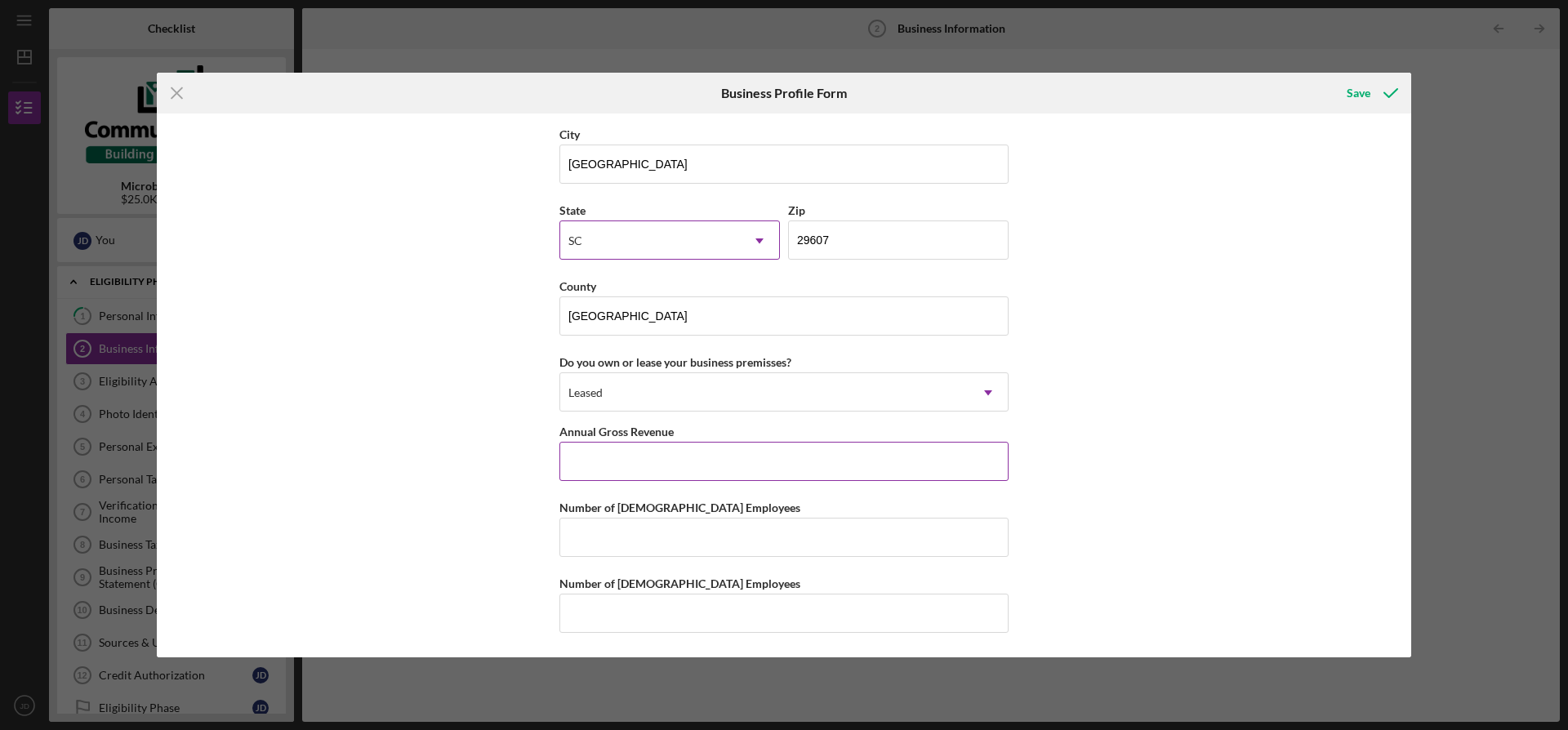
click at [782, 477] on input "Annual Gross Revenue" at bounding box center [784, 461] width 449 height 40
type input "$0"
type input "1"
type input "0"
click at [647, 614] on input "Number of [DEMOGRAPHIC_DATA] Employees" at bounding box center [784, 613] width 449 height 40
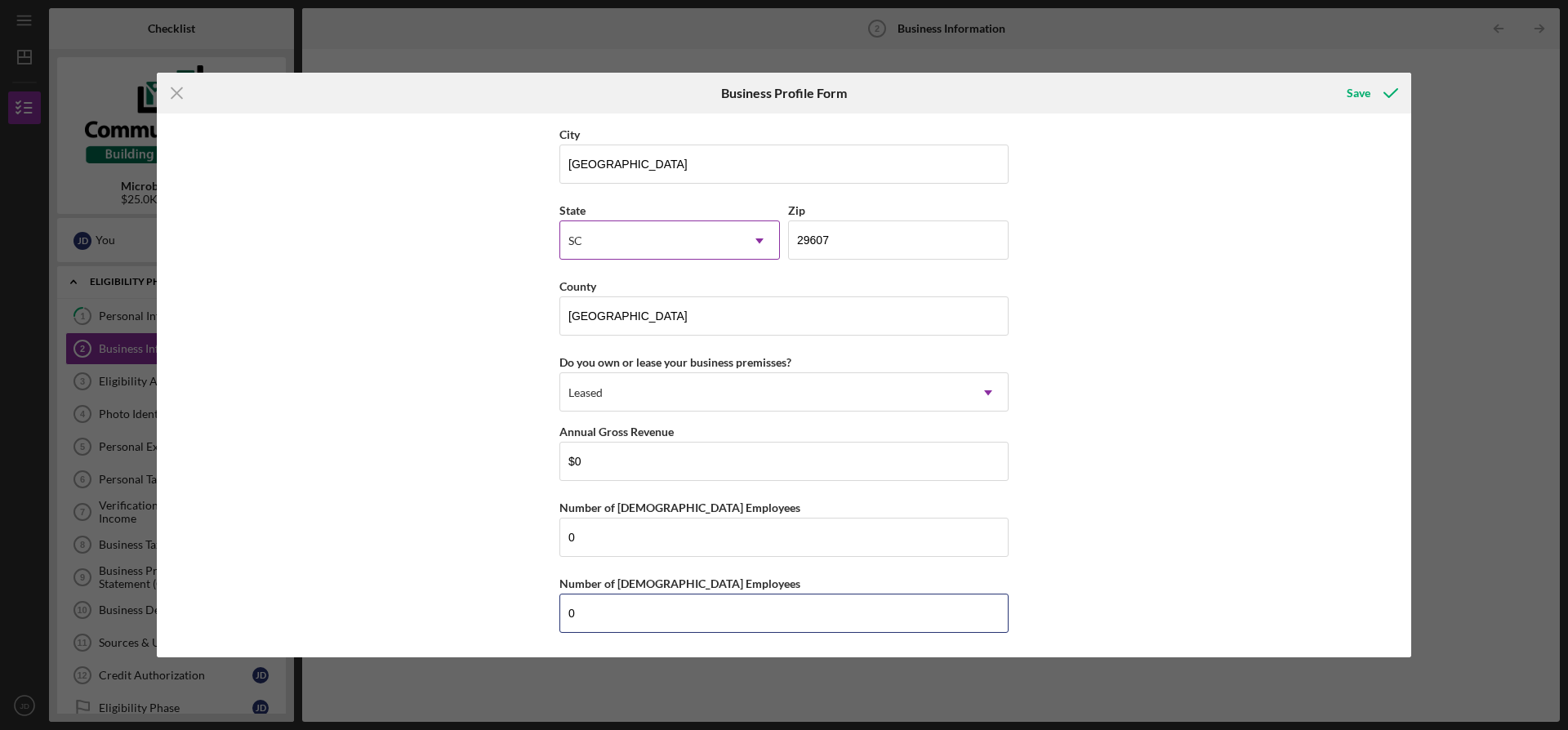
type input "0"
click at [1382, 83] on icon "submit" at bounding box center [1392, 93] width 41 height 41
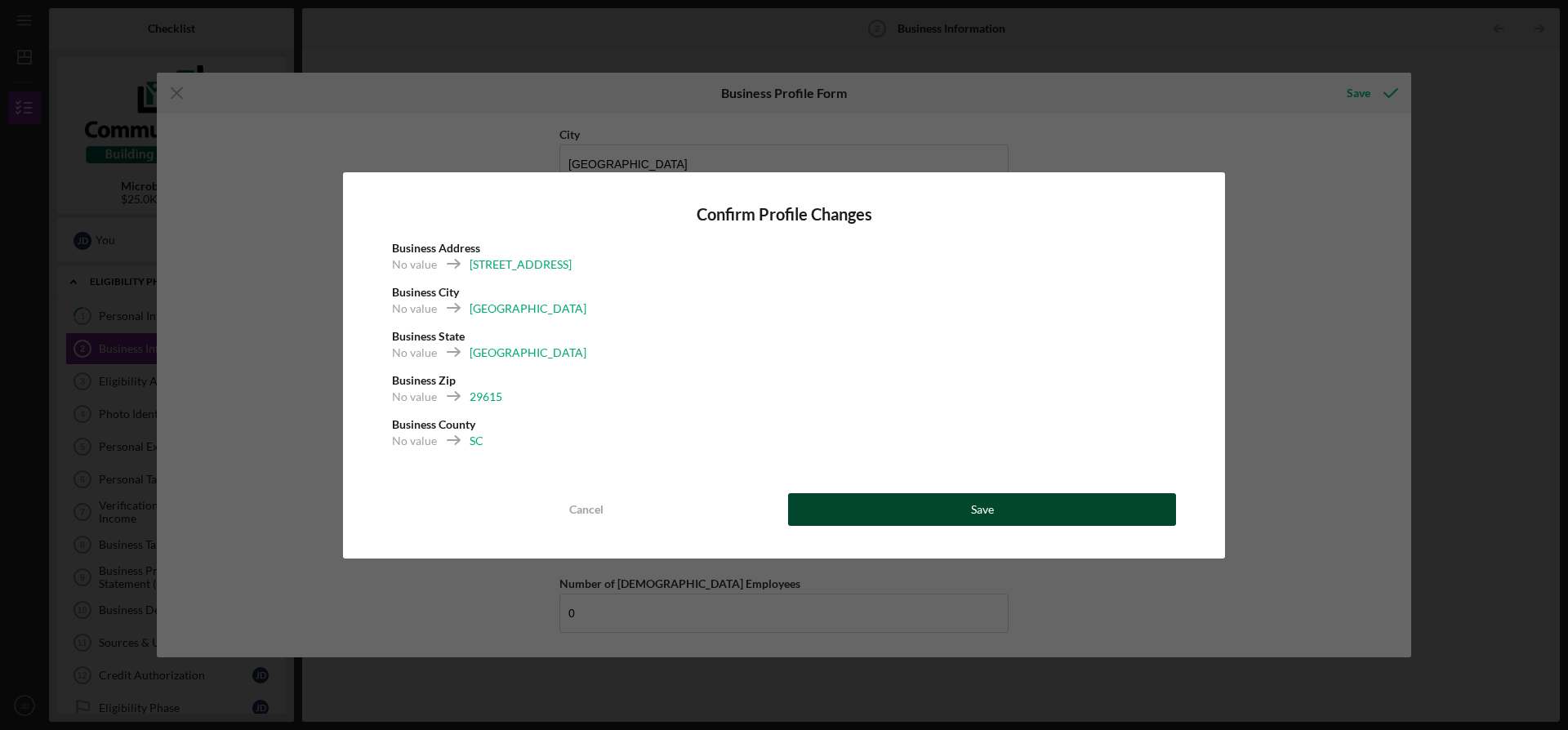
click at [860, 504] on button "Save" at bounding box center [982, 509] width 388 height 33
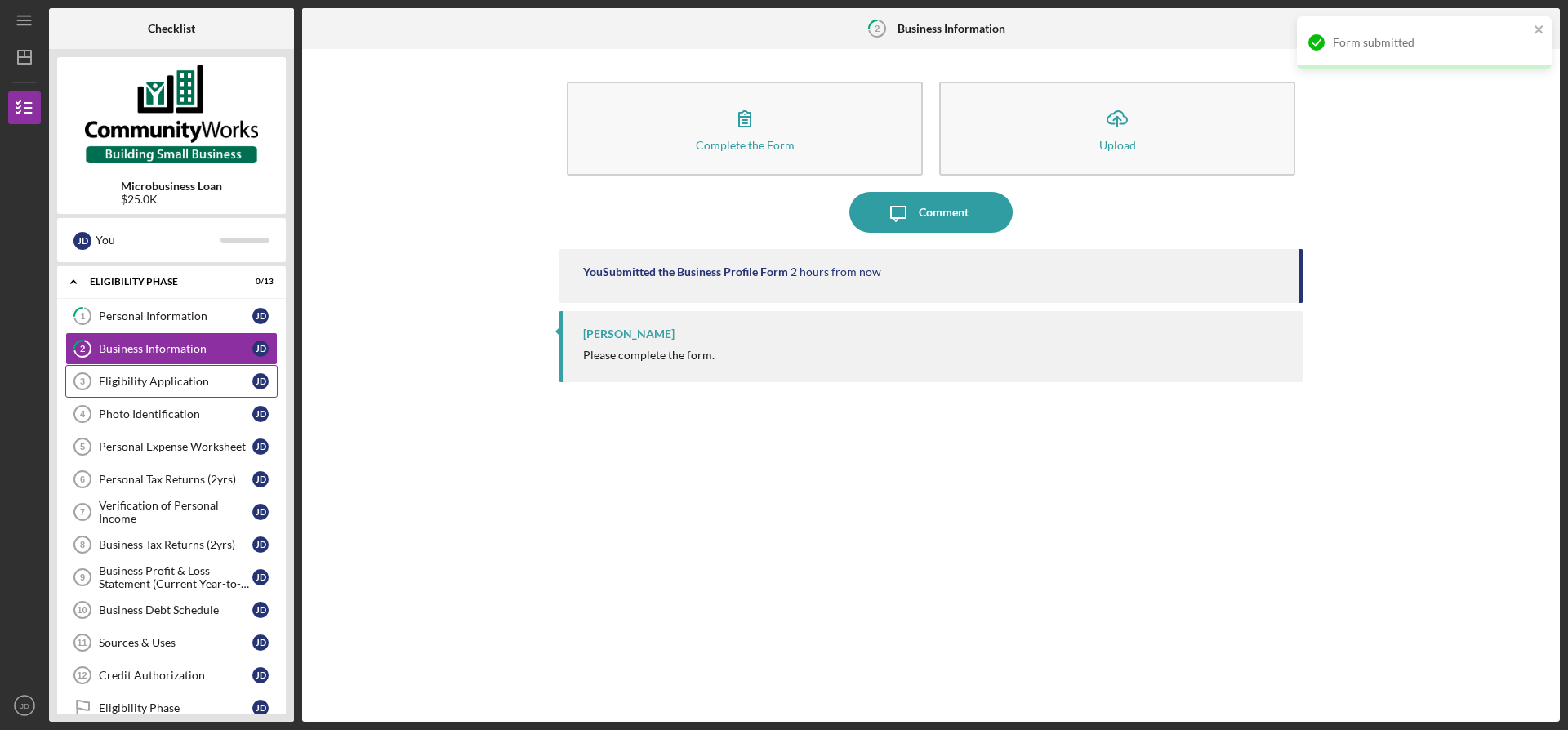
click at [170, 380] on div "Eligibility Application" at bounding box center [176, 381] width 153 height 13
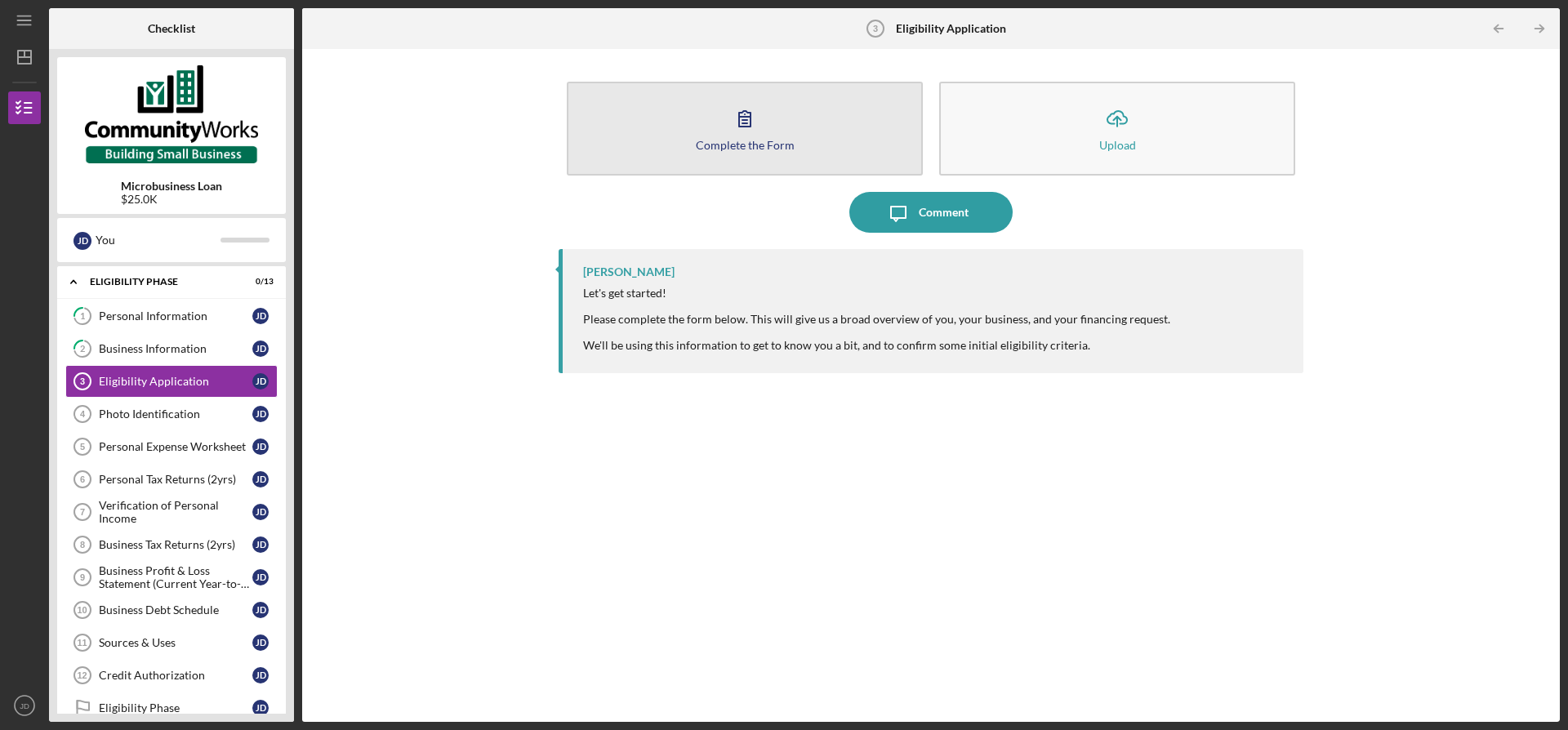
click at [750, 136] on icon "button" at bounding box center [745, 119] width 41 height 41
